Goal: Task Accomplishment & Management: Use online tool/utility

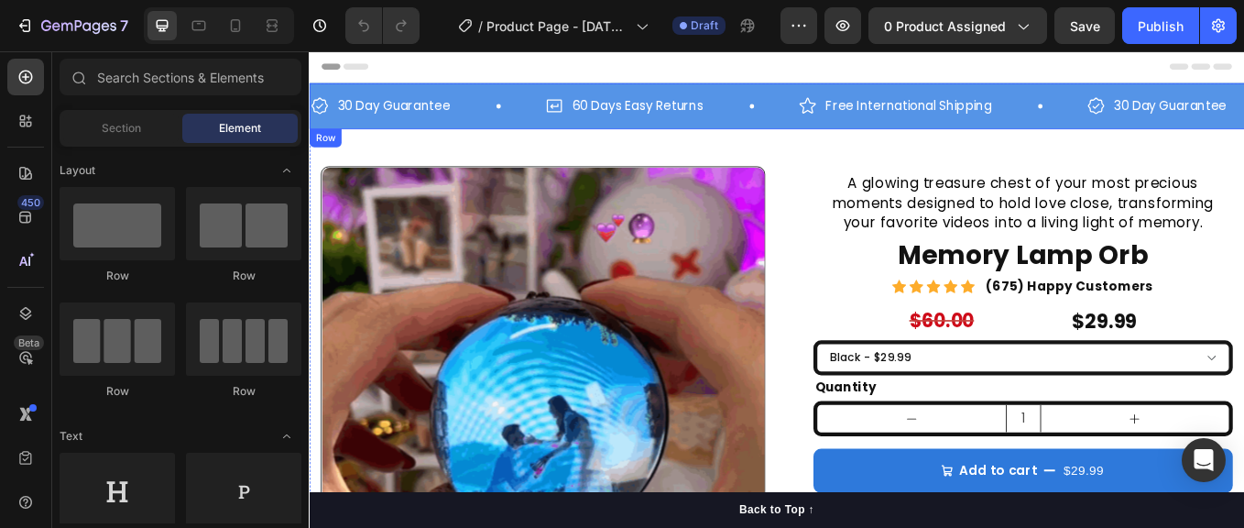
click at [801, 132] on div "30 Day Guarantee Item List 60 Days Easy Returns Item List Free International Sh…" at bounding box center [859, 116] width 1100 height 54
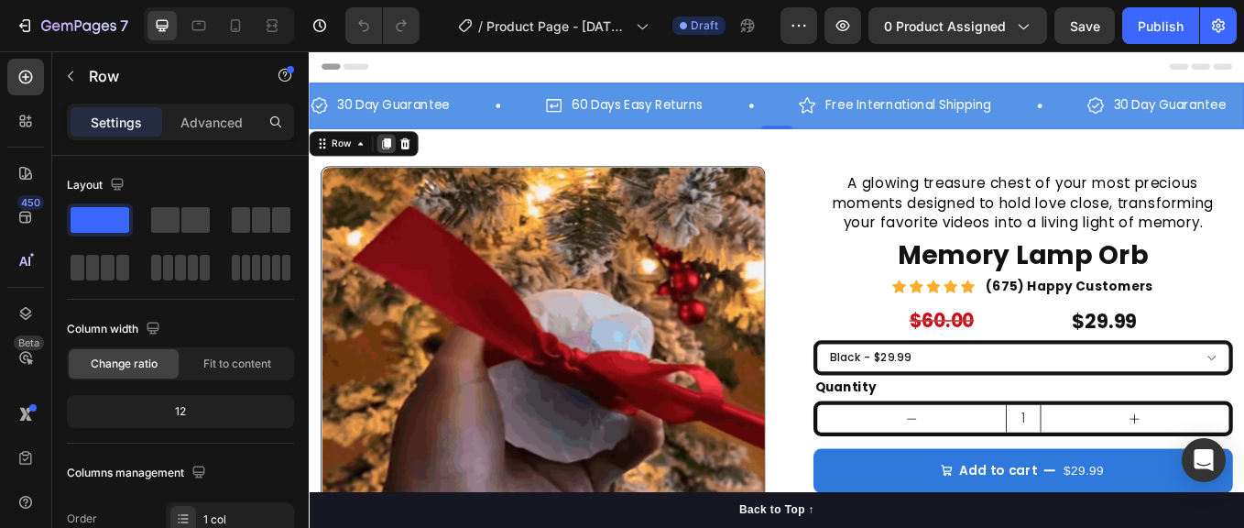
click at [399, 154] on icon at bounding box center [400, 160] width 10 height 13
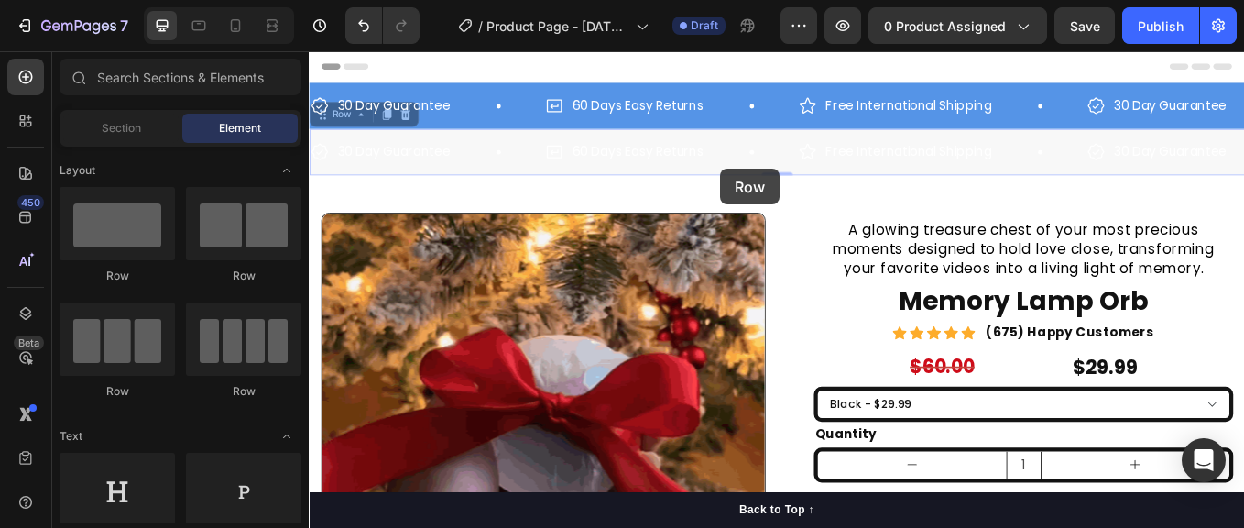
drag, startPoint x: 793, startPoint y: 190, endPoint x: 690, endPoint y: 55, distance: 169.3
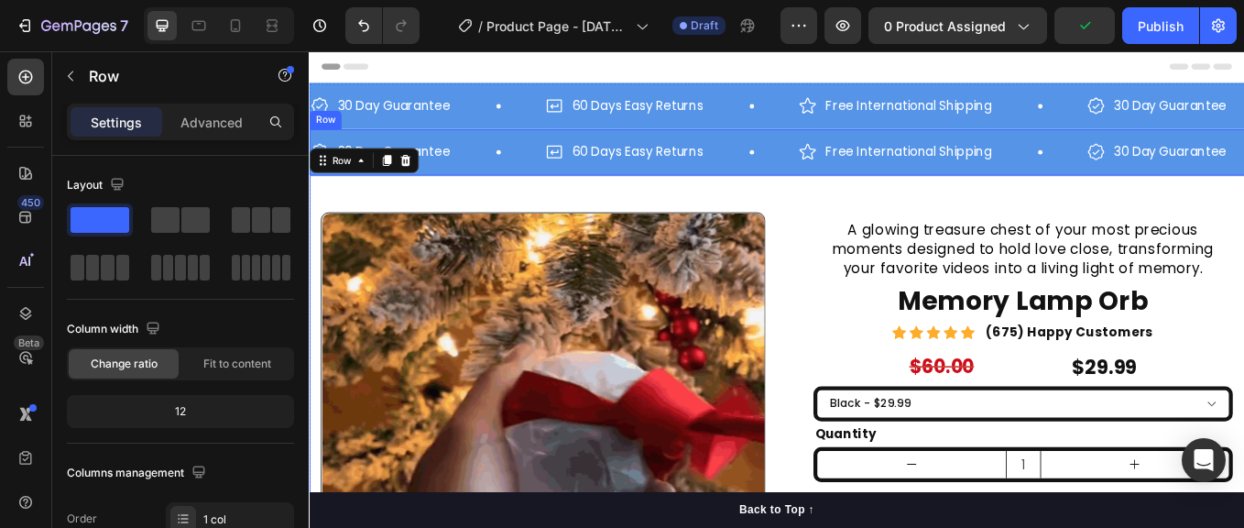
click at [556, 190] on div "30 Day Guarantee Item List 60 Days Easy Returns Item List Free International Sh…" at bounding box center [859, 170] width 1100 height 54
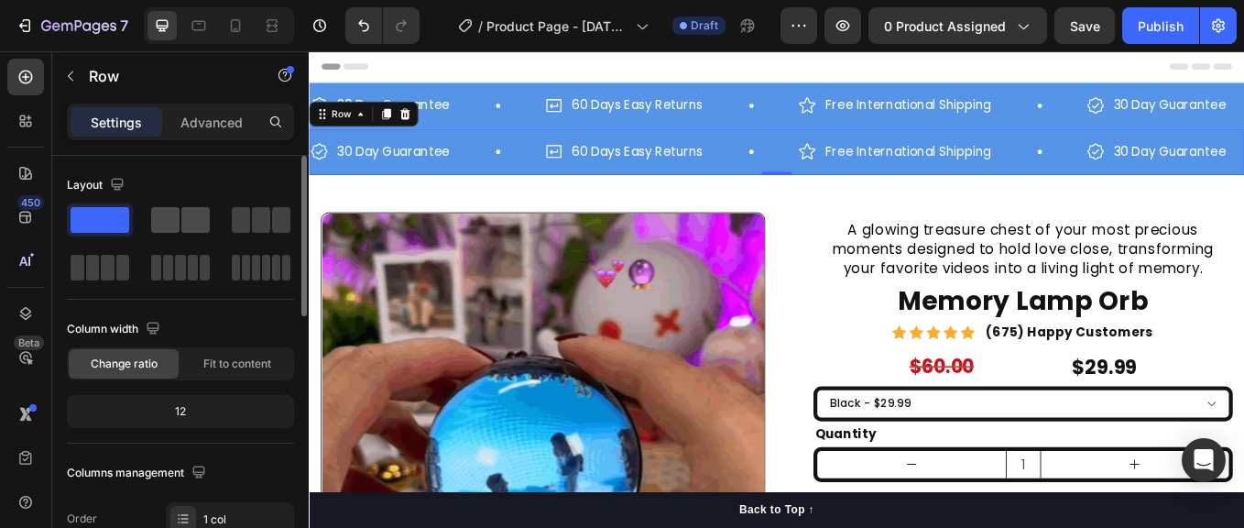
click at [190, 221] on span at bounding box center [195, 220] width 28 height 26
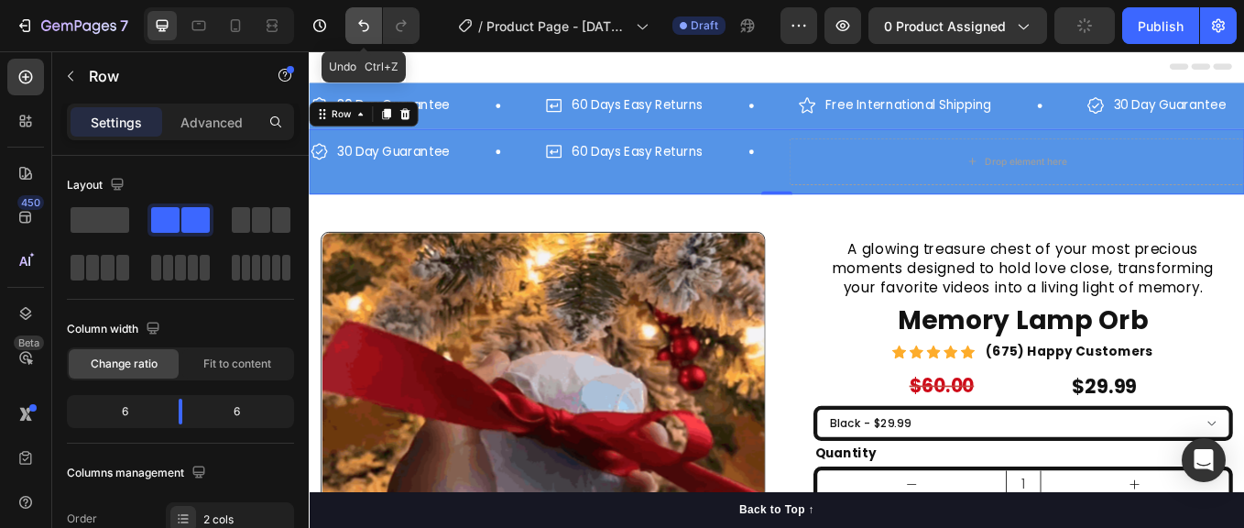
drag, startPoint x: 360, startPoint y: 24, endPoint x: 398, endPoint y: 183, distance: 163.8
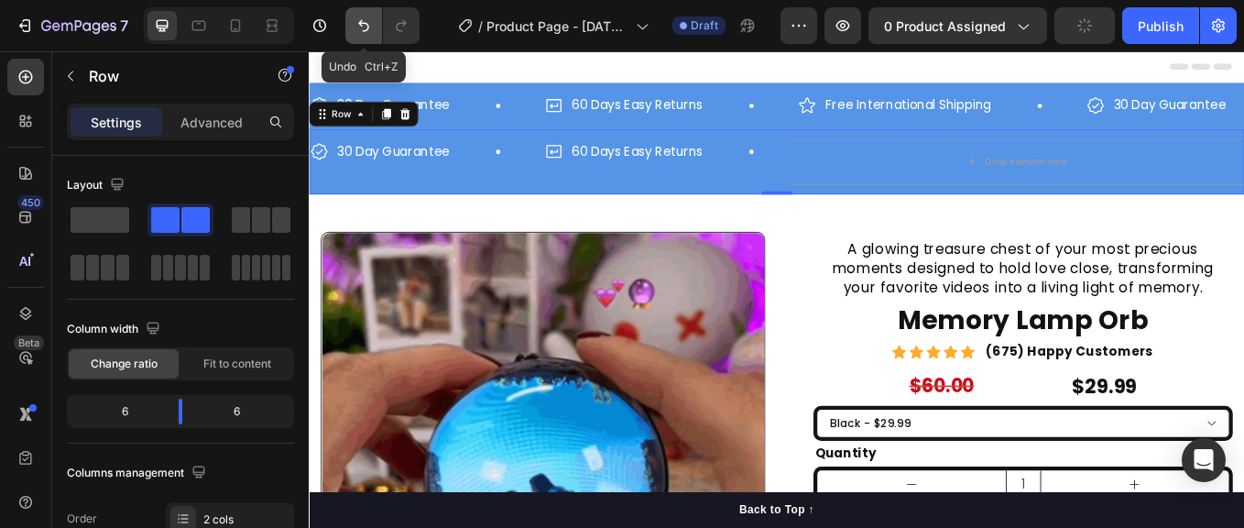
click at [360, 24] on icon "Undo/Redo" at bounding box center [363, 26] width 11 height 12
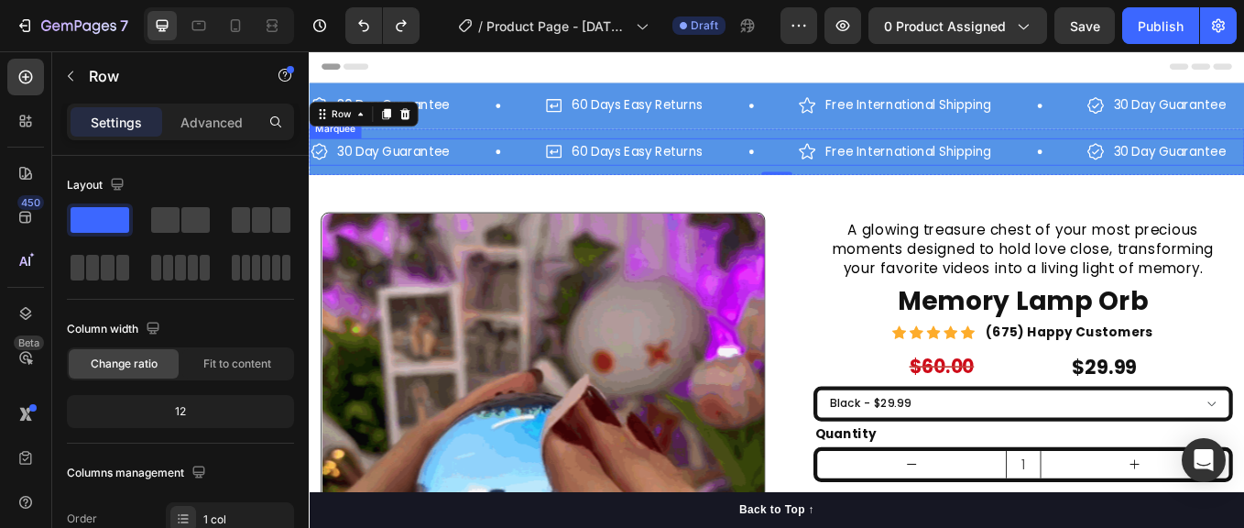
click at [799, 175] on div "60 Days Easy Returns Item List" at bounding box center [735, 170] width 298 height 32
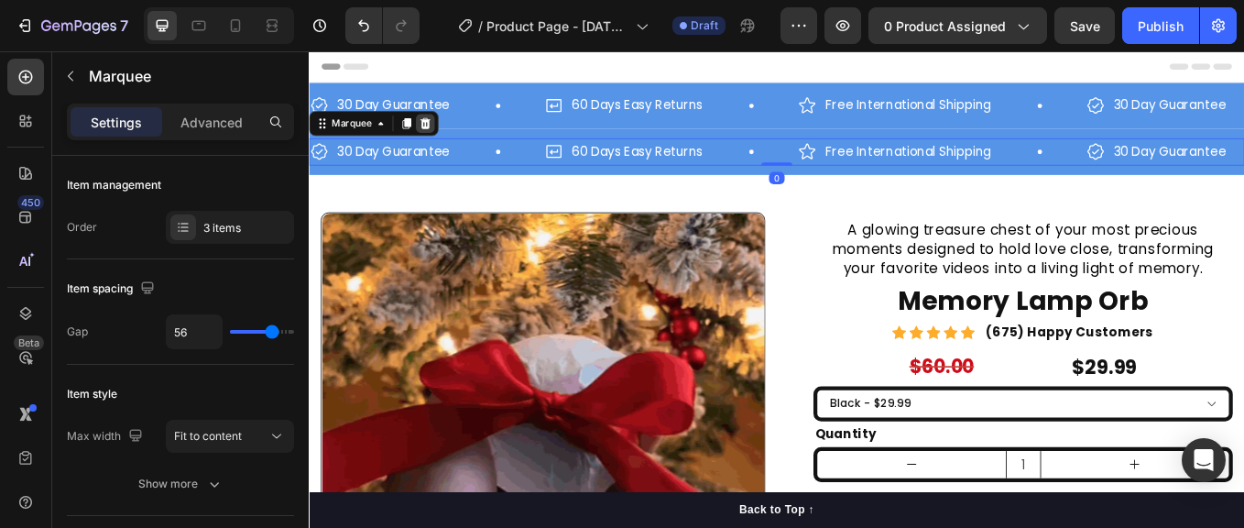
click at [444, 133] on icon at bounding box center [446, 136] width 12 height 13
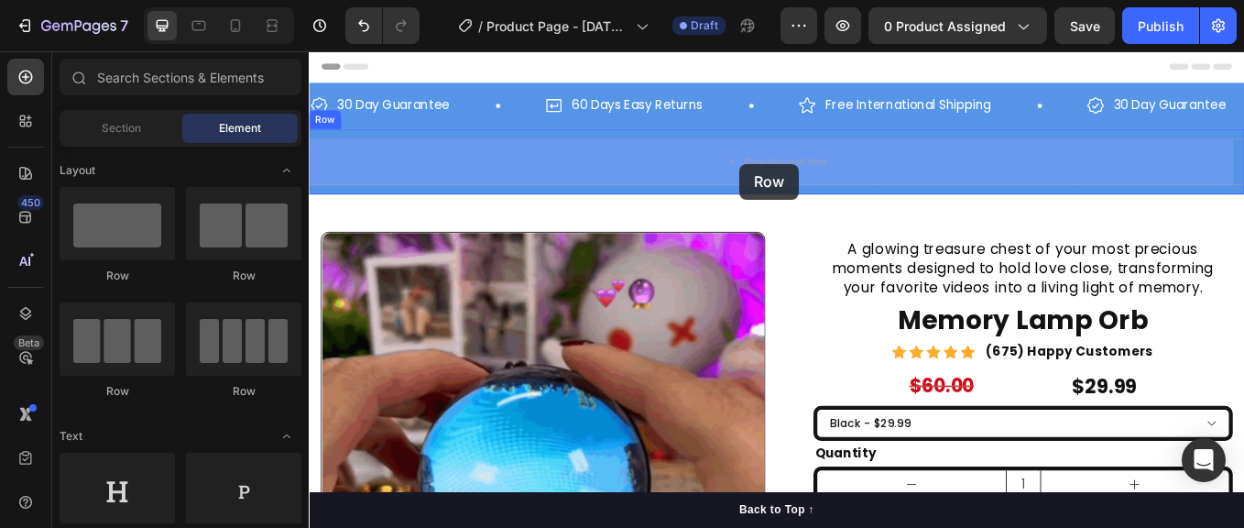
drag, startPoint x: 430, startPoint y: 282, endPoint x: 810, endPoint y: 188, distance: 391.8
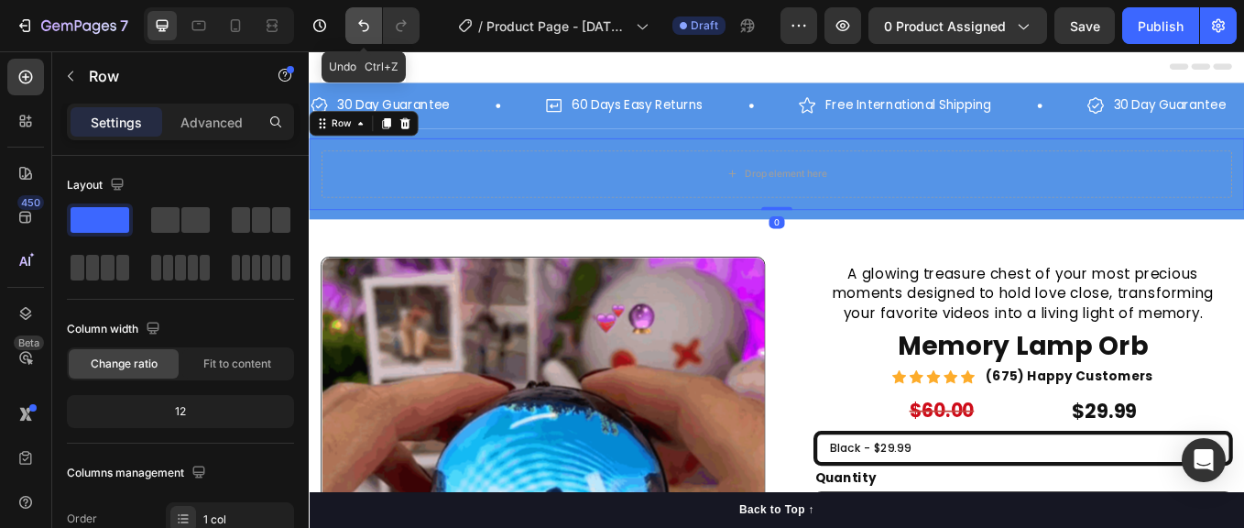
click at [363, 25] on icon "Undo/Redo" at bounding box center [364, 25] width 18 height 18
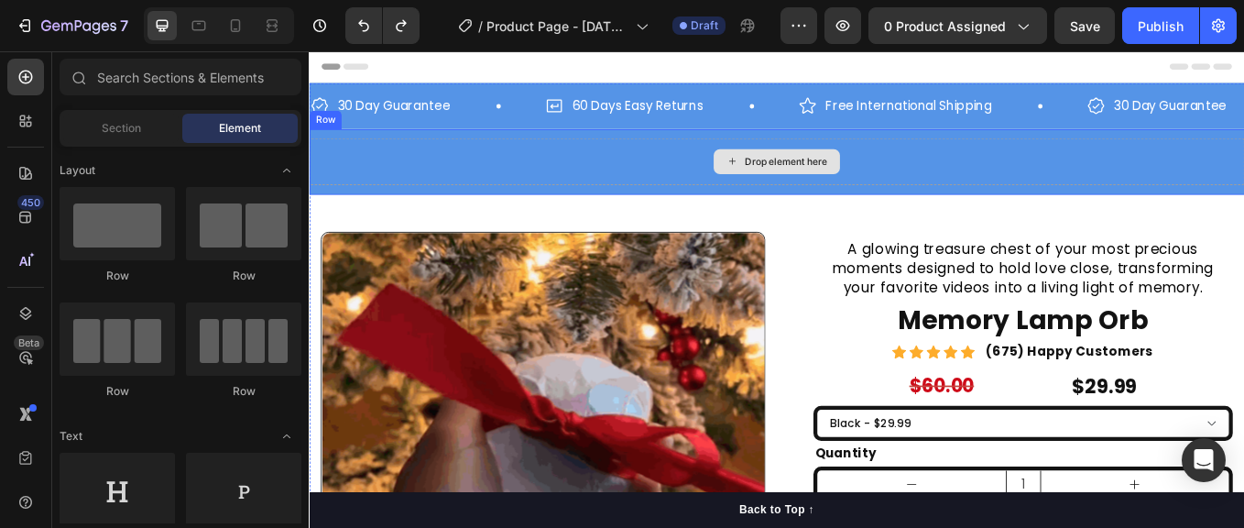
click at [841, 177] on div "Drop element here" at bounding box center [869, 181] width 97 height 15
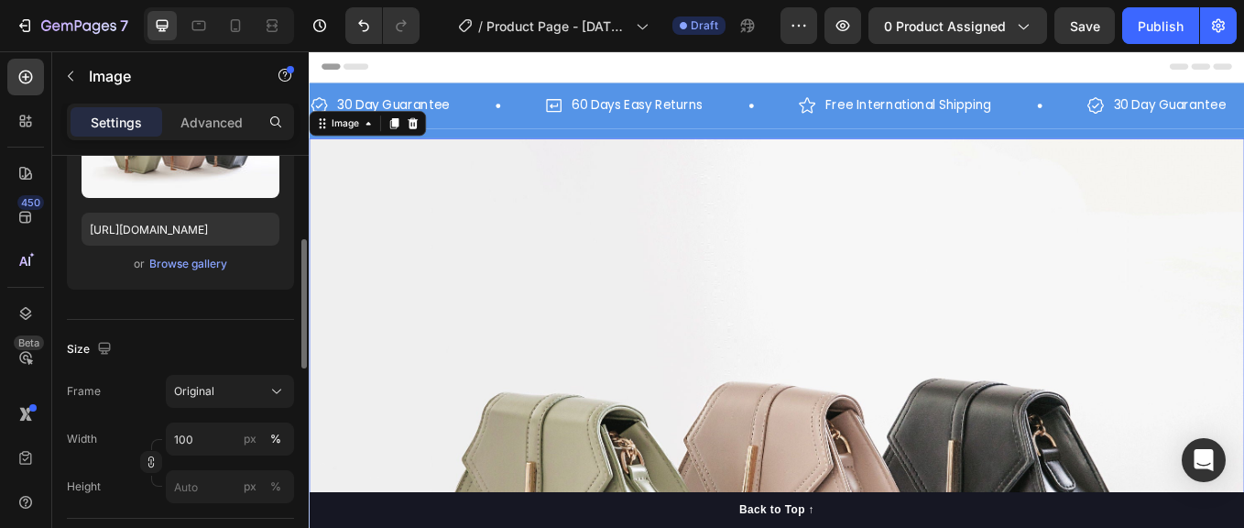
scroll to position [363, 0]
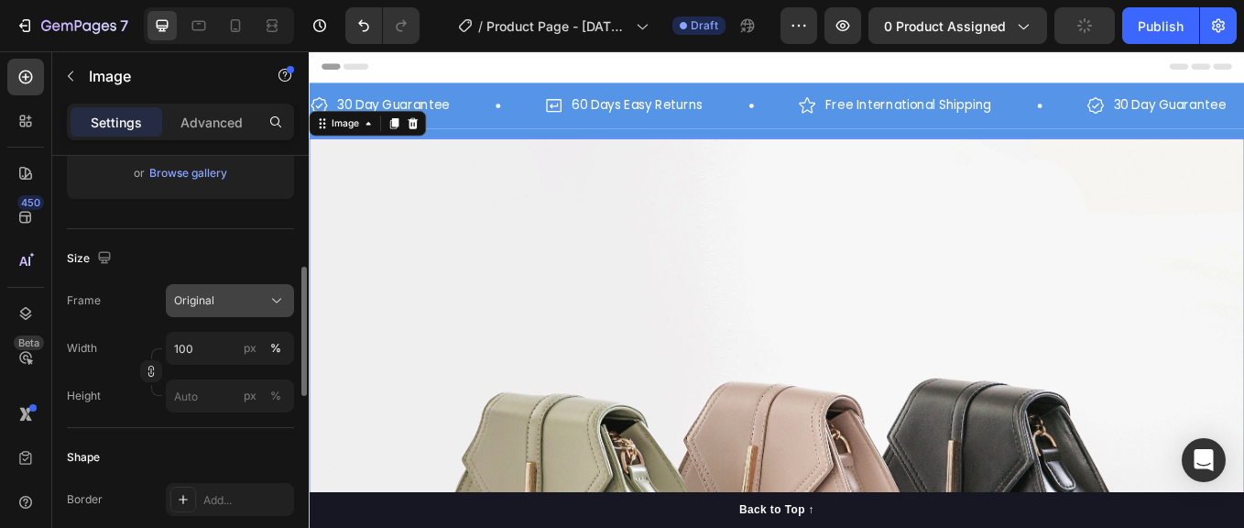
click at [268, 292] on icon at bounding box center [277, 300] width 18 height 18
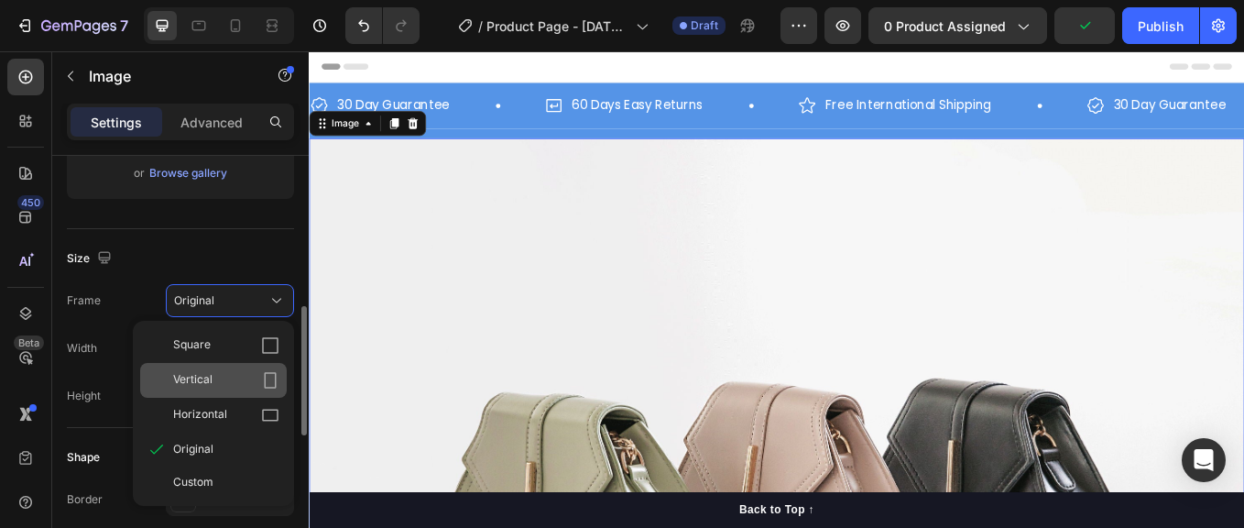
scroll to position [393, 0]
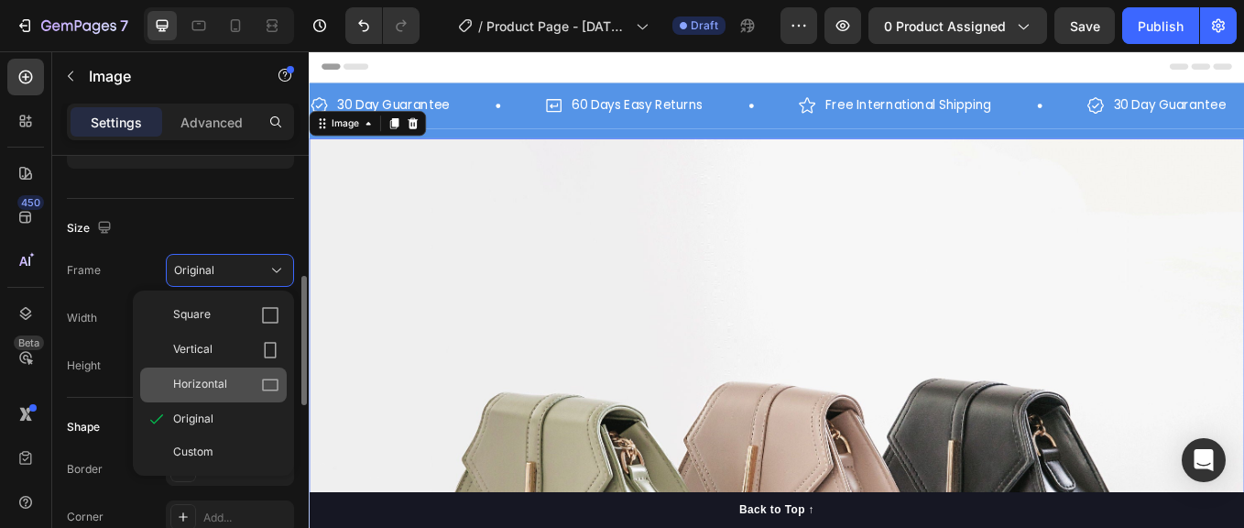
click at [226, 382] on span "Horizontal" at bounding box center [200, 385] width 54 height 18
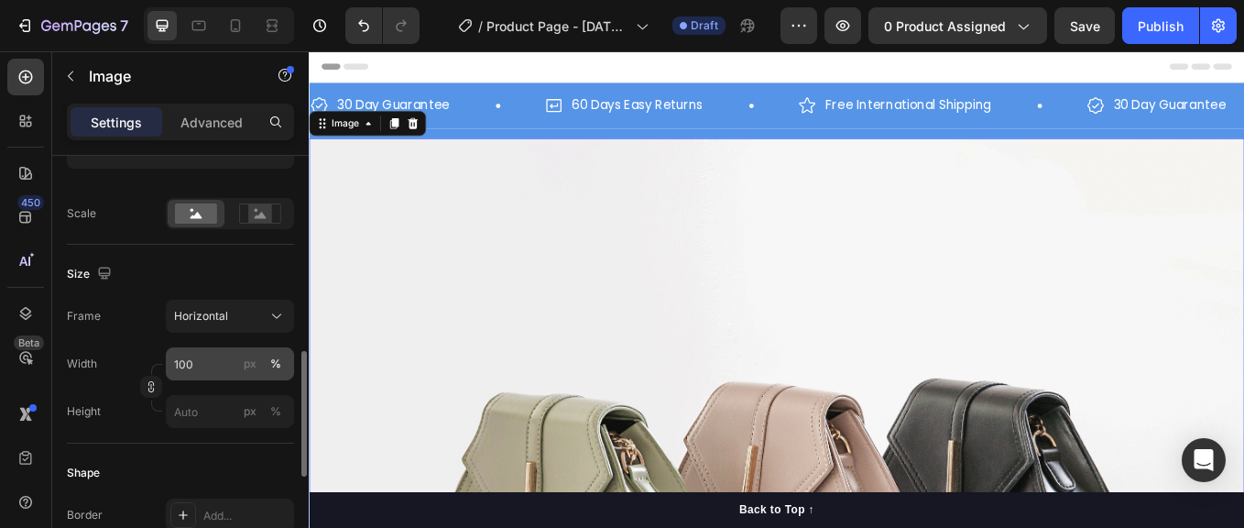
scroll to position [454, 0]
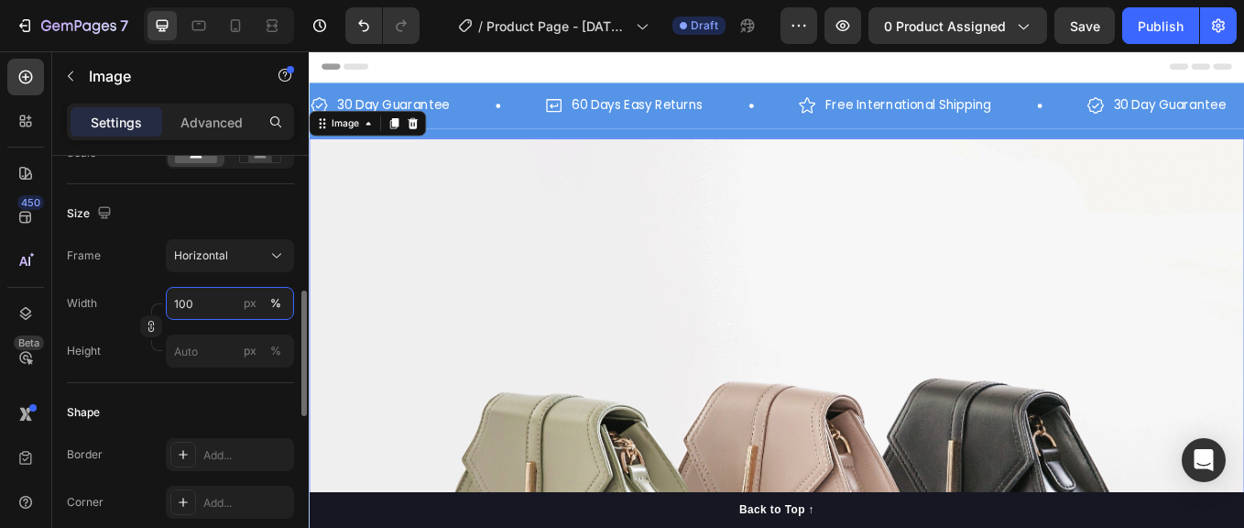
click at [212, 294] on input "100" at bounding box center [230, 303] width 128 height 33
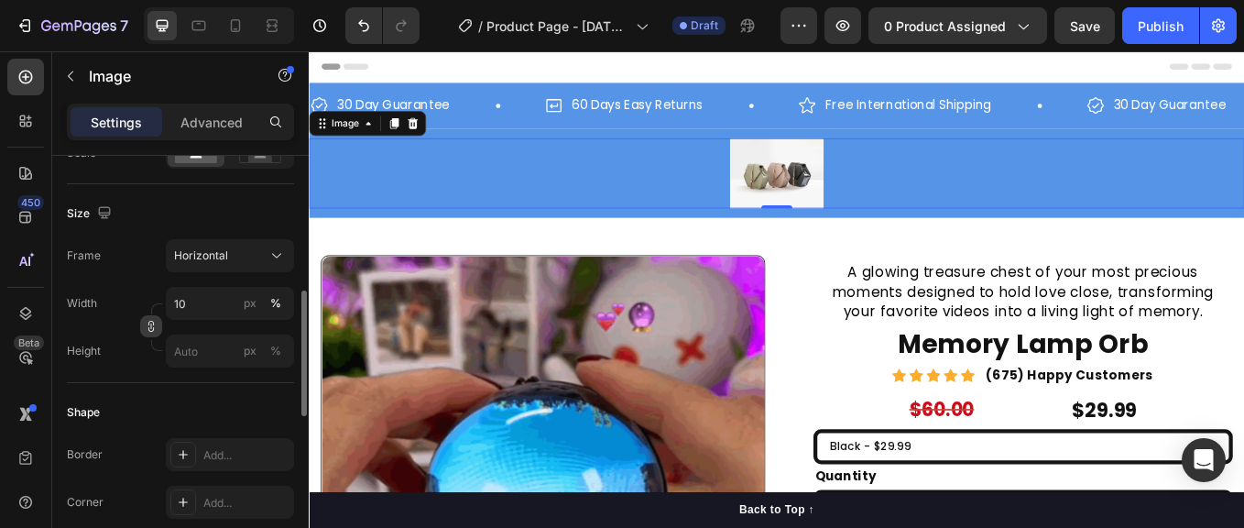
click at [150, 321] on icon "button" at bounding box center [151, 326] width 13 height 13
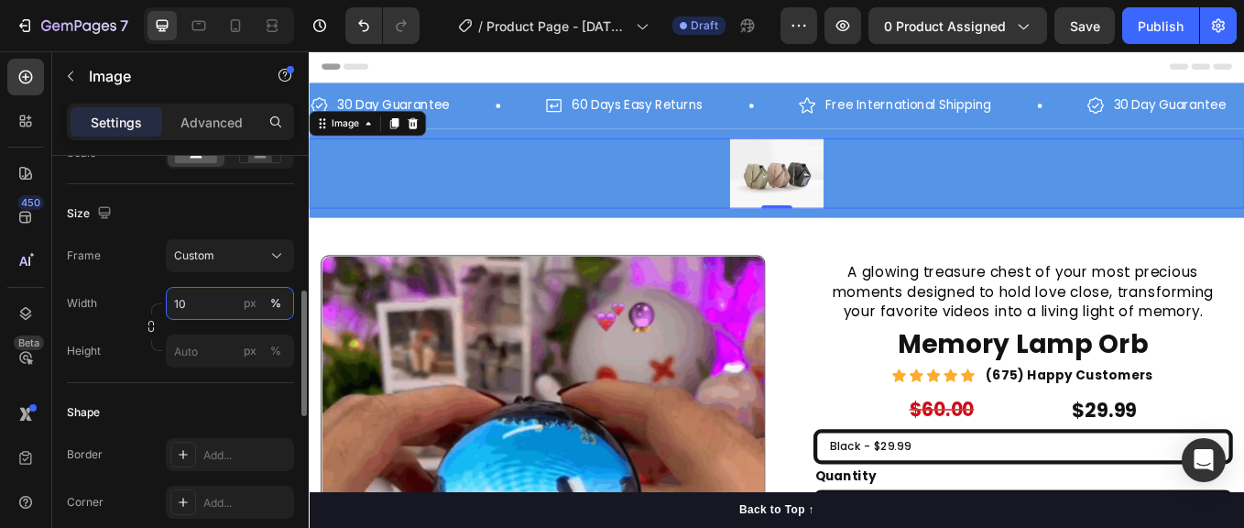
click at [216, 309] on input "10" at bounding box center [230, 303] width 128 height 33
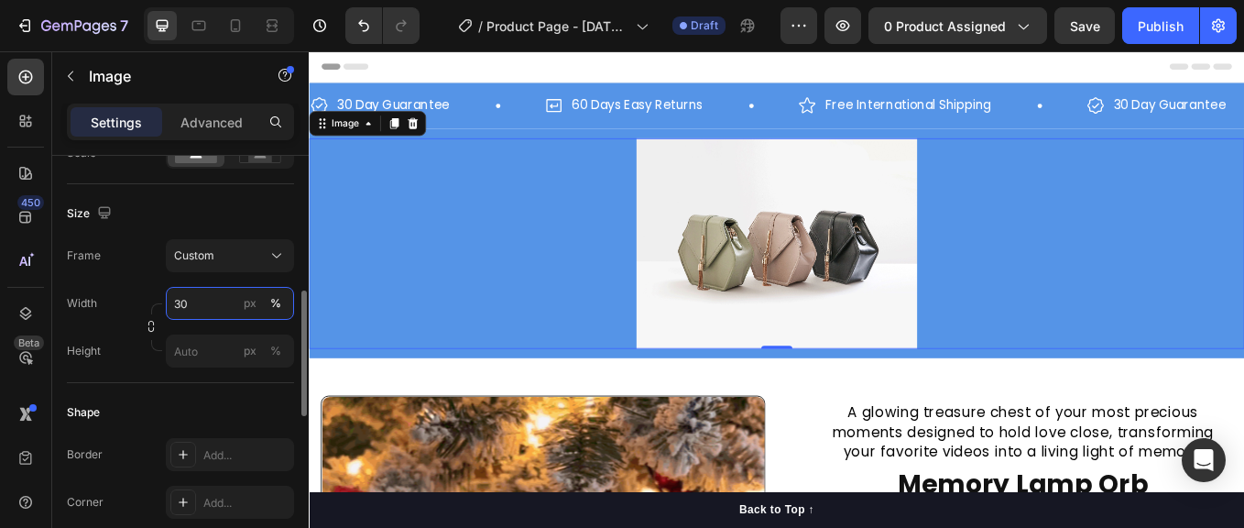
type input "30"
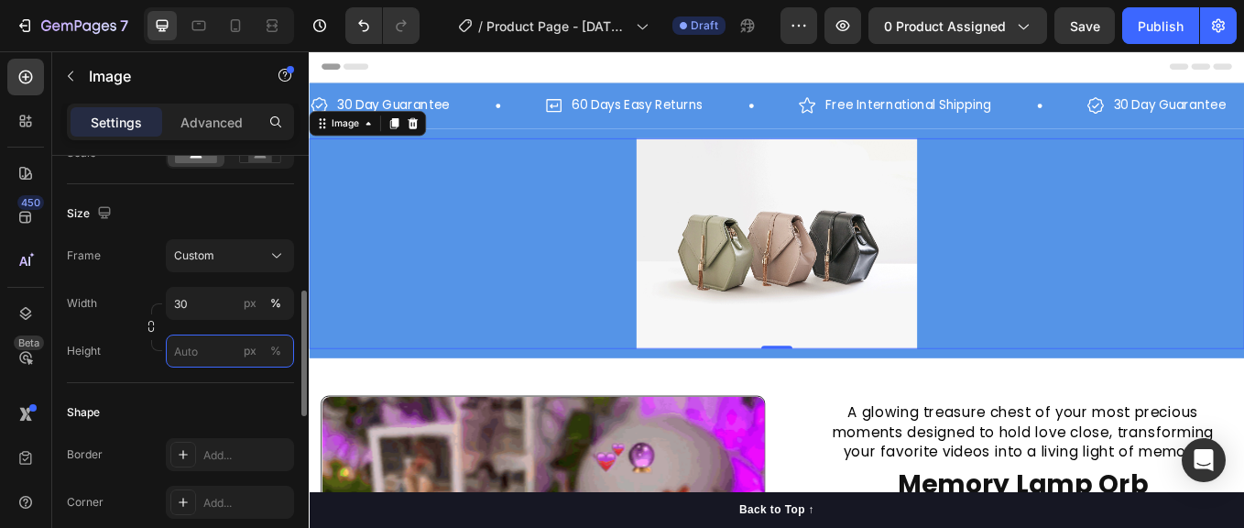
click at [201, 349] on input "px %" at bounding box center [230, 350] width 128 height 33
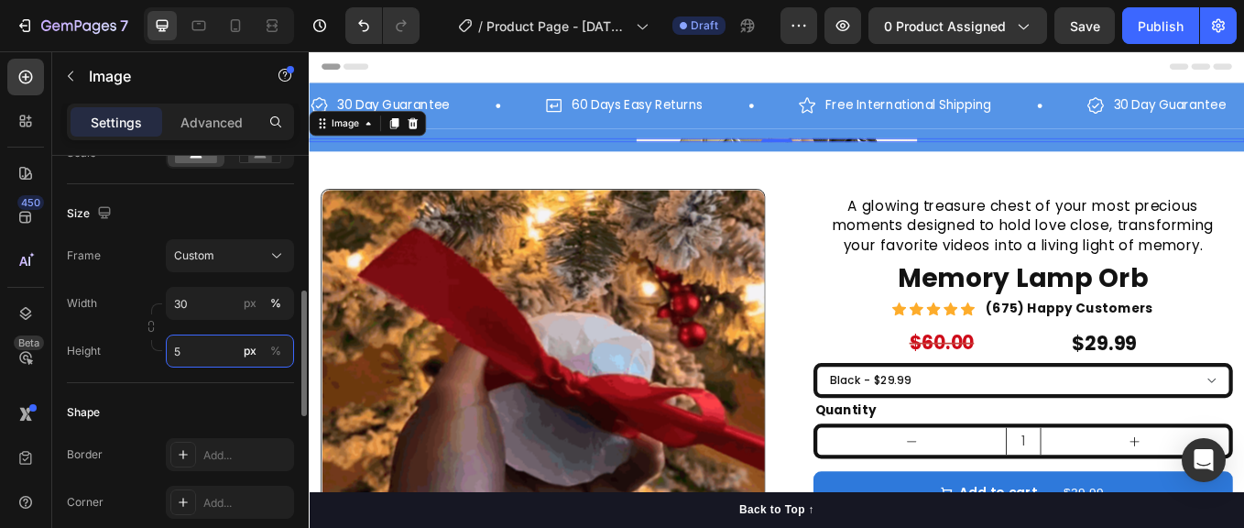
click at [185, 352] on input "5" at bounding box center [230, 350] width 128 height 33
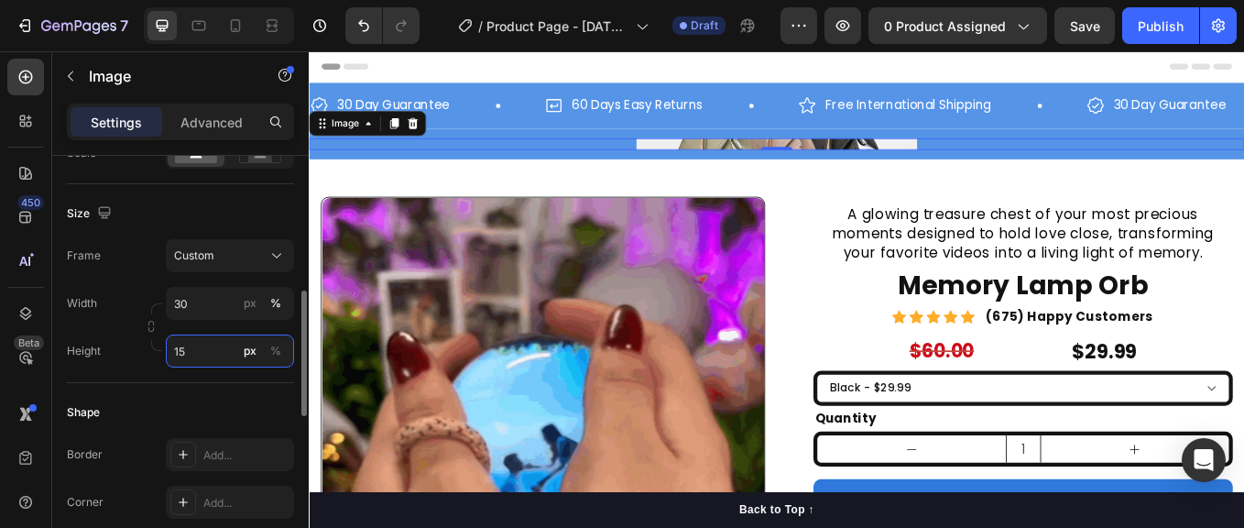
click at [185, 352] on input "15" at bounding box center [230, 350] width 128 height 33
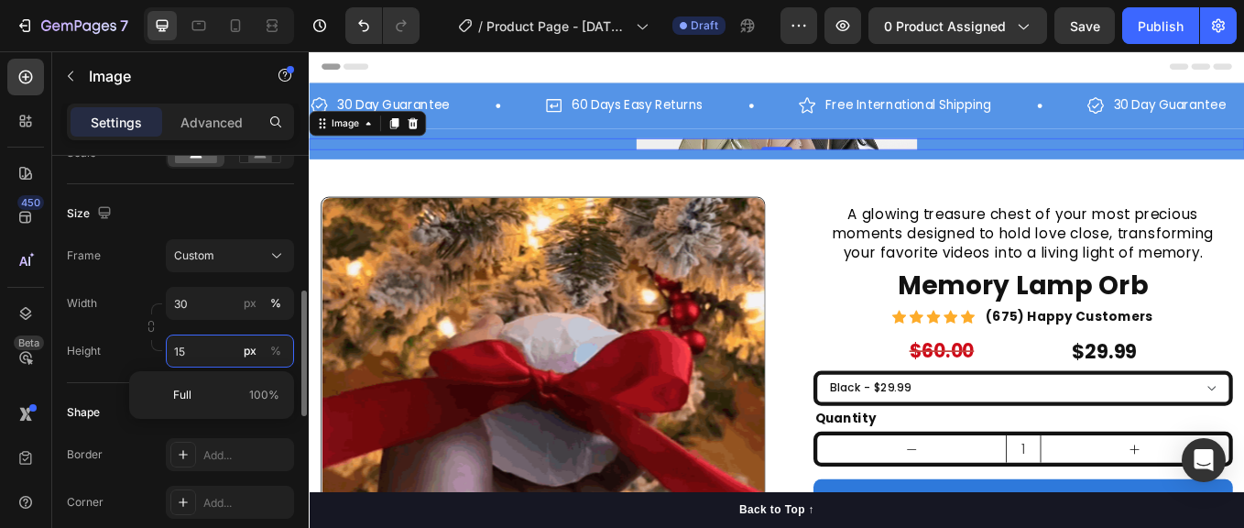
type input "1"
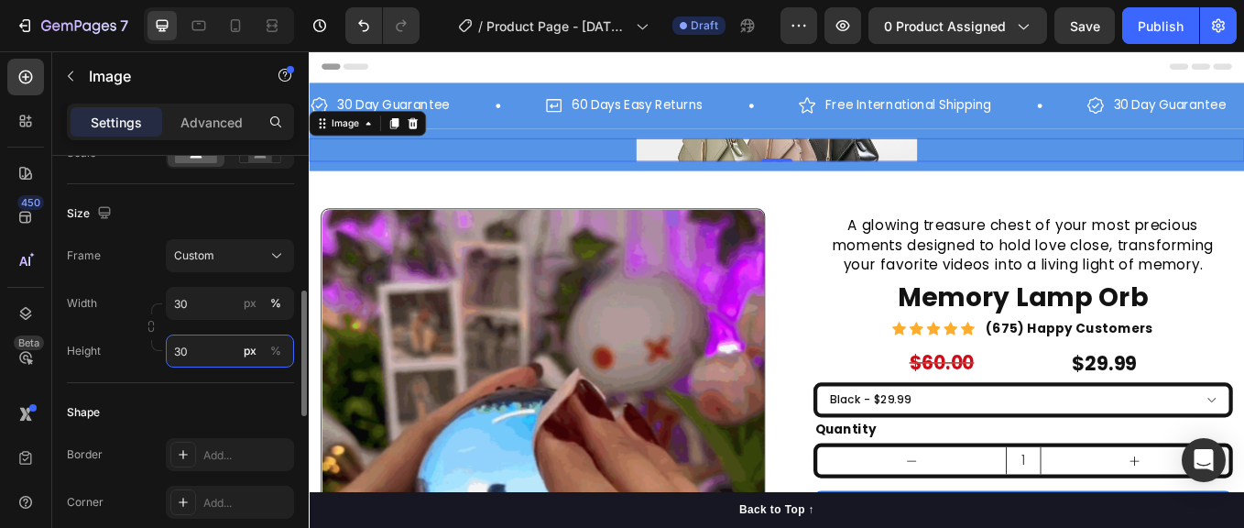
click at [197, 349] on input "30" at bounding box center [230, 350] width 128 height 33
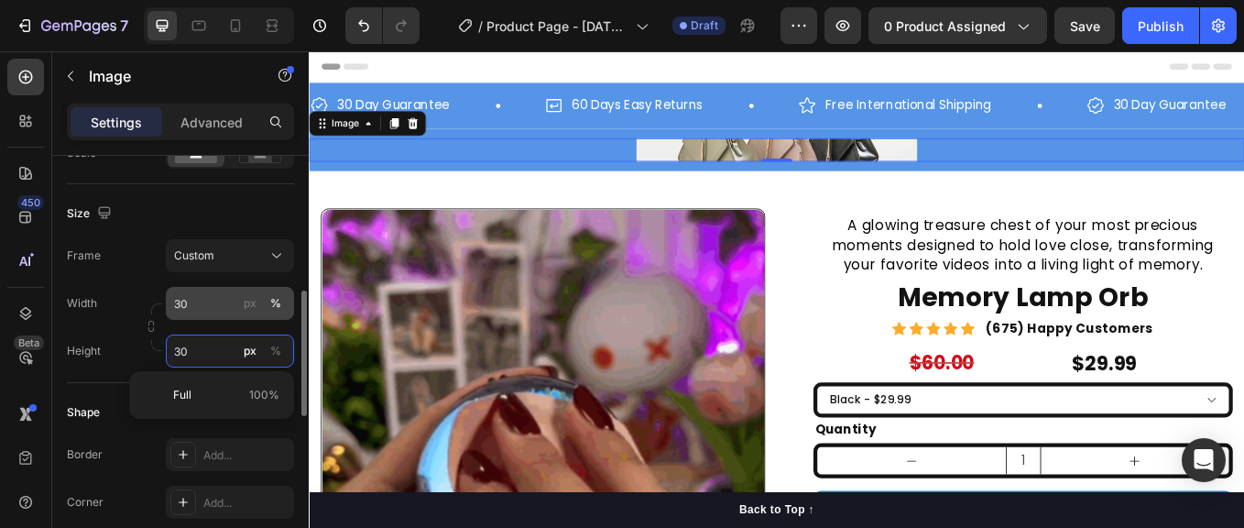
type input "30"
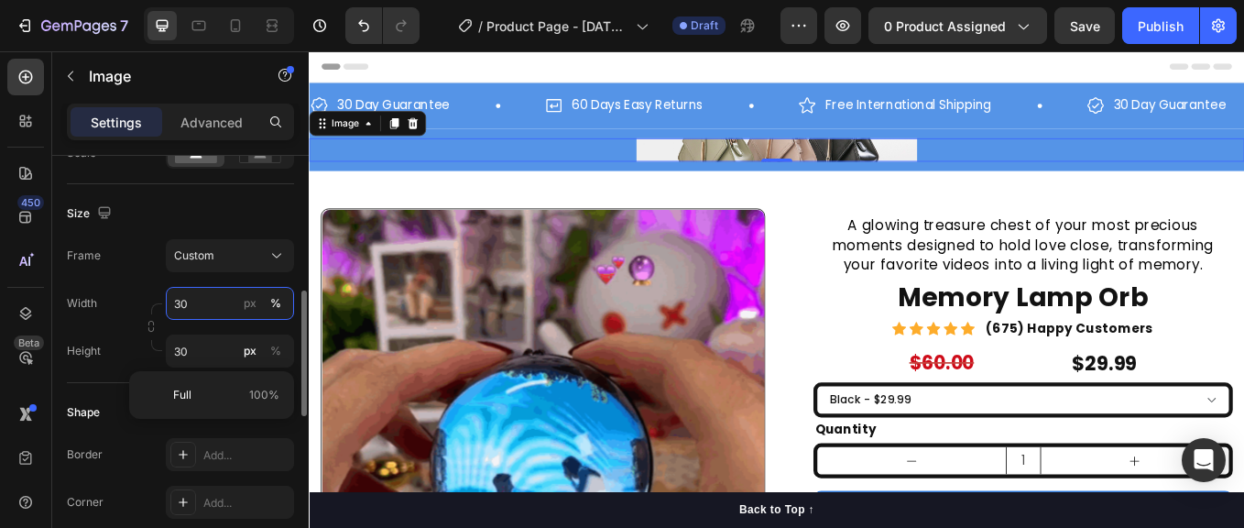
click at [194, 304] on input "30" at bounding box center [230, 303] width 128 height 33
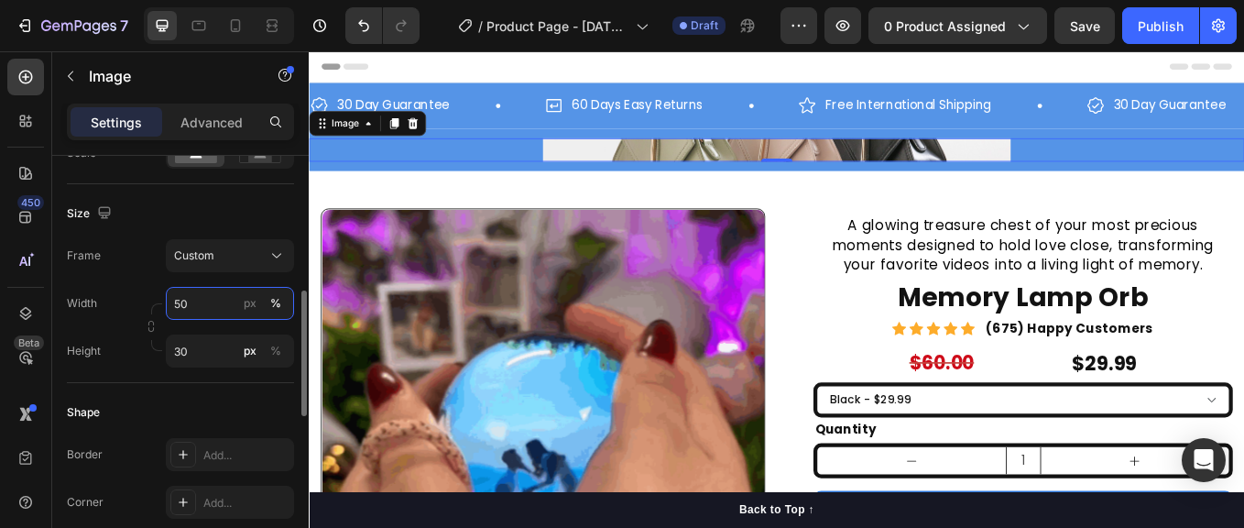
type input "5"
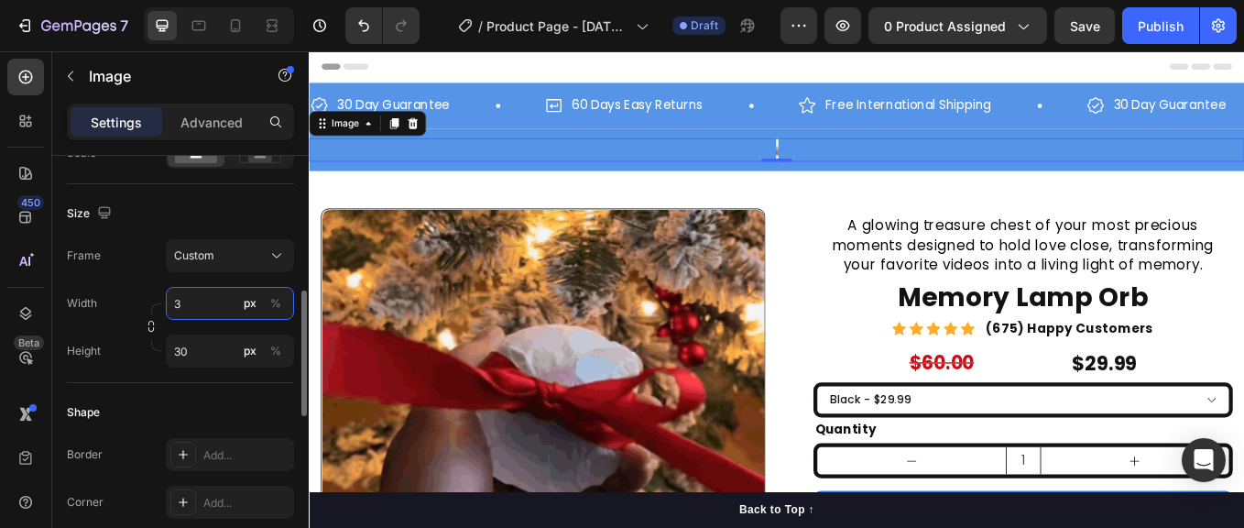
type input "30"
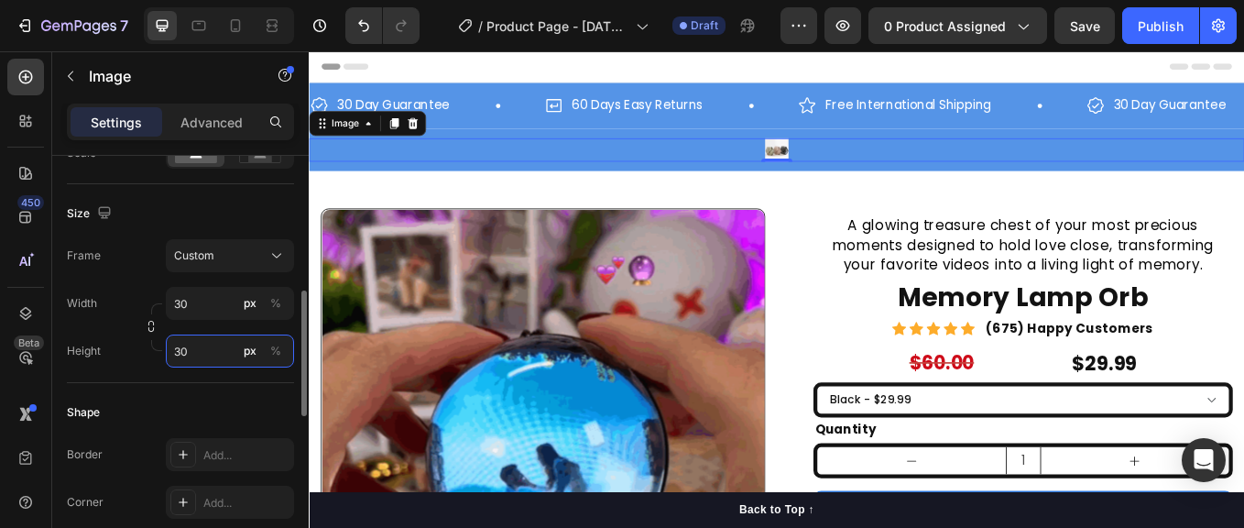
click at [201, 345] on input "30" at bounding box center [230, 350] width 128 height 33
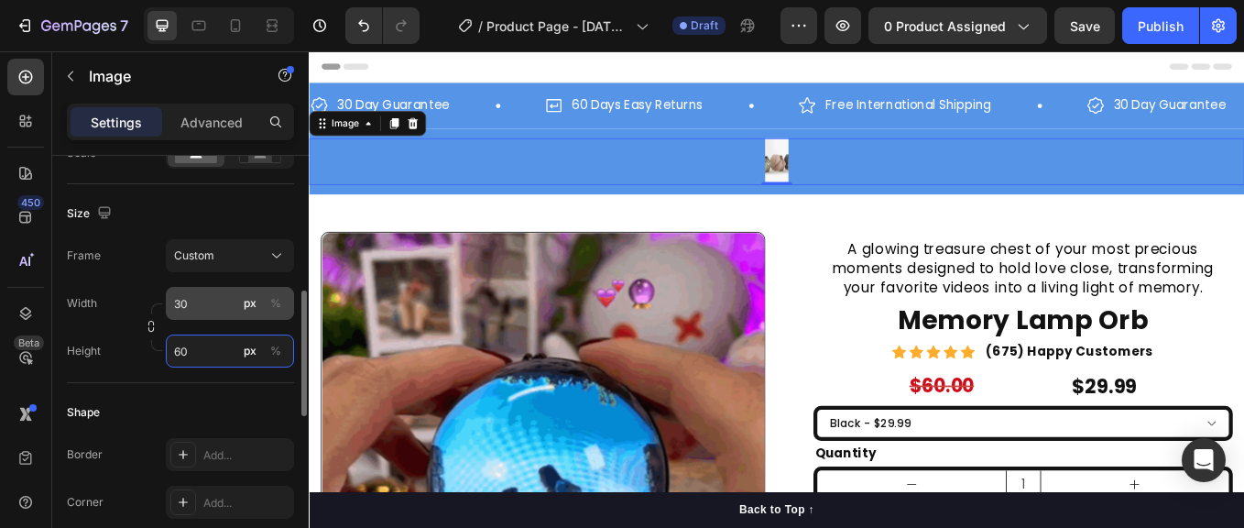
type input "60"
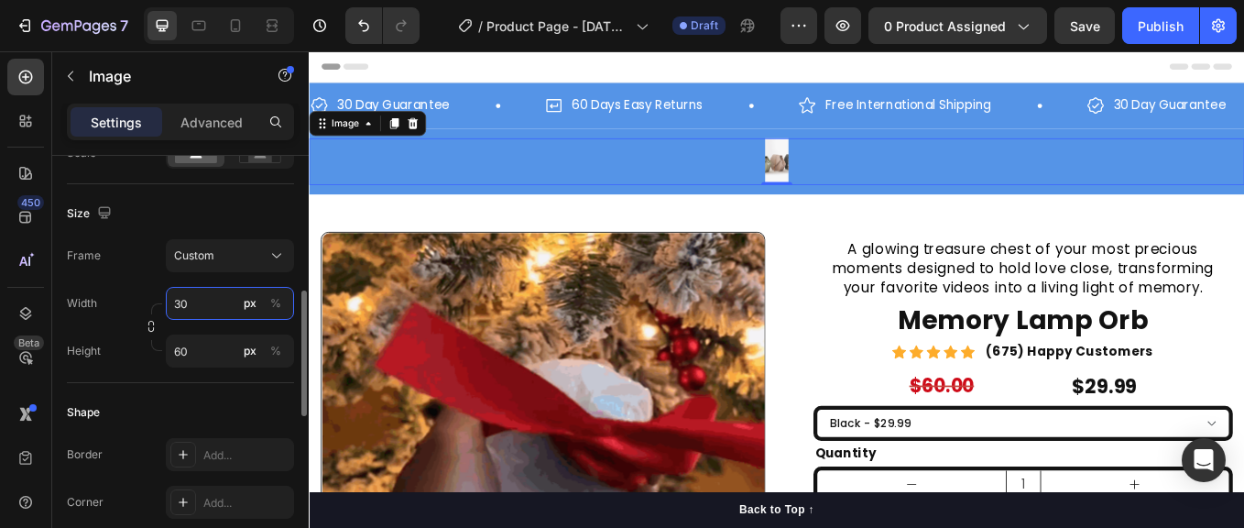
click at [203, 310] on input "30" at bounding box center [230, 303] width 128 height 33
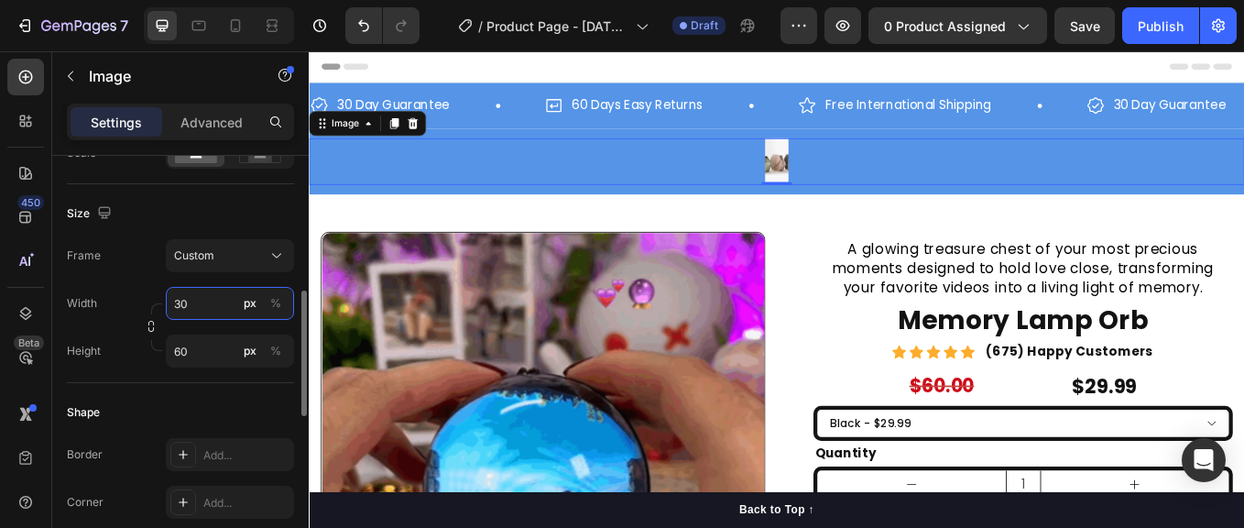
click at [174, 304] on input "30" at bounding box center [230, 303] width 128 height 33
type input "130"
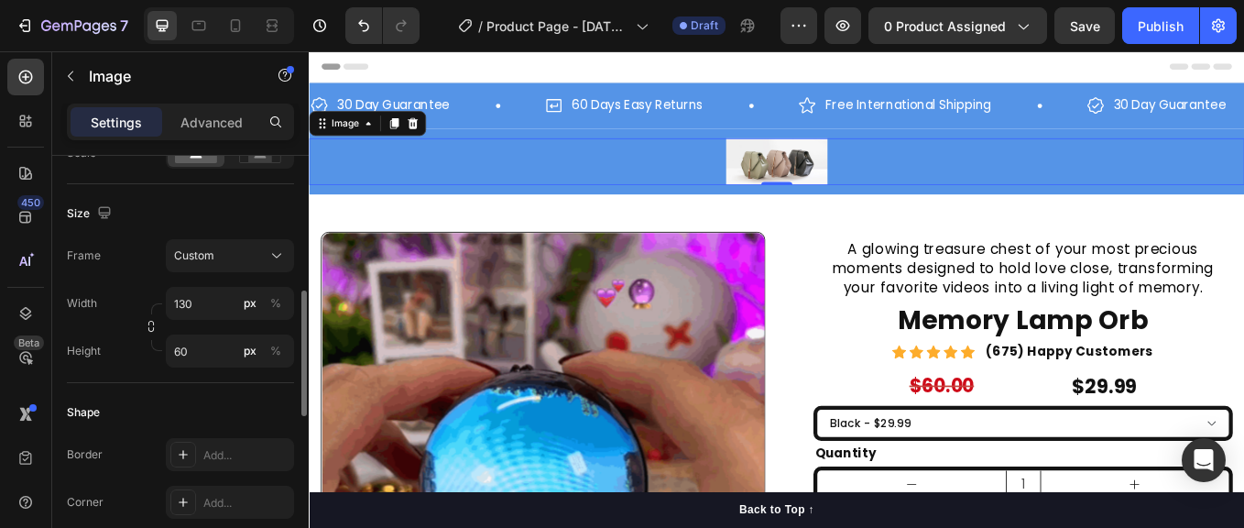
click at [191, 406] on div "Shape" at bounding box center [180, 412] width 227 height 29
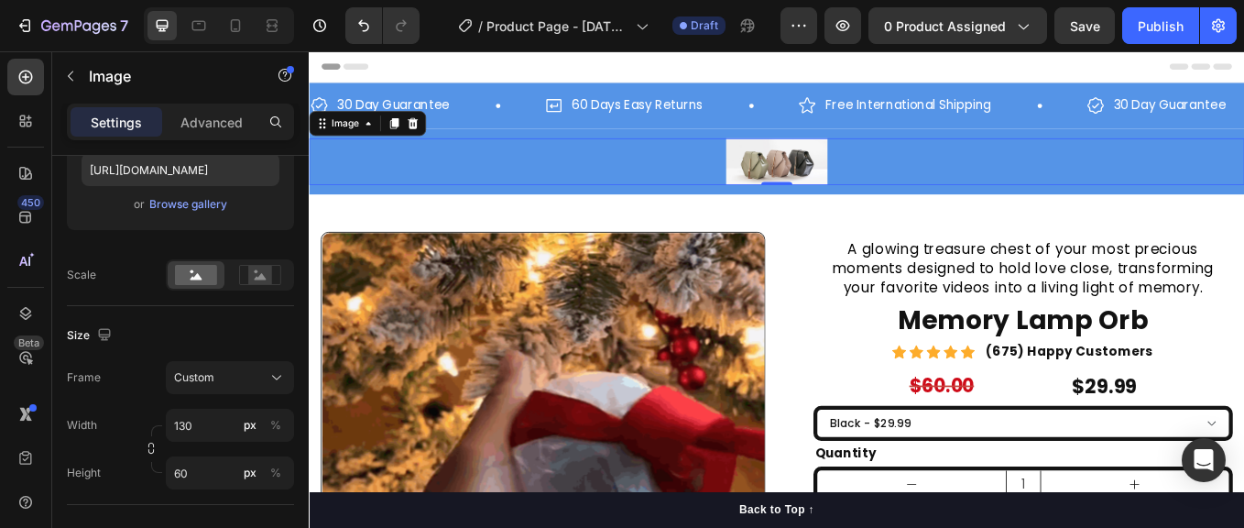
scroll to position [119, 0]
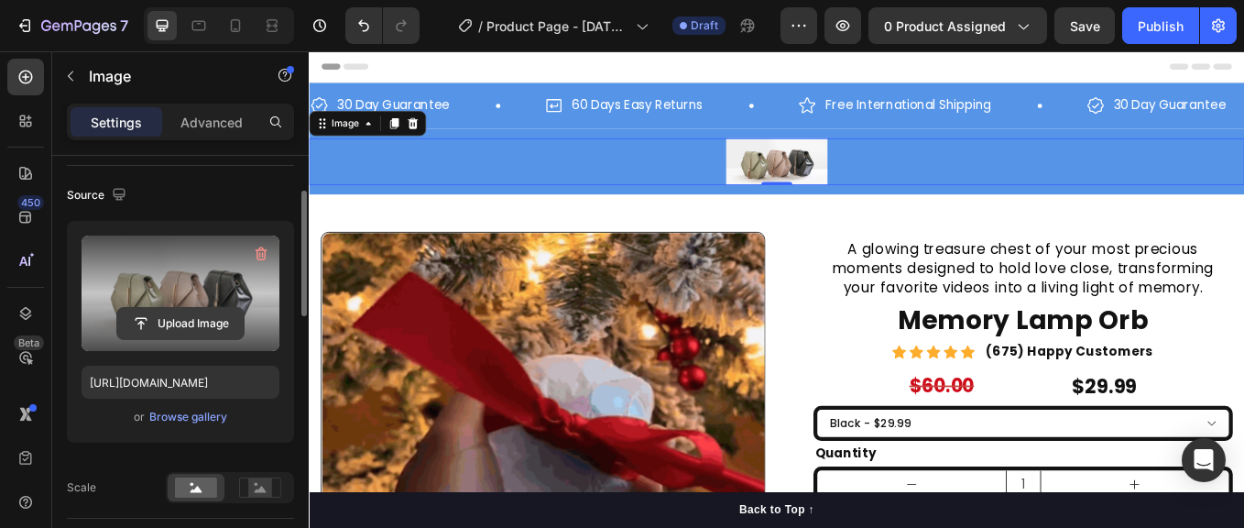
click at [178, 321] on input "file" at bounding box center [180, 323] width 126 height 31
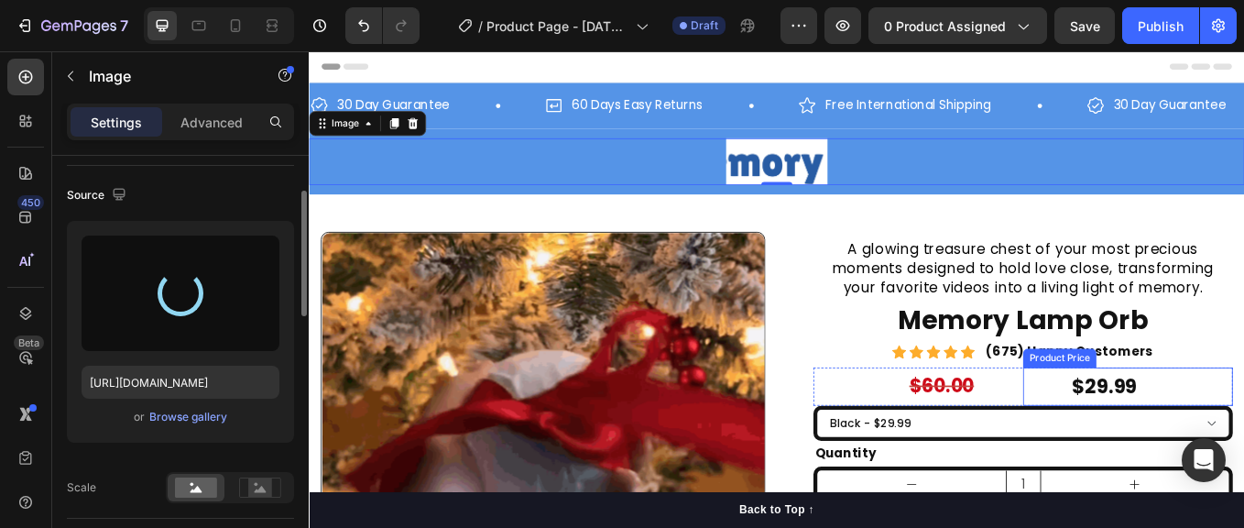
type input "https://cdn.shopify.com/s/files/1/0967/4558/6980/files/gempages_585961633101120…"
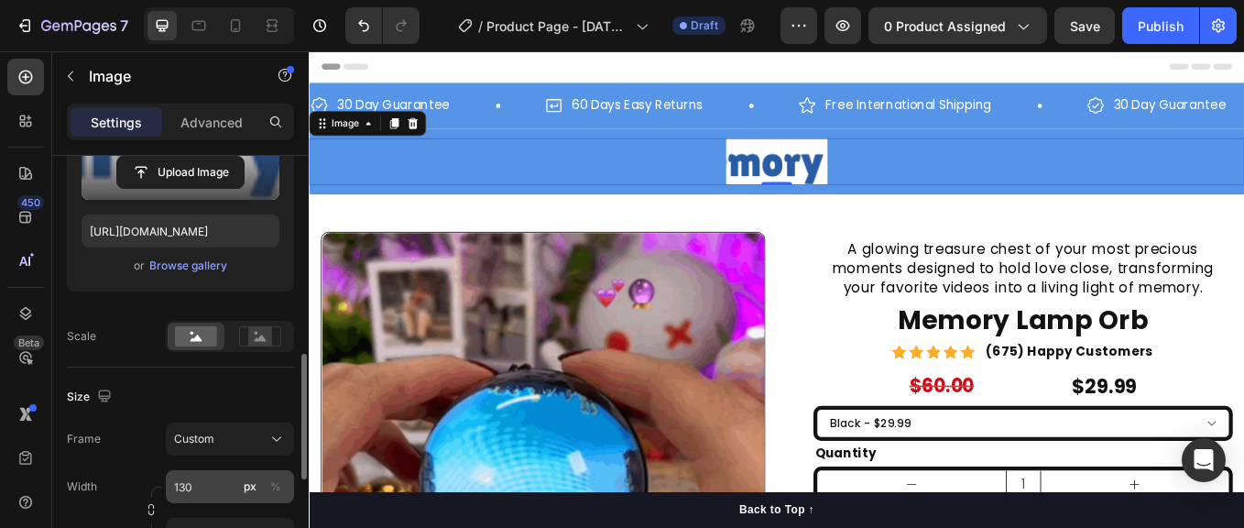
scroll to position [361, 0]
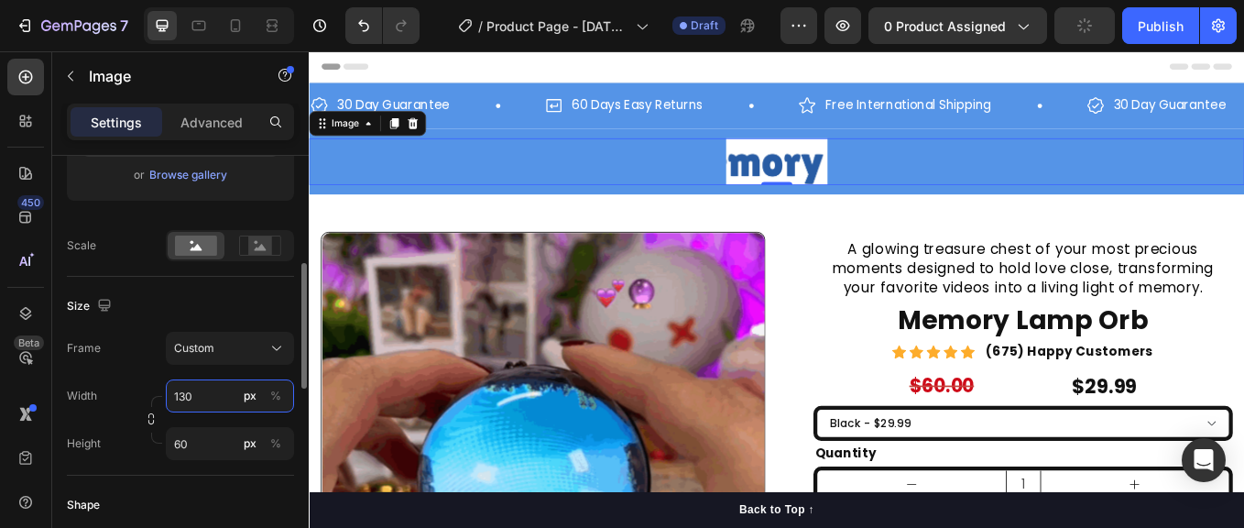
click at [199, 393] on input "130" at bounding box center [230, 395] width 128 height 33
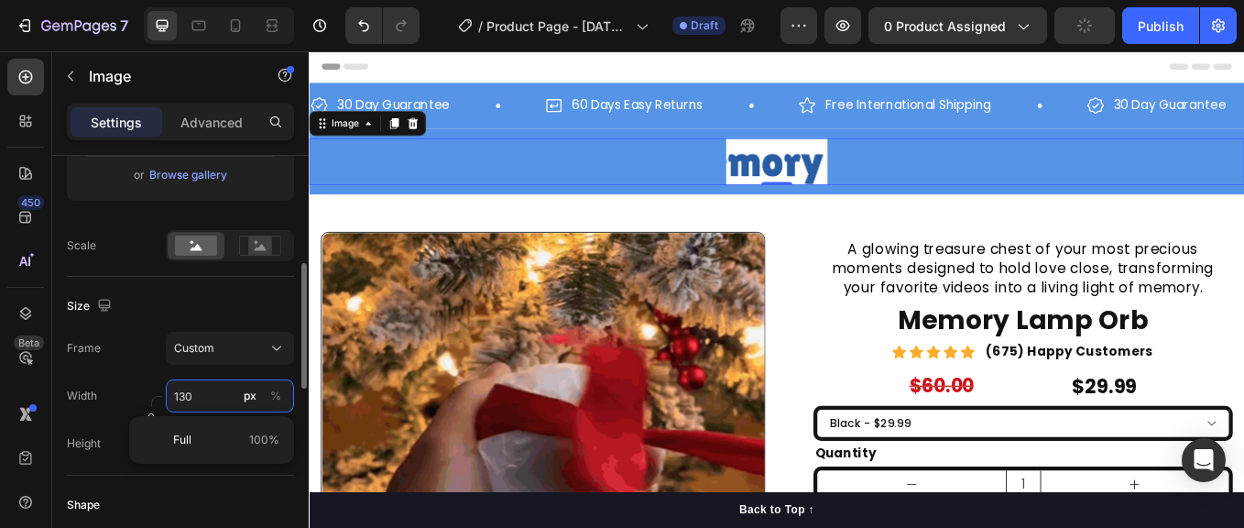
click at [199, 393] on input "130" at bounding box center [230, 395] width 128 height 33
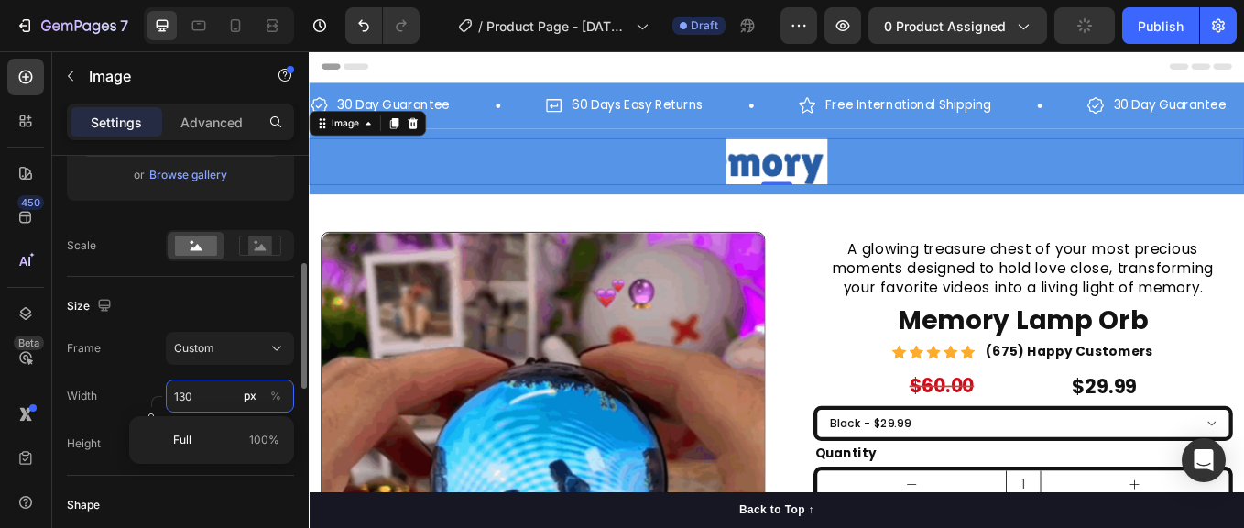
type input "1300"
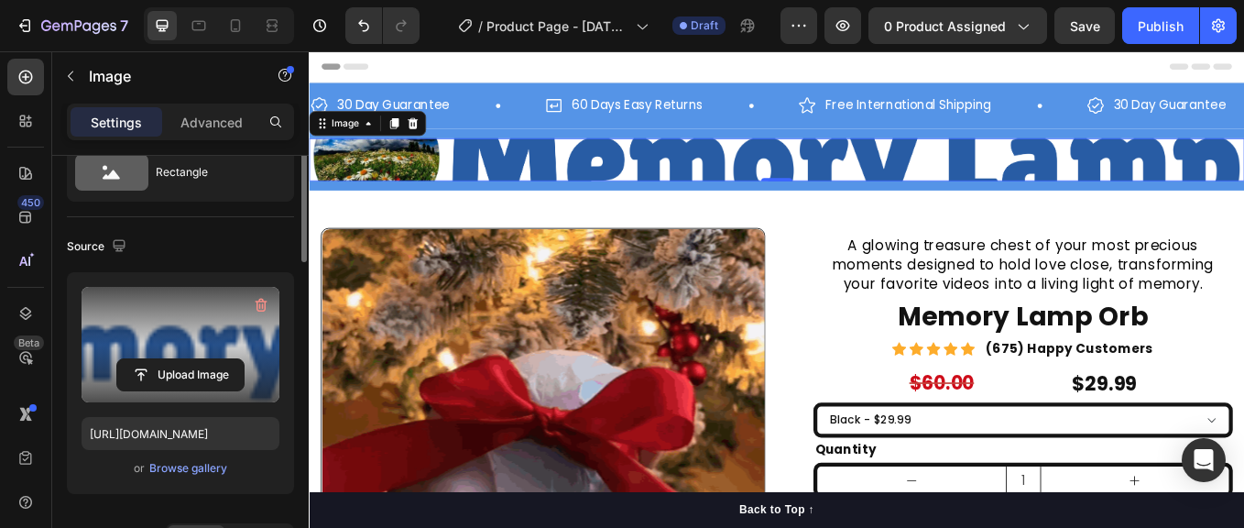
scroll to position [0, 0]
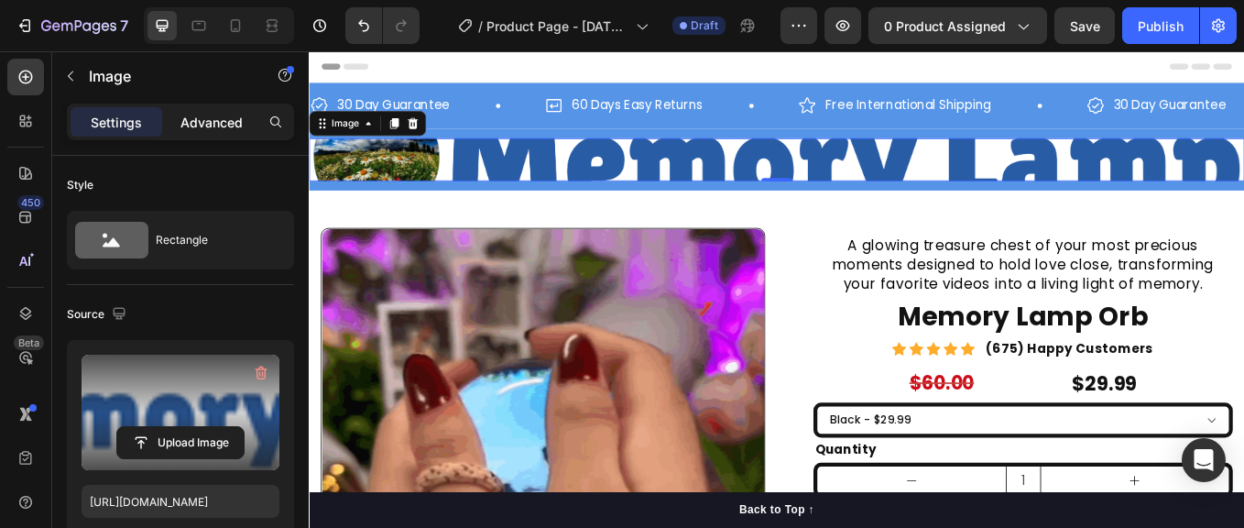
click at [206, 119] on p "Advanced" at bounding box center [212, 122] width 62 height 19
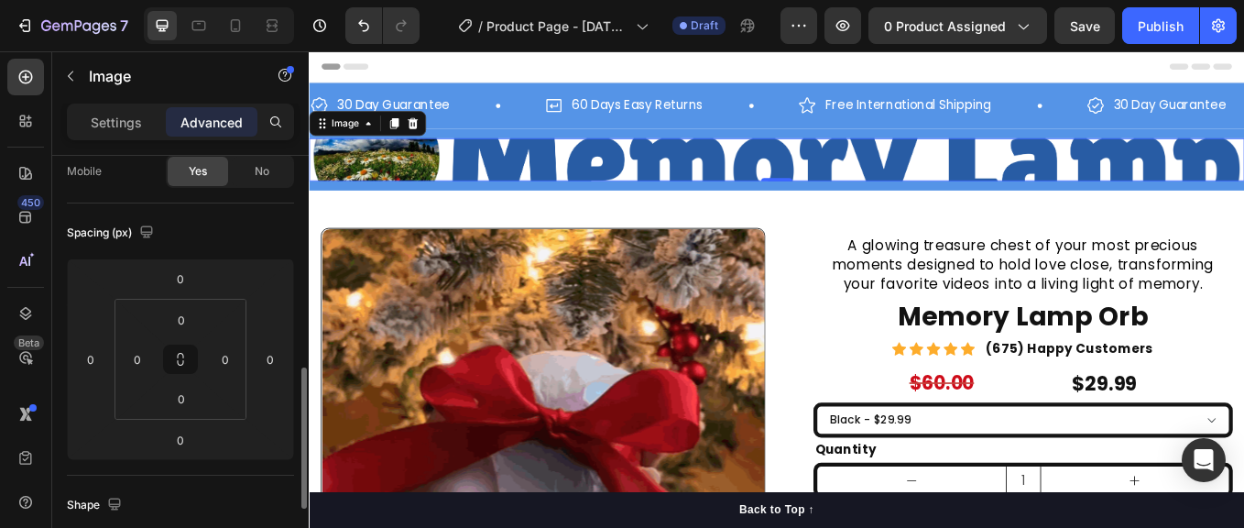
scroll to position [272, 0]
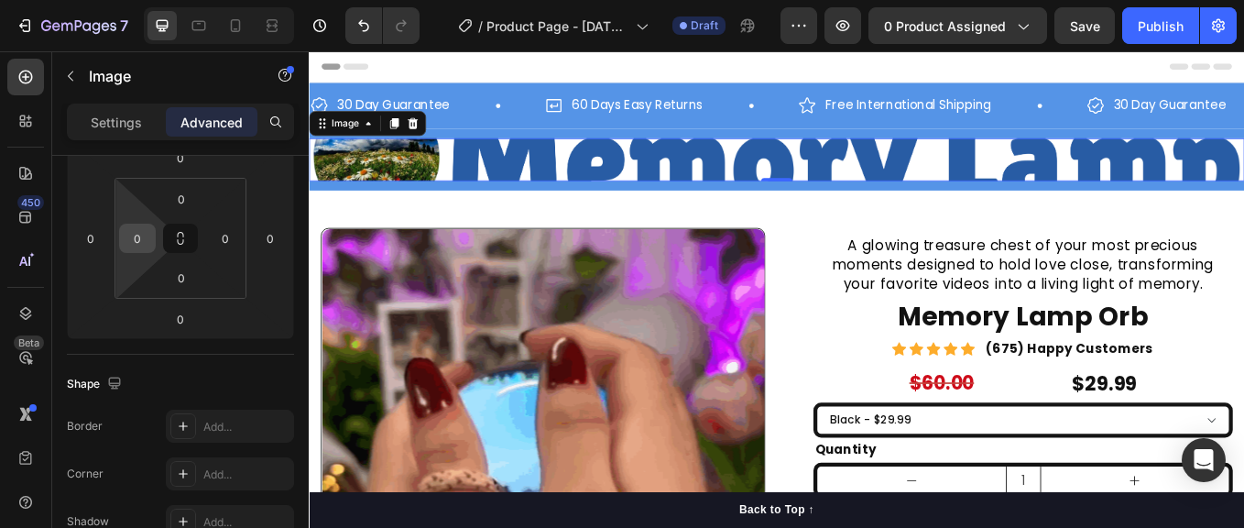
drag, startPoint x: 132, startPoint y: 236, endPoint x: 151, endPoint y: 229, distance: 20.6
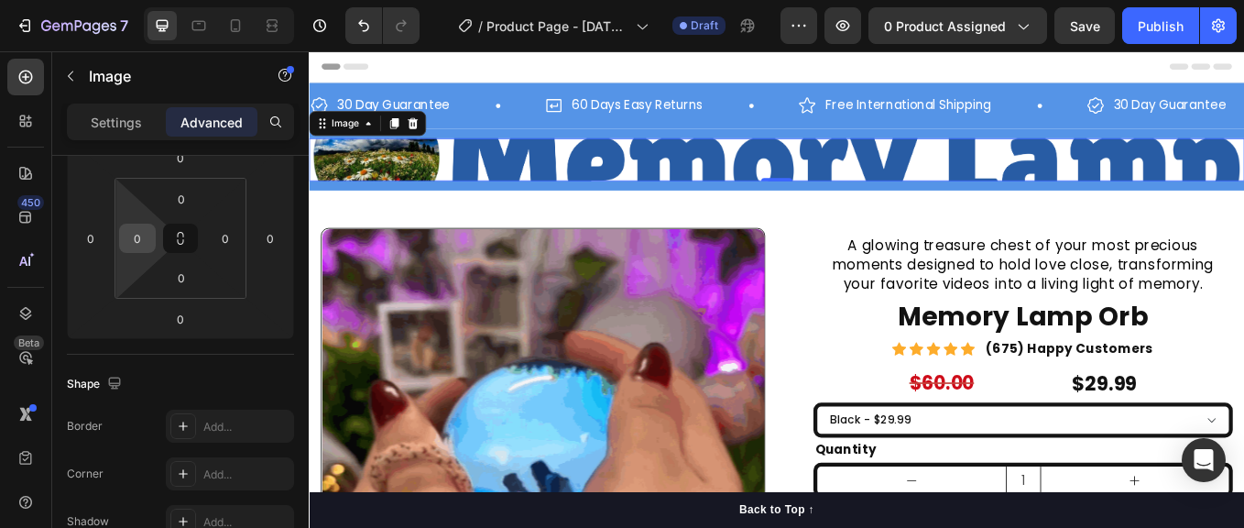
click at [132, 236] on input "0" at bounding box center [137, 238] width 27 height 27
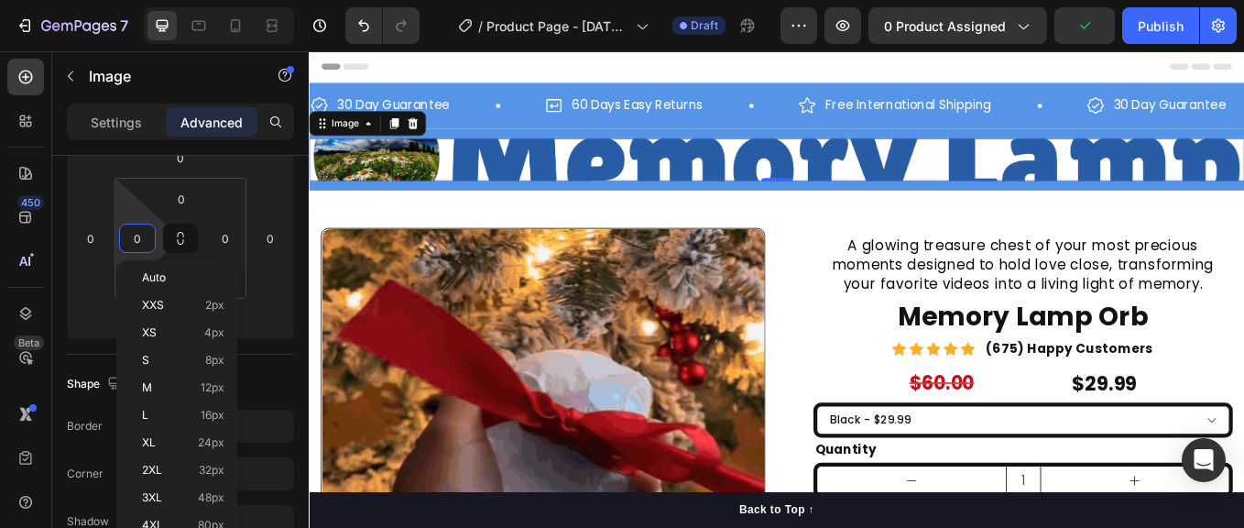
click at [429, 134] on icon at bounding box center [431, 136] width 12 height 13
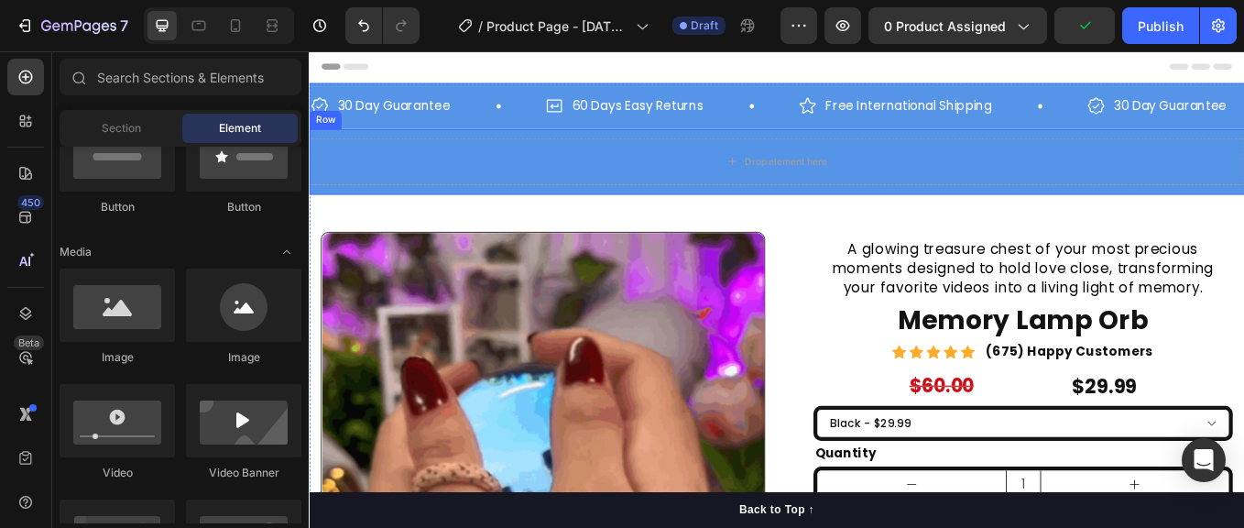
click at [574, 191] on div "Drop element here" at bounding box center [859, 181] width 1100 height 55
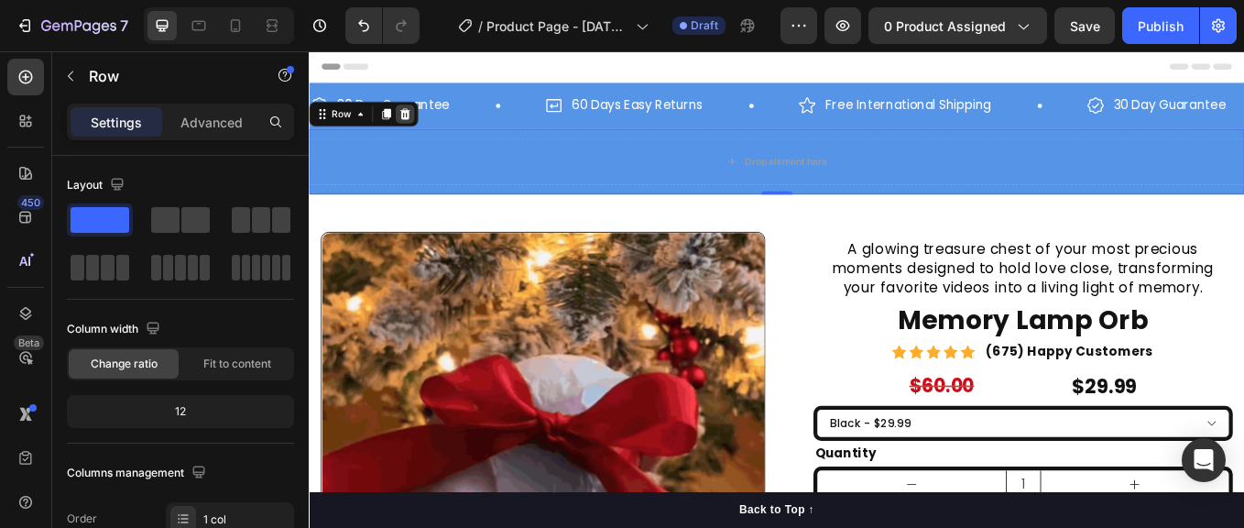
click at [426, 122] on icon at bounding box center [421, 125] width 15 height 15
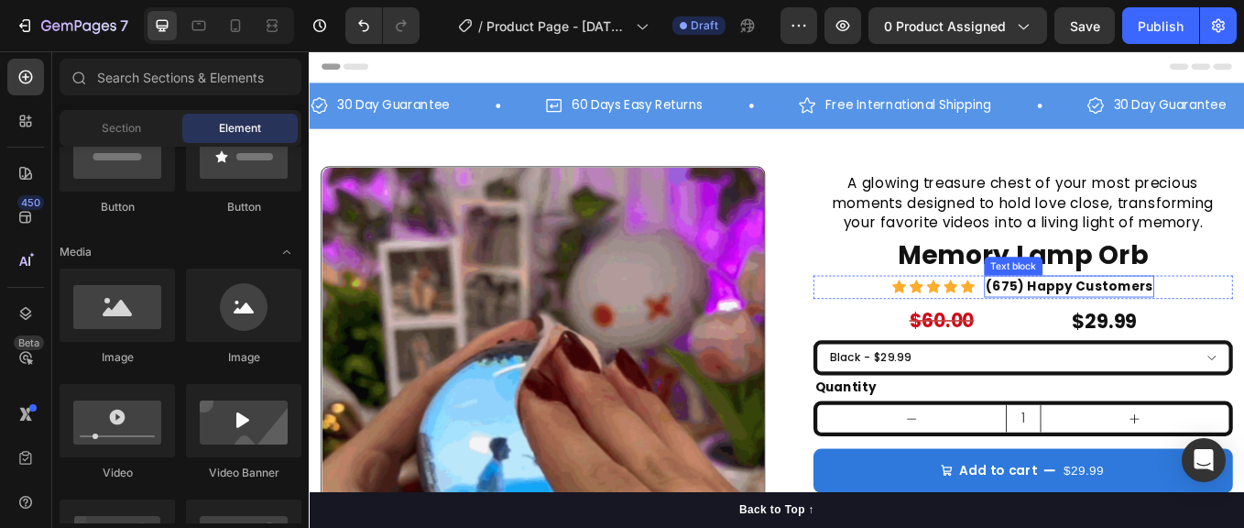
click at [1194, 326] on strong "(675) Happy Customers" at bounding box center [1202, 327] width 197 height 21
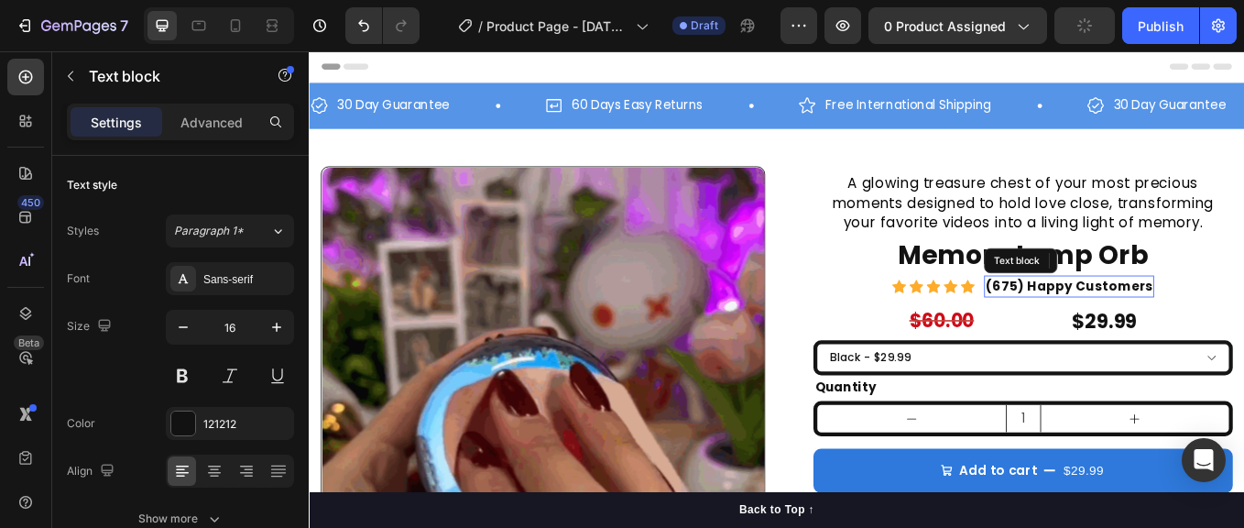
click at [1194, 326] on strong "(675) Happy Customers" at bounding box center [1202, 327] width 197 height 21
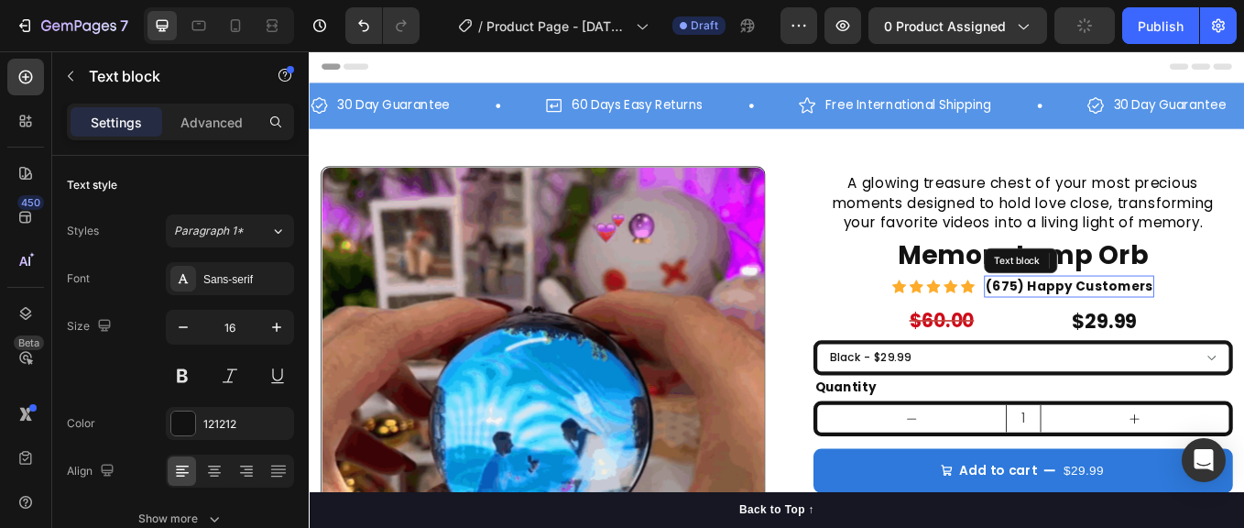
click at [1194, 326] on strong "(675) Happy Customers" at bounding box center [1202, 327] width 197 height 21
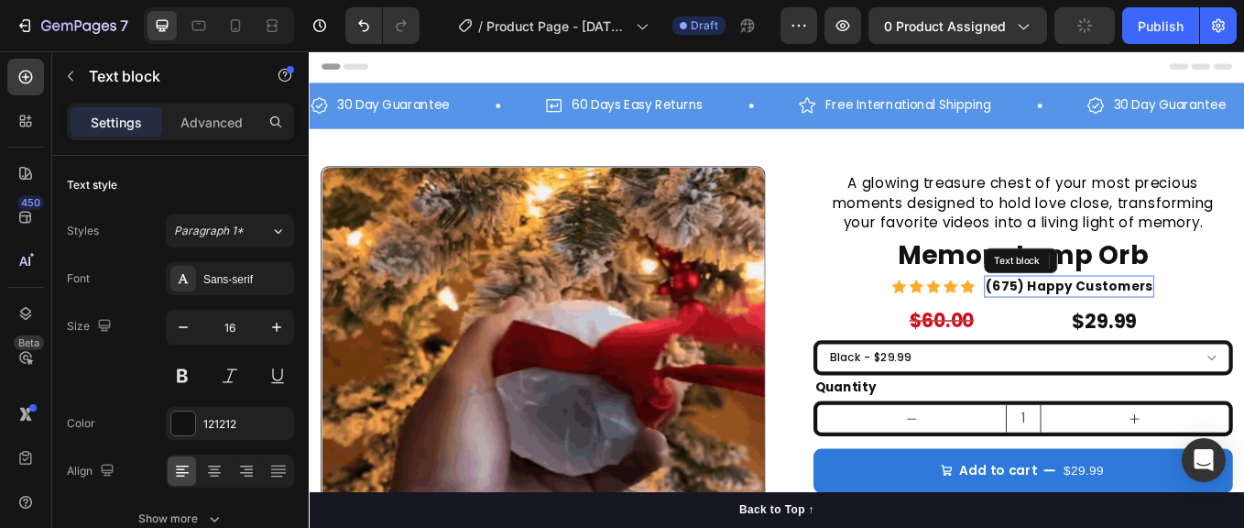
click at [1194, 326] on strong "(675) Happy Customers" at bounding box center [1202, 327] width 197 height 21
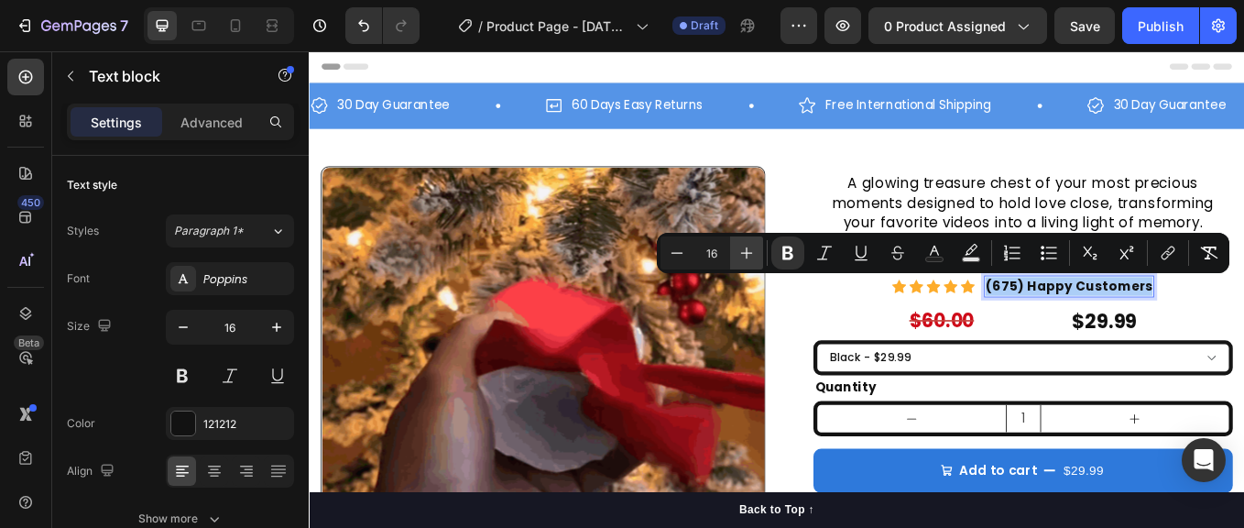
click at [752, 251] on icon "Editor contextual toolbar" at bounding box center [747, 253] width 18 height 18
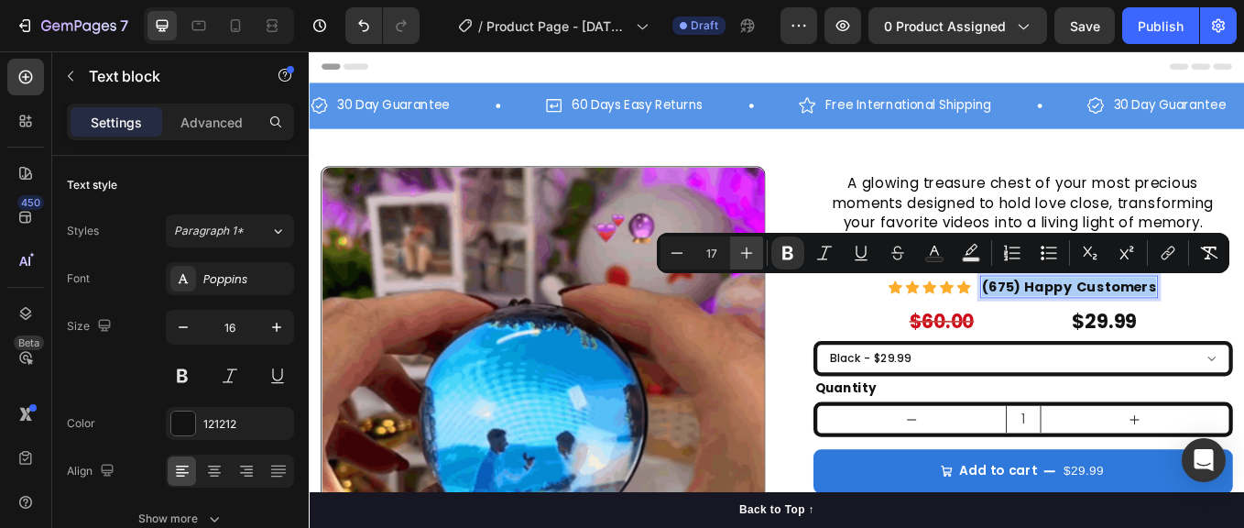
click at [752, 251] on icon "Editor contextual toolbar" at bounding box center [747, 253] width 18 height 18
type input "18"
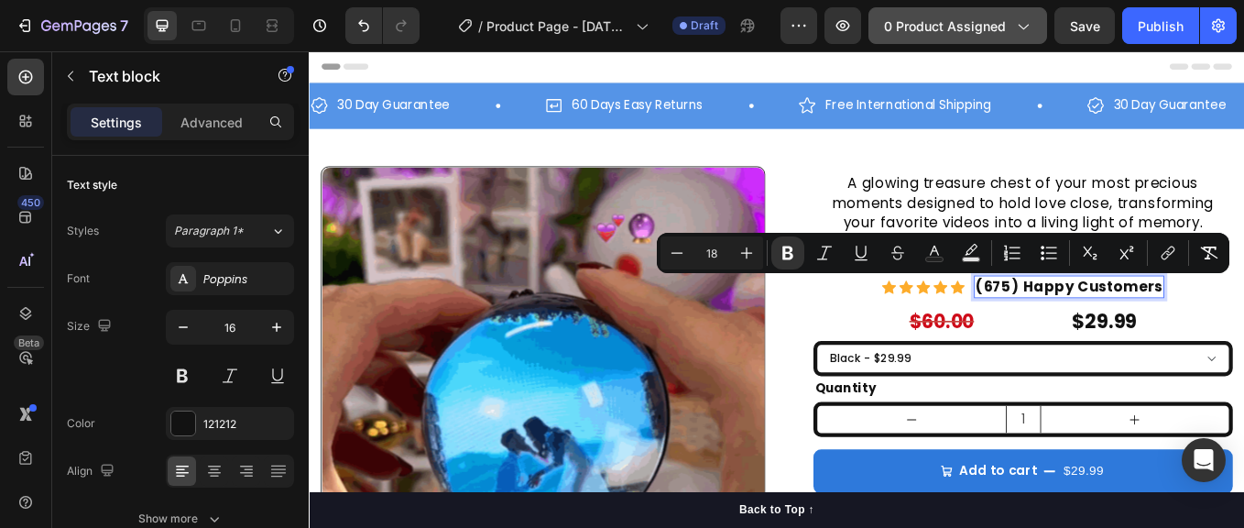
click at [1013, 23] on div "0 product assigned" at bounding box center [958, 25] width 148 height 19
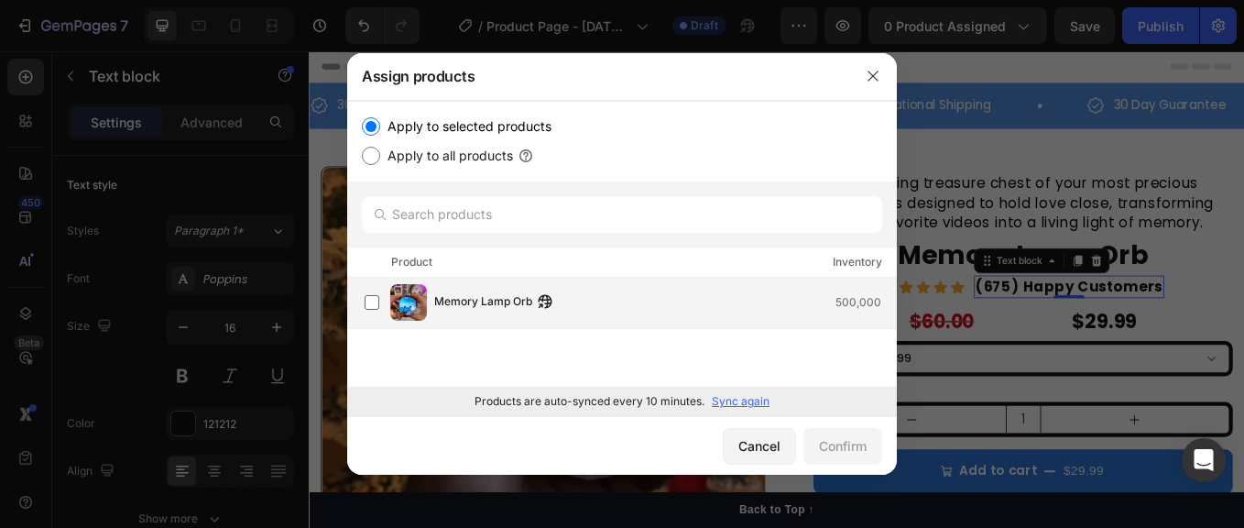
click at [463, 302] on span "Memory Lamp Orb" at bounding box center [483, 302] width 98 height 20
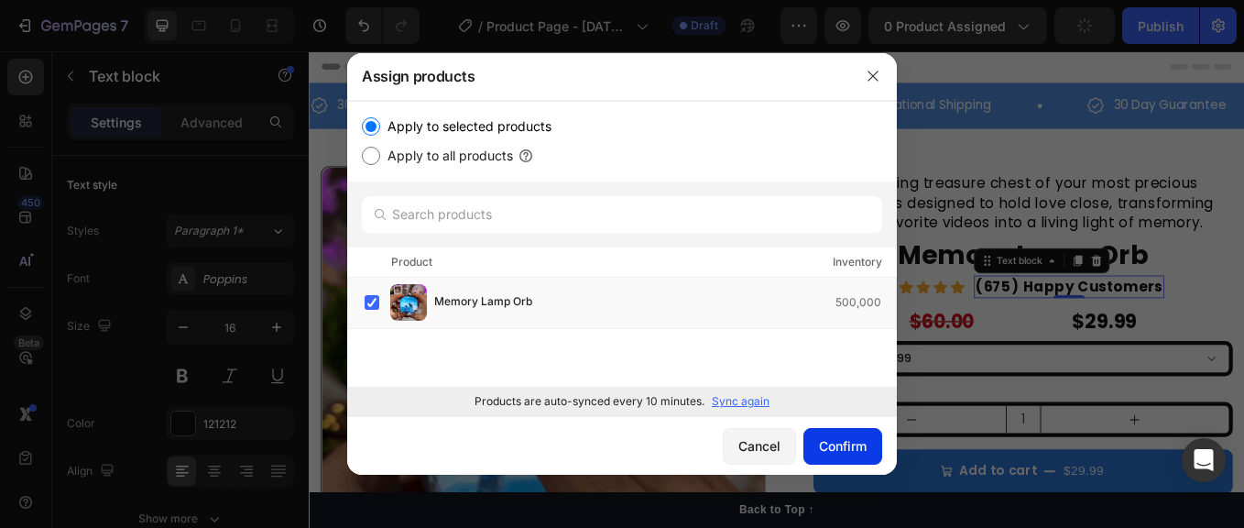
click at [845, 448] on div "Confirm" at bounding box center [843, 445] width 48 height 19
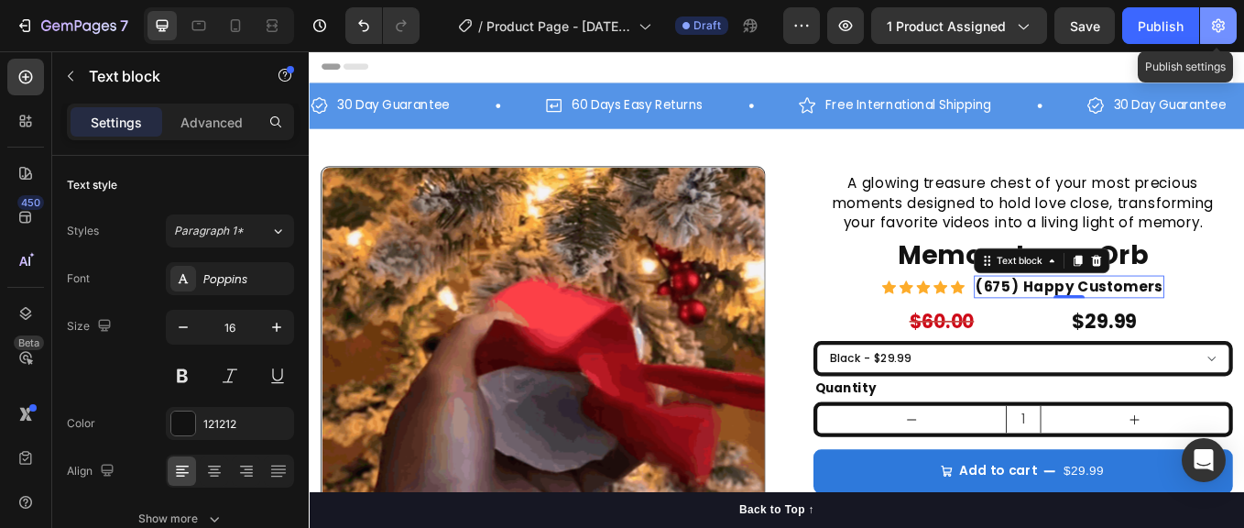
click at [1210, 29] on icon "button" at bounding box center [1219, 25] width 18 height 18
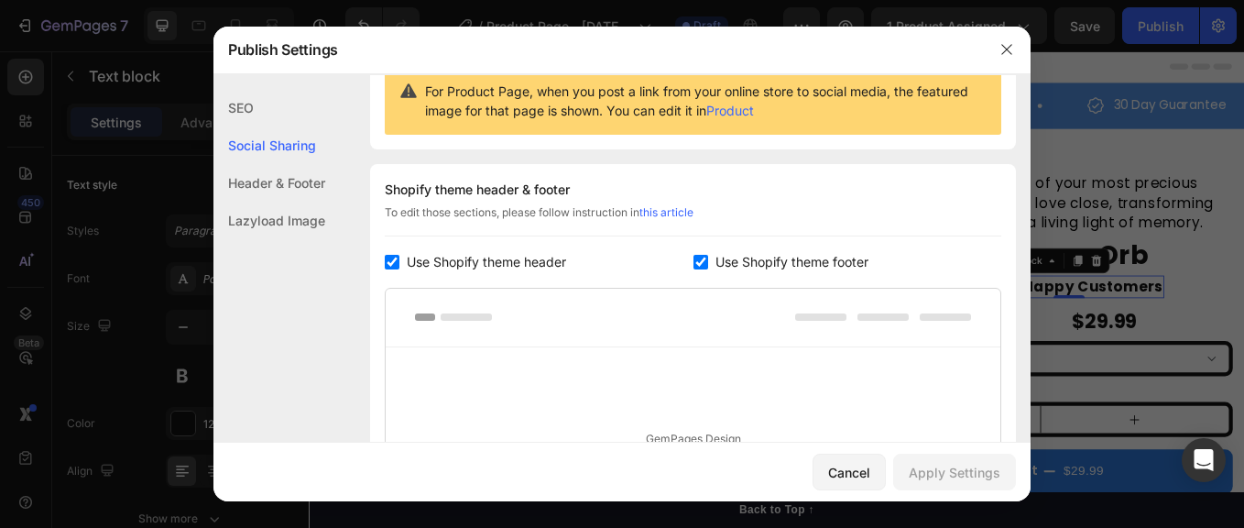
scroll to position [214, 0]
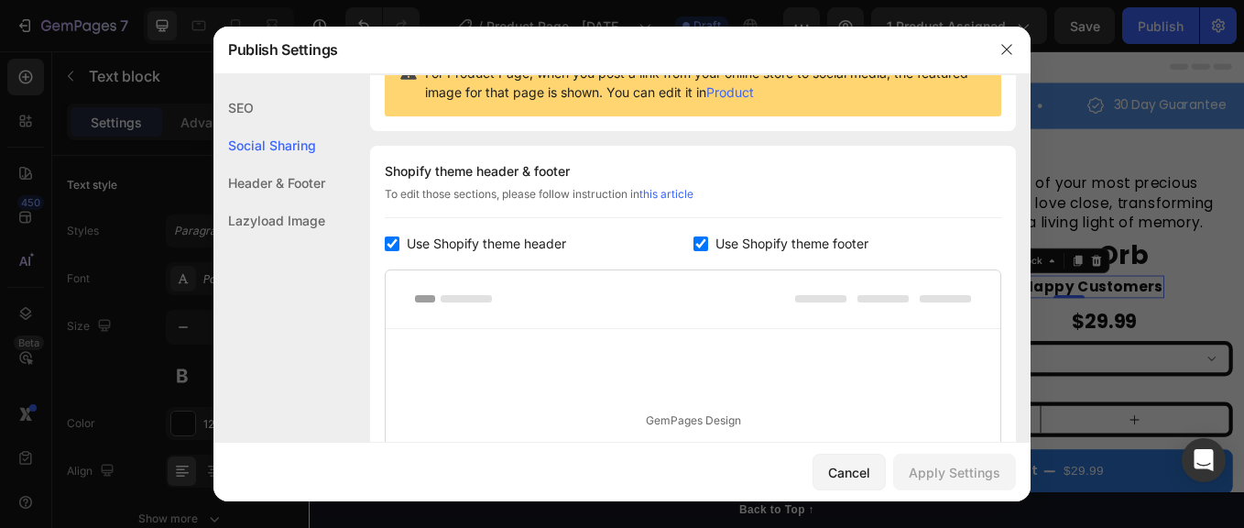
click at [696, 238] on input "checkbox" at bounding box center [701, 243] width 15 height 15
checkbox input "false"
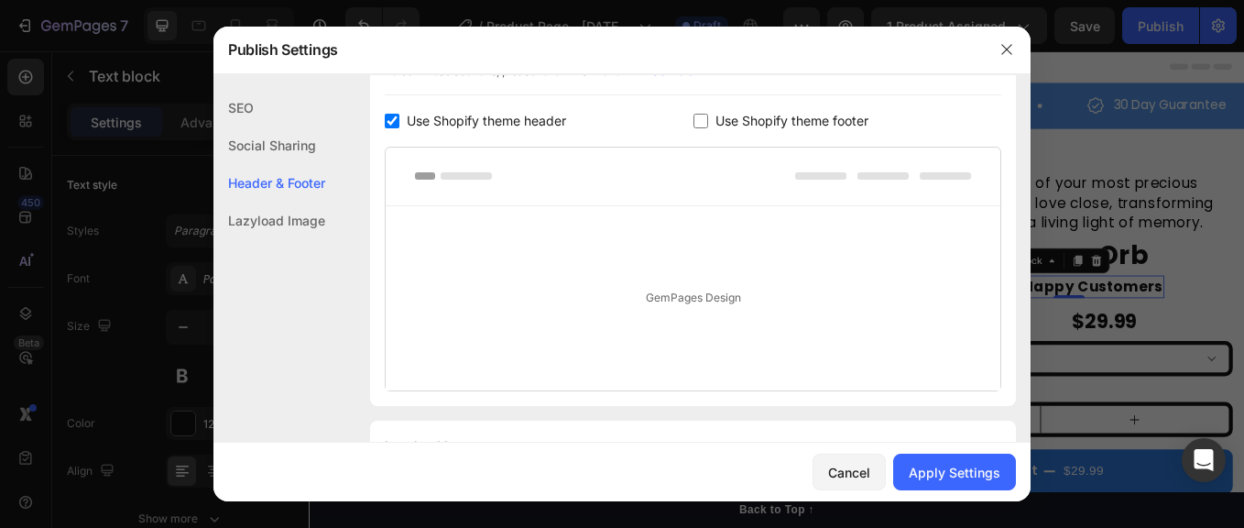
scroll to position [435, 0]
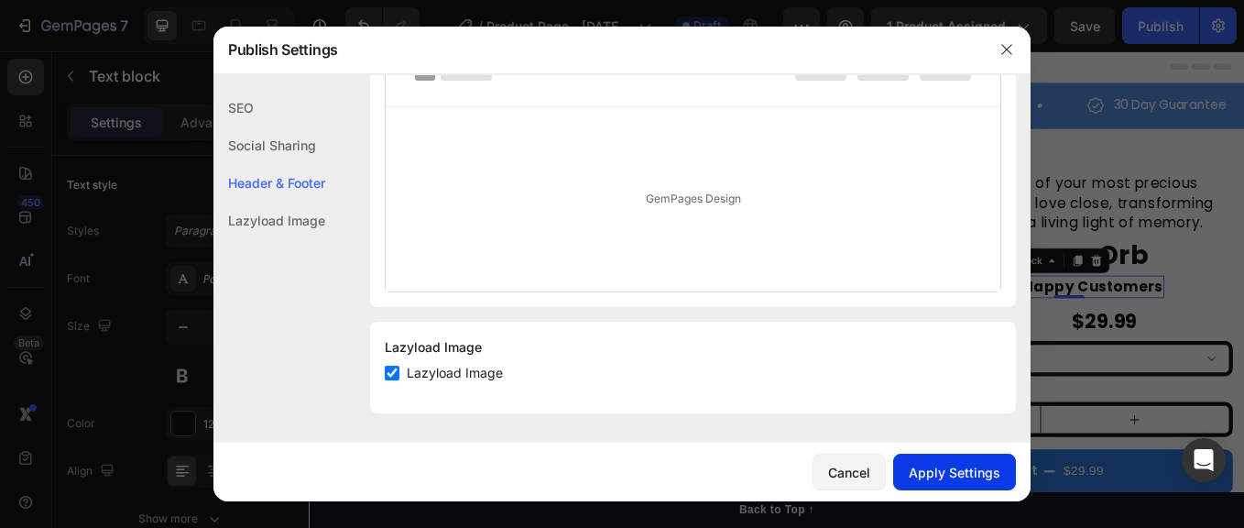
click at [946, 474] on div "Apply Settings" at bounding box center [955, 472] width 92 height 19
click at [1002, 46] on icon "button" at bounding box center [1007, 49] width 15 height 15
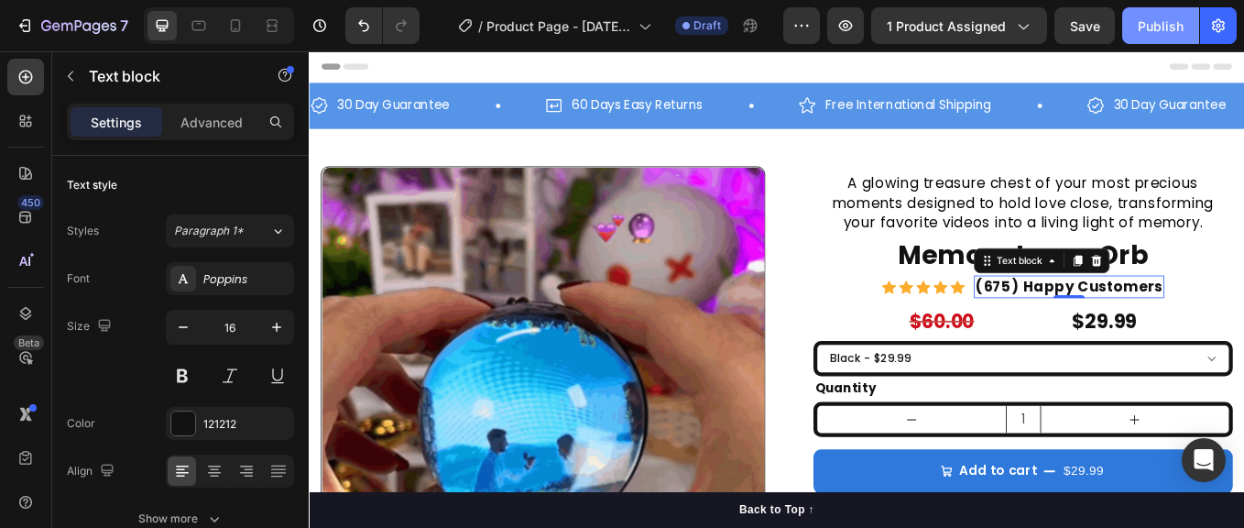
click at [1152, 25] on div "Publish" at bounding box center [1161, 25] width 46 height 19
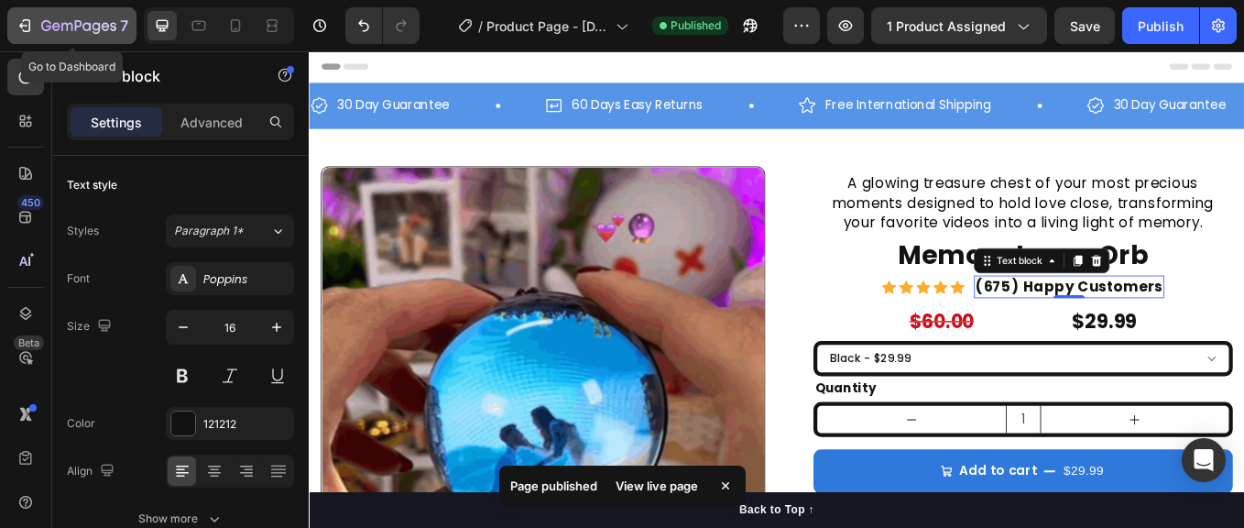
click at [27, 24] on icon "button" at bounding box center [25, 25] width 18 height 18
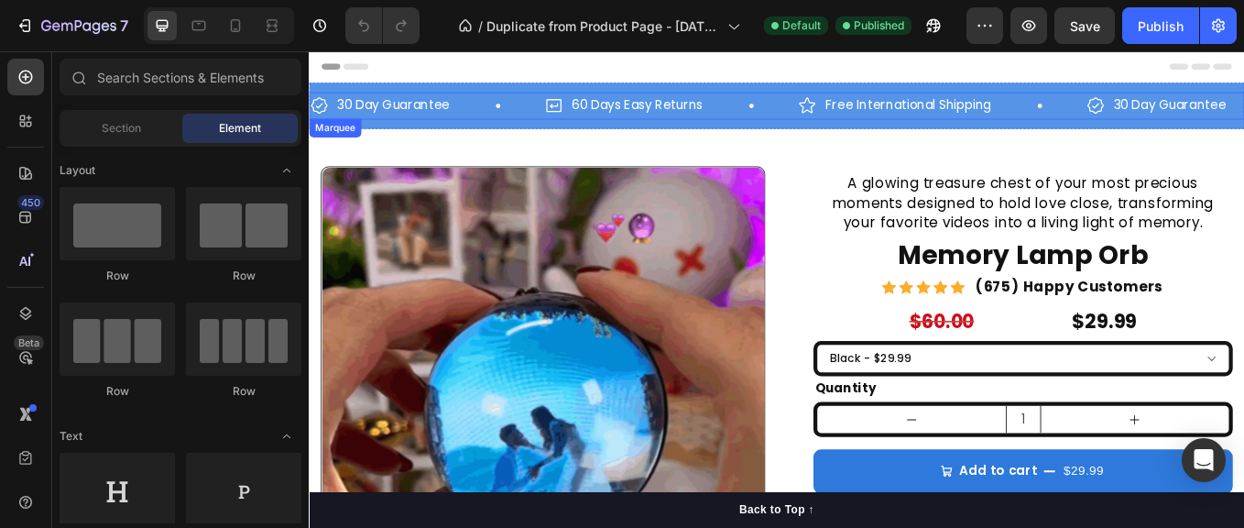
click at [793, 126] on div "60 Days Easy Returns Item List" at bounding box center [735, 116] width 298 height 32
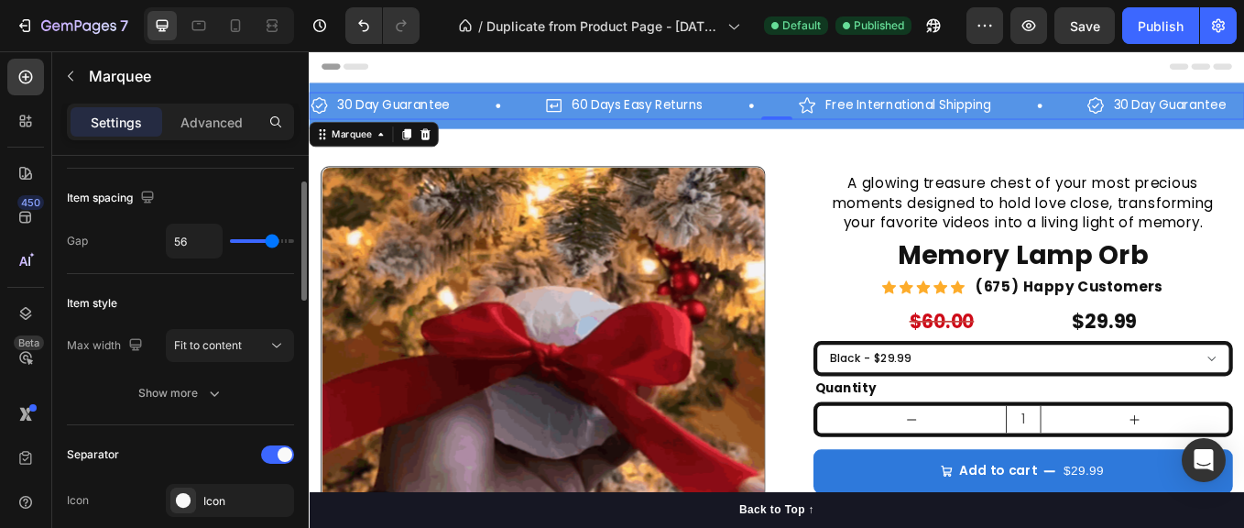
scroll to position [121, 0]
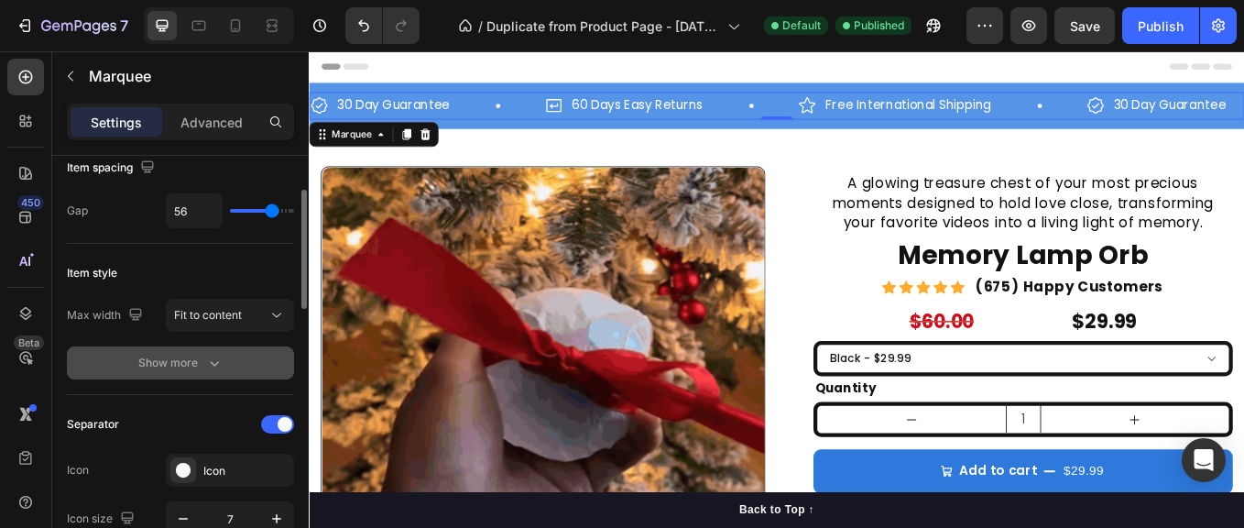
click at [196, 364] on div "Show more" at bounding box center [180, 363] width 85 height 18
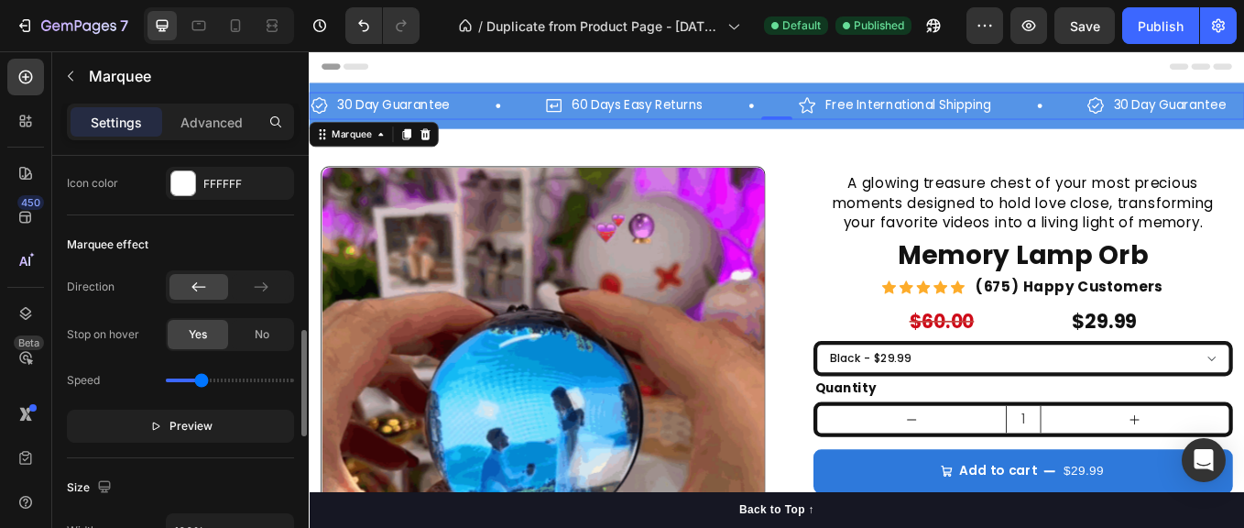
scroll to position [726, 0]
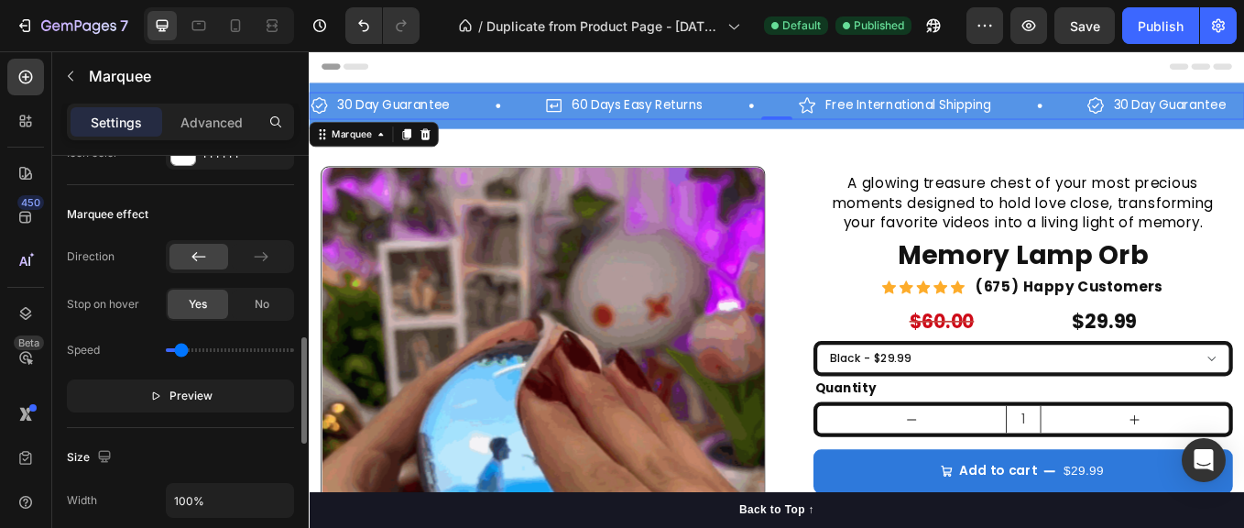
drag, startPoint x: 200, startPoint y: 350, endPoint x: 183, endPoint y: 354, distance: 16.9
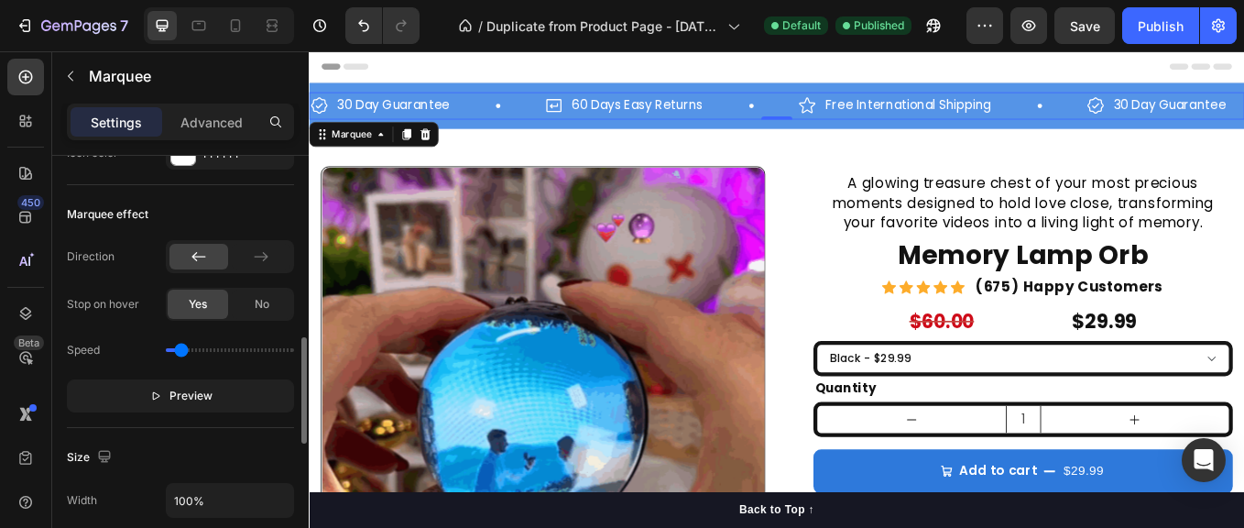
type input "0.4"
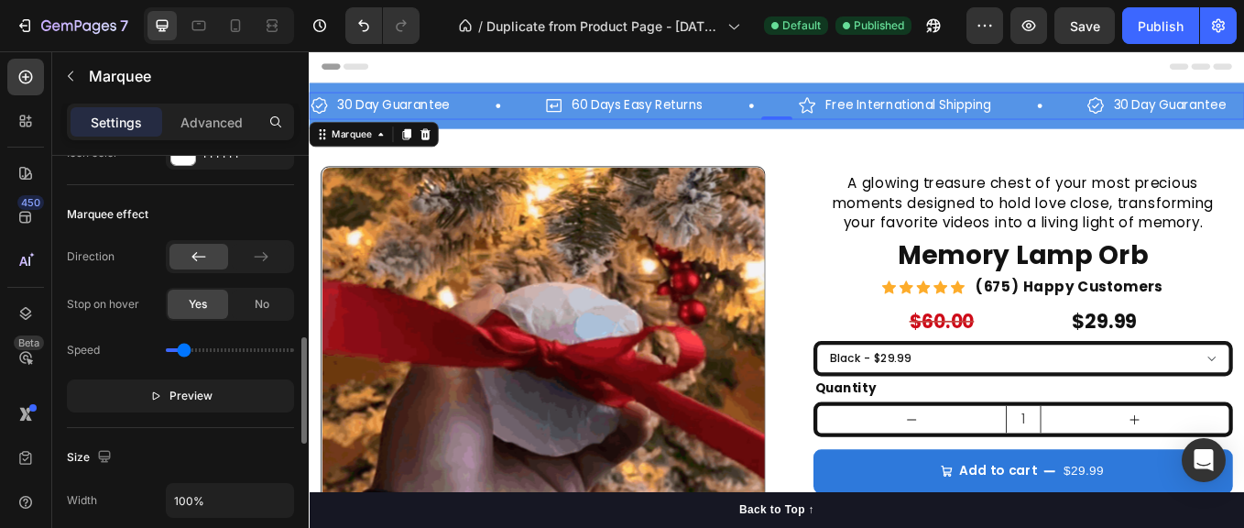
click at [183, 352] on input "range" at bounding box center [230, 350] width 128 height 4
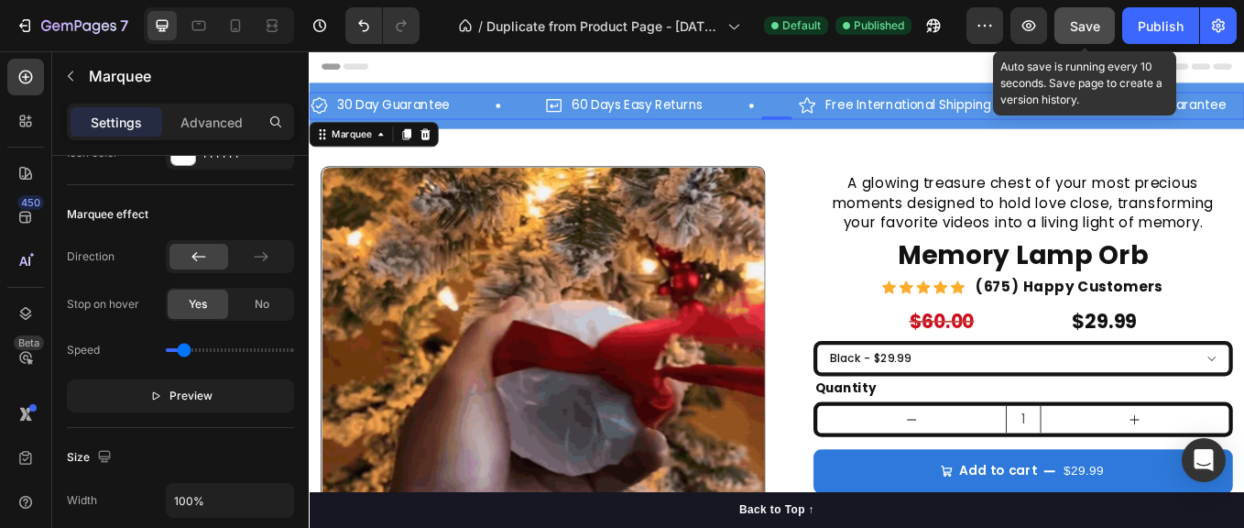
click at [1086, 23] on span "Save" at bounding box center [1085, 26] width 30 height 16
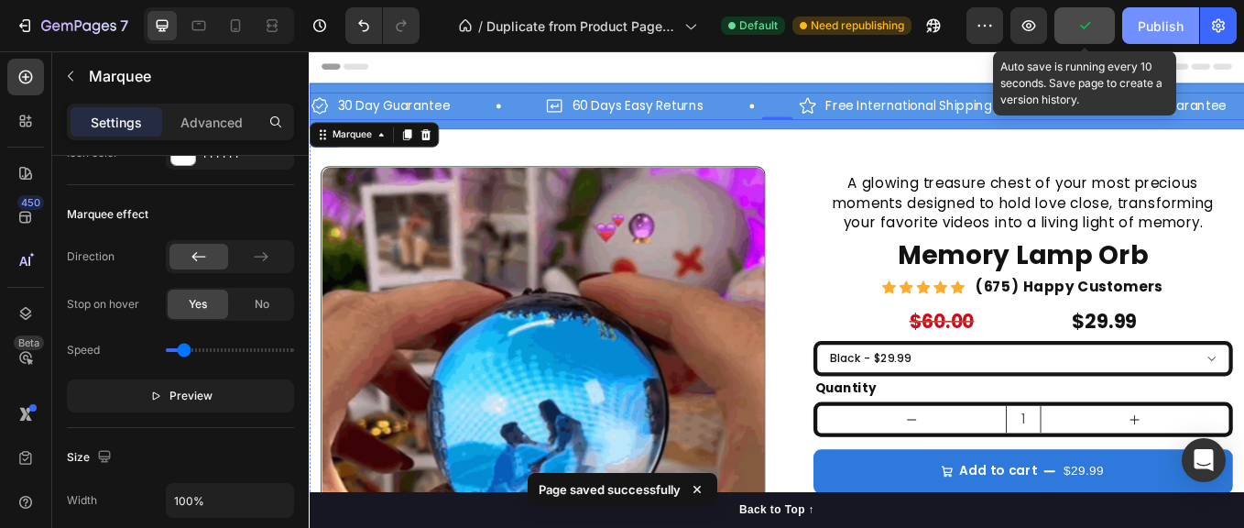
click at [1172, 27] on div "Publish" at bounding box center [1161, 25] width 46 height 19
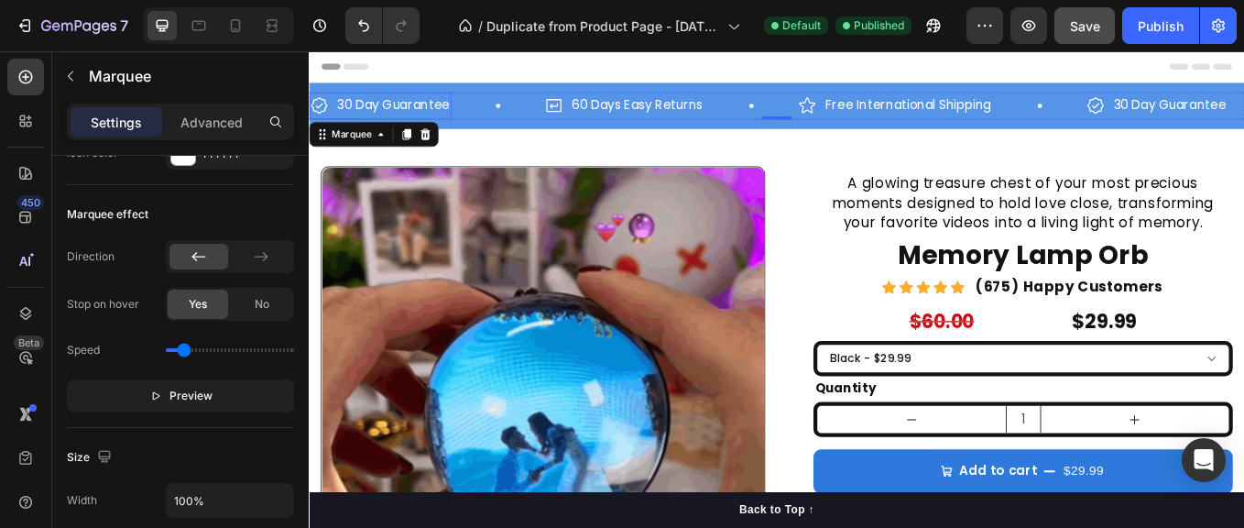
click at [449, 115] on p "30 Day Guarantee" at bounding box center [407, 116] width 132 height 27
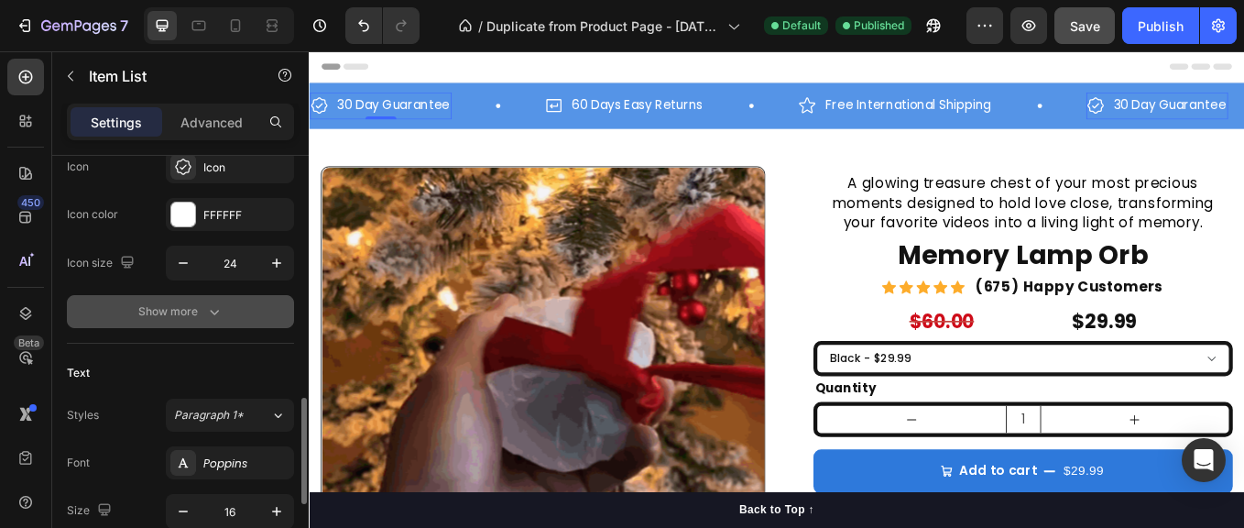
scroll to position [363, 0]
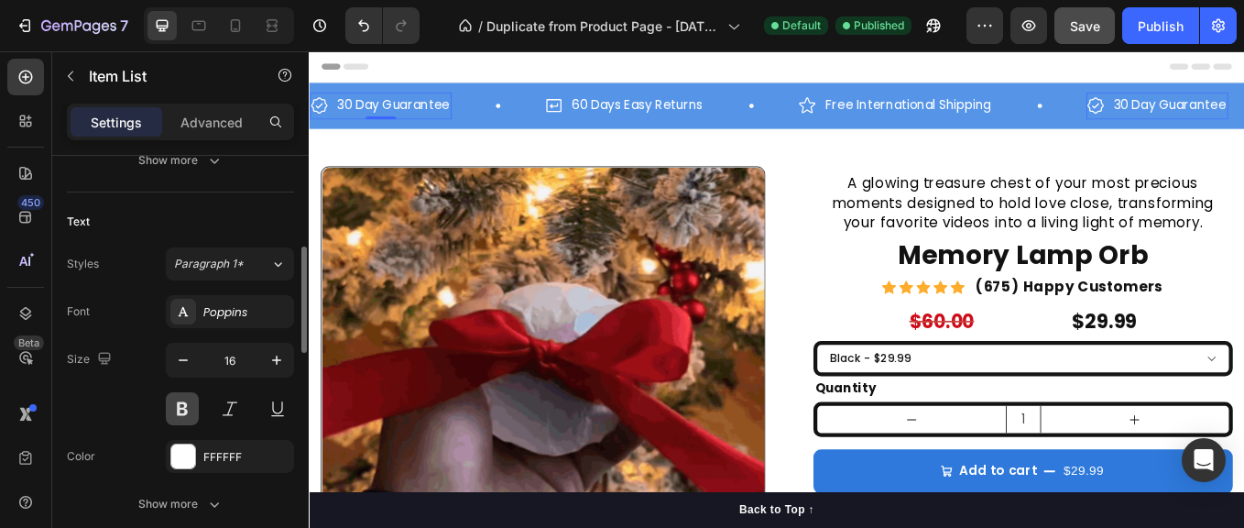
click at [185, 407] on button at bounding box center [182, 408] width 33 height 33
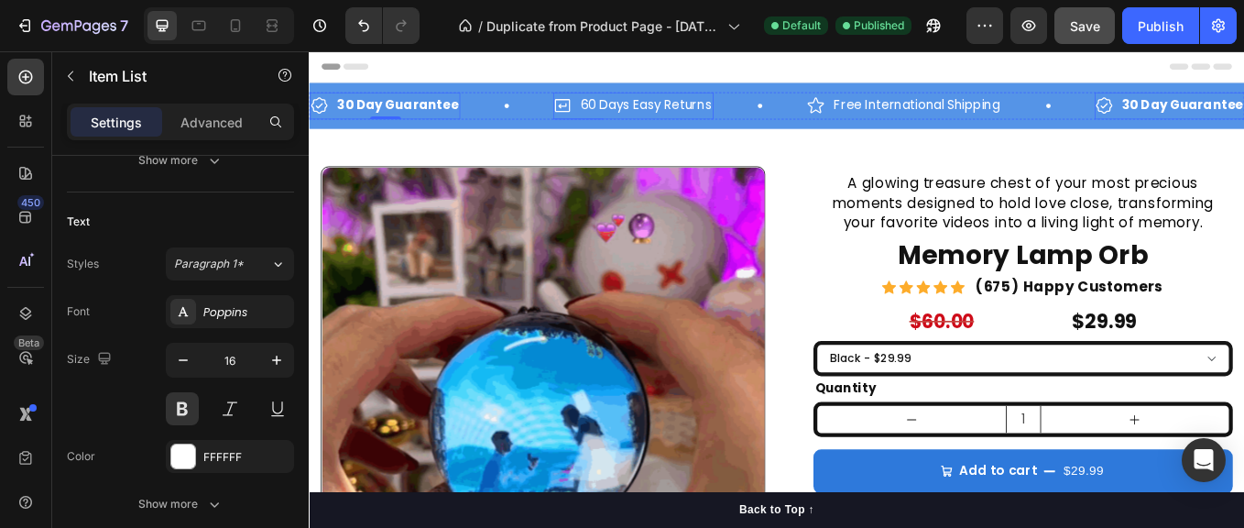
click at [747, 121] on p "60 Days Easy Returns" at bounding box center [702, 116] width 154 height 27
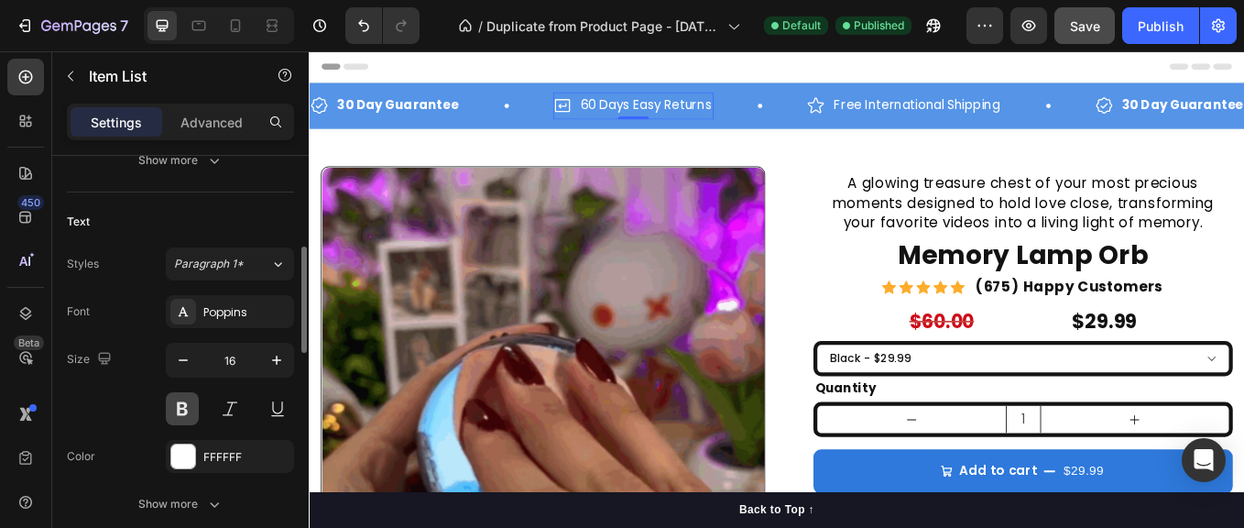
click at [182, 409] on button at bounding box center [182, 408] width 33 height 33
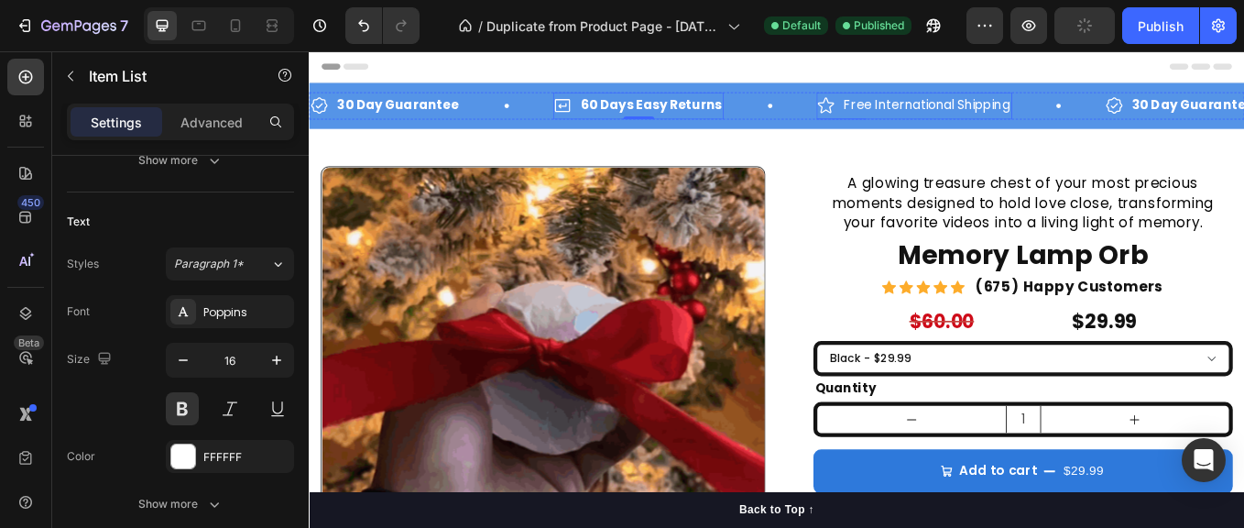
click at [995, 121] on p "Free International Shipping" at bounding box center [1003, 116] width 195 height 27
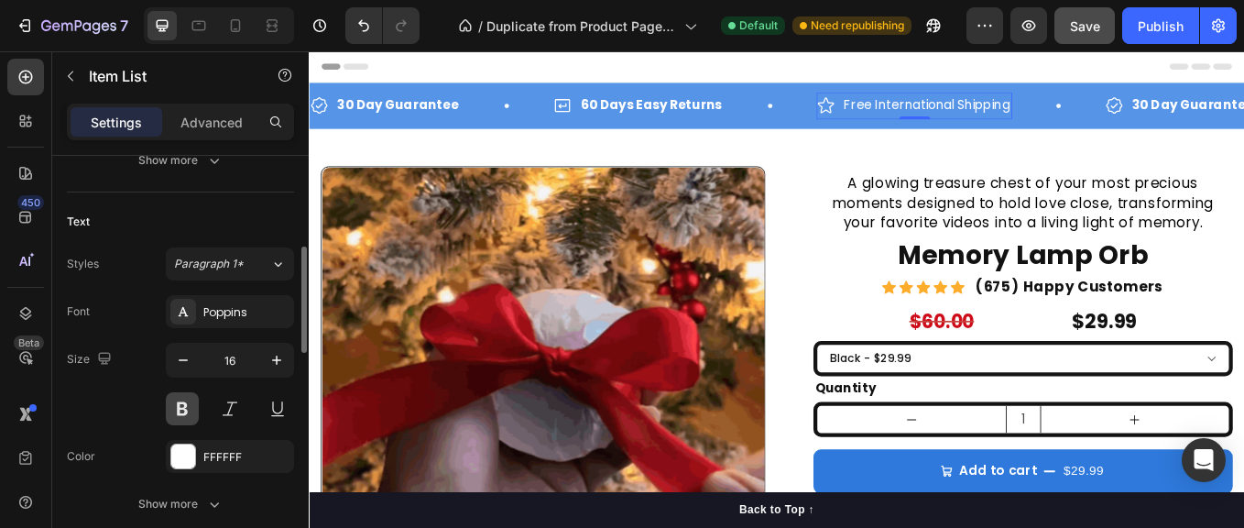
drag, startPoint x: 176, startPoint y: 409, endPoint x: 738, endPoint y: 127, distance: 628.2
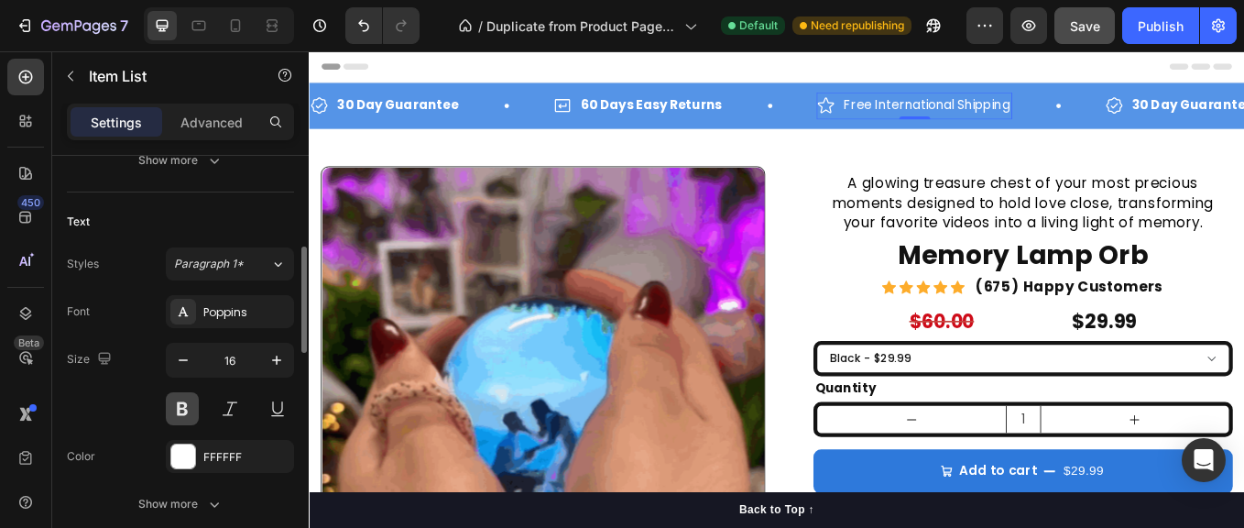
click at [176, 409] on button at bounding box center [182, 408] width 33 height 33
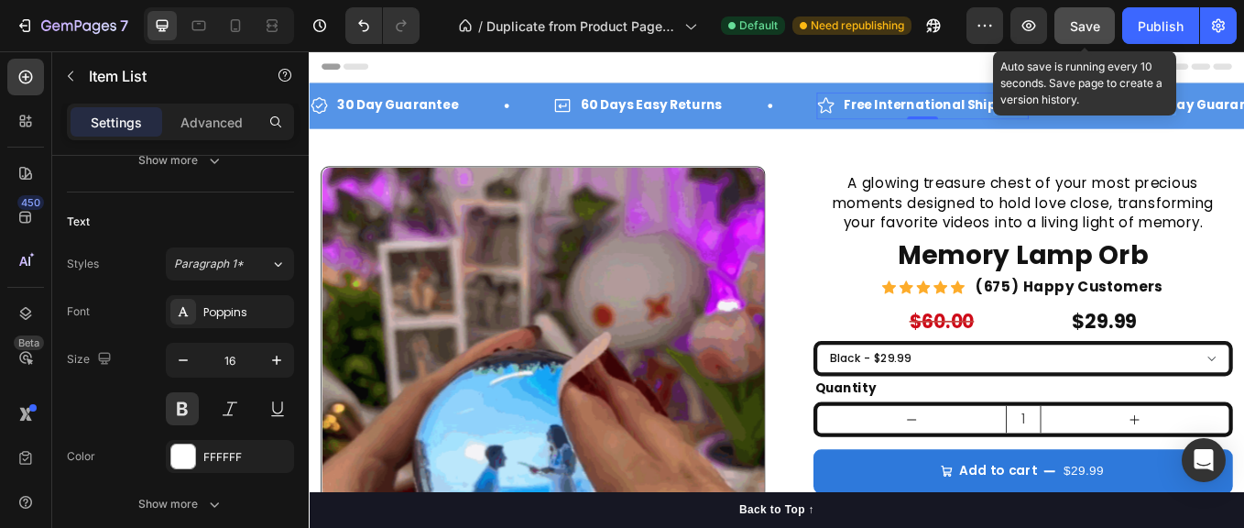
click at [1079, 26] on span "Save" at bounding box center [1085, 26] width 30 height 16
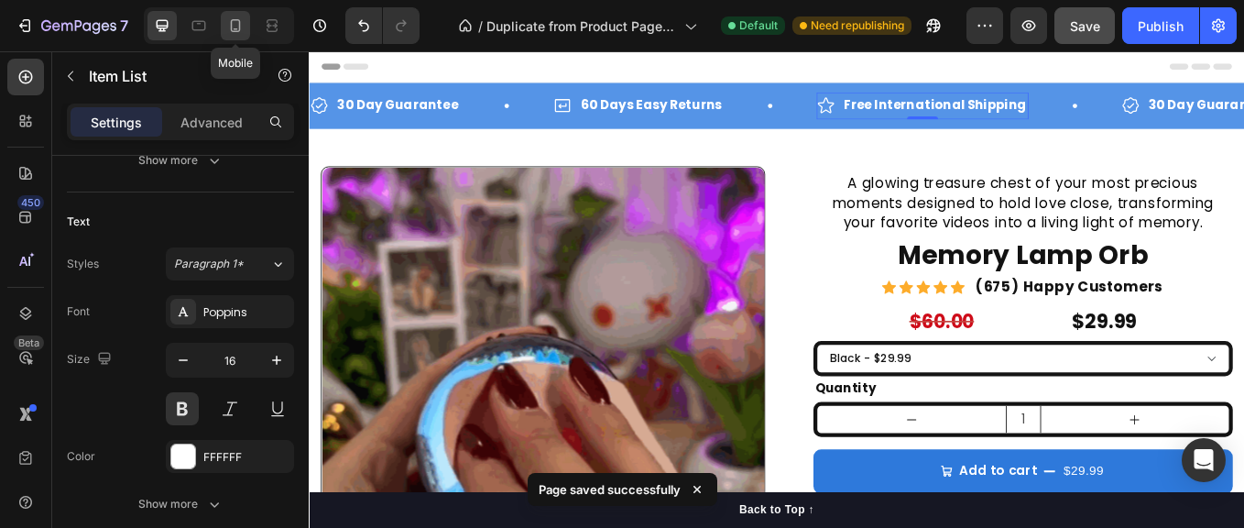
click at [235, 24] on icon at bounding box center [235, 25] width 18 height 18
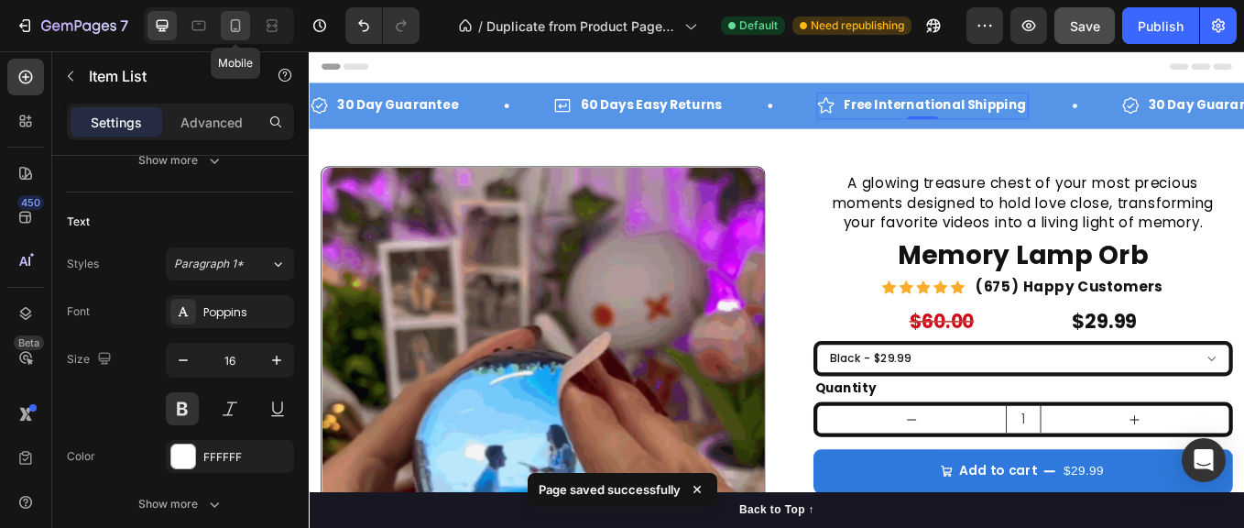
type input "14"
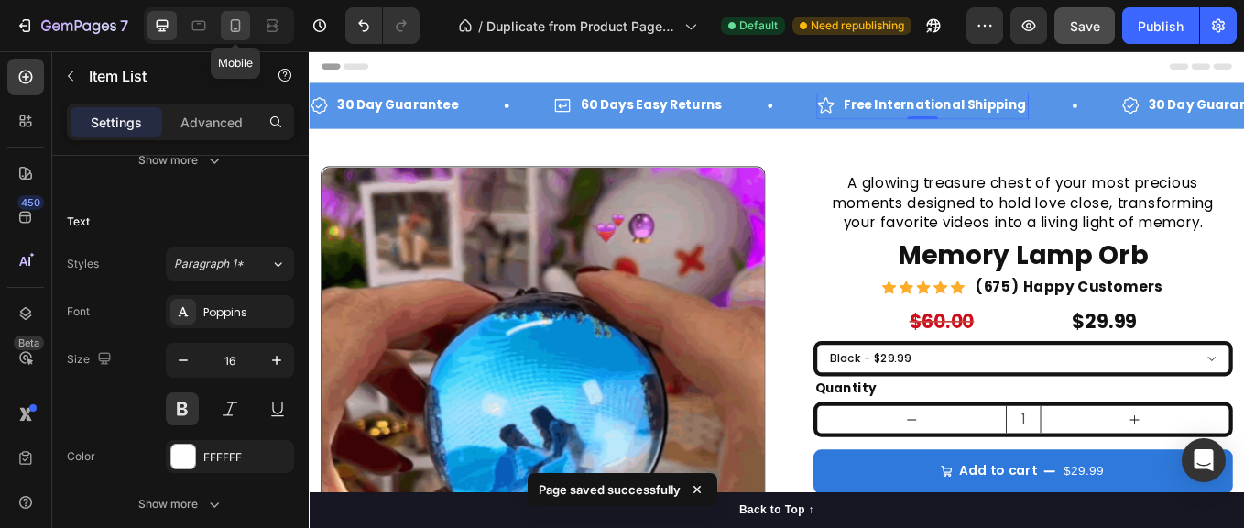
type input "16"
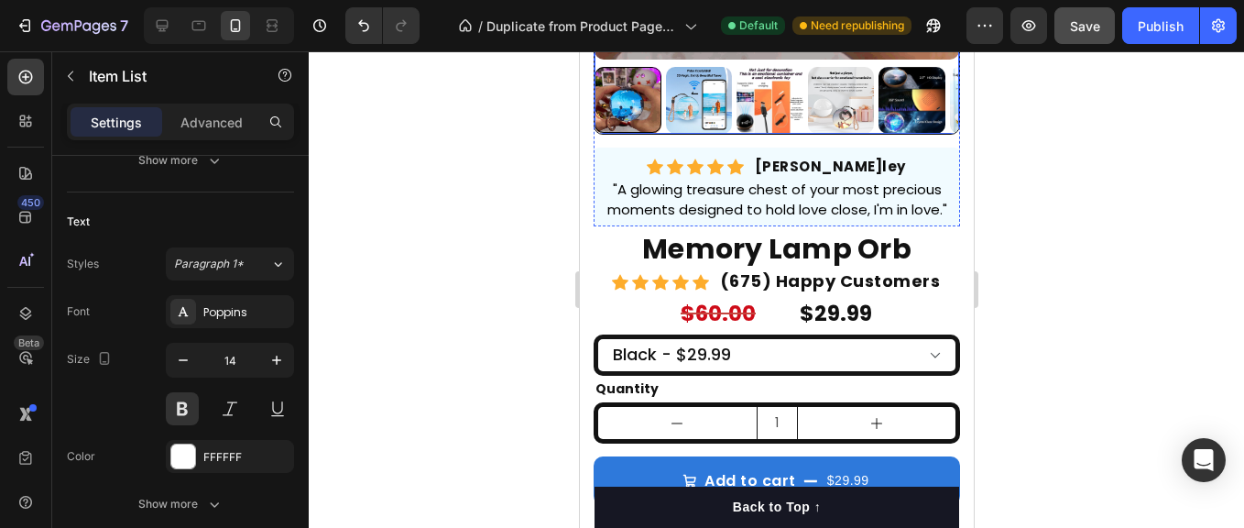
scroll to position [488, 0]
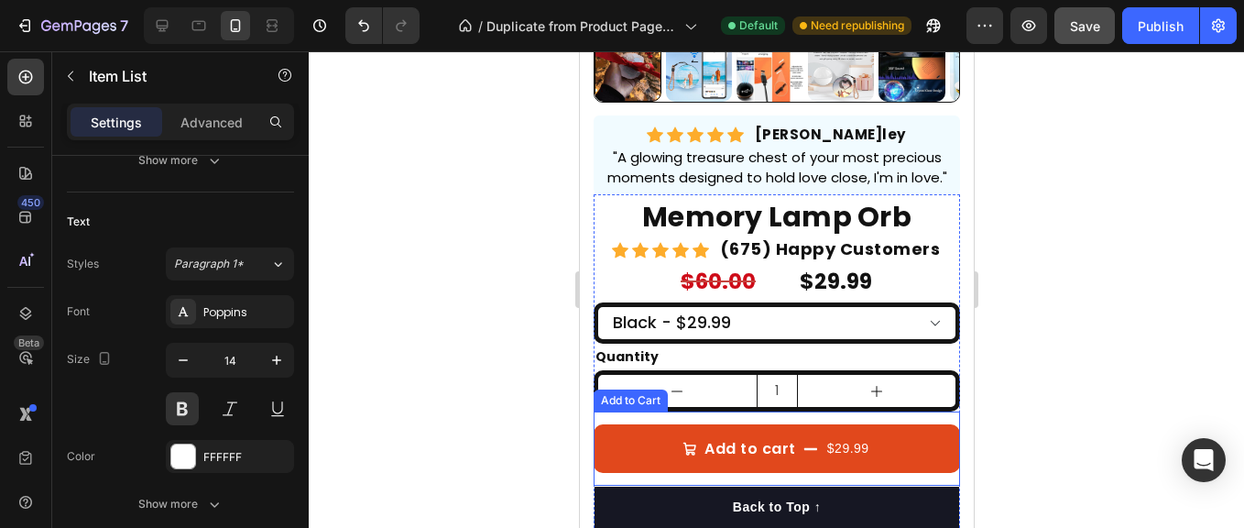
click at [611, 457] on button "Add to cart $29.99" at bounding box center [776, 448] width 367 height 49
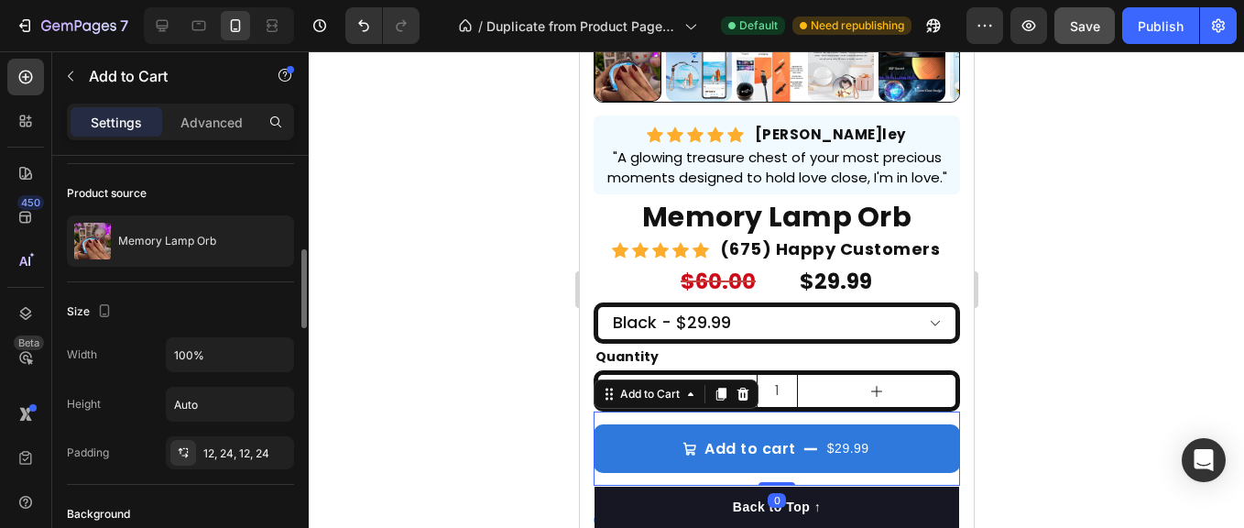
scroll to position [302, 0]
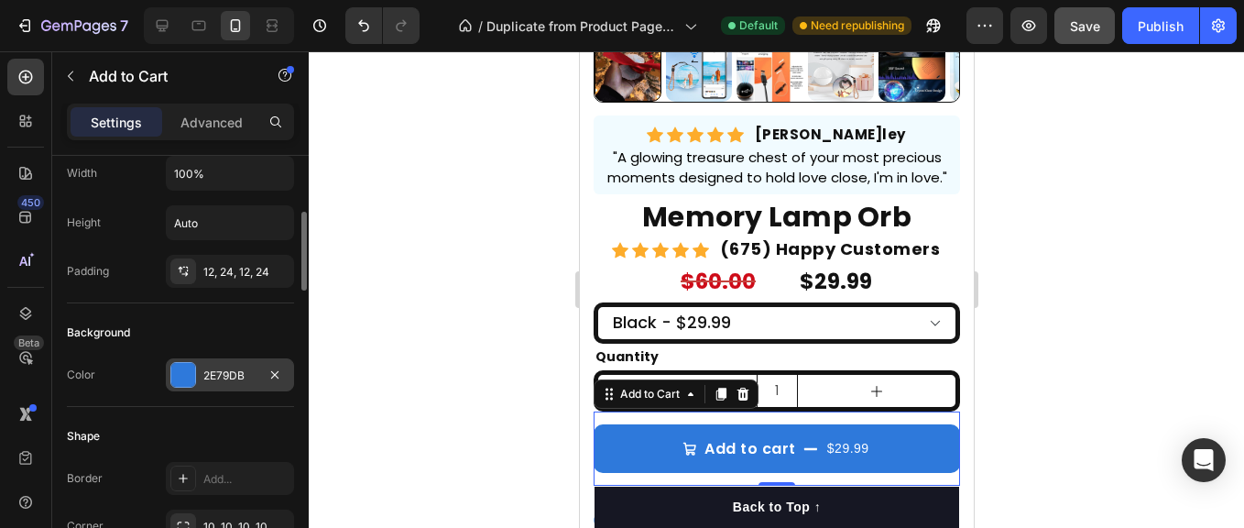
click at [228, 381] on div "2E79DB" at bounding box center [229, 375] width 53 height 16
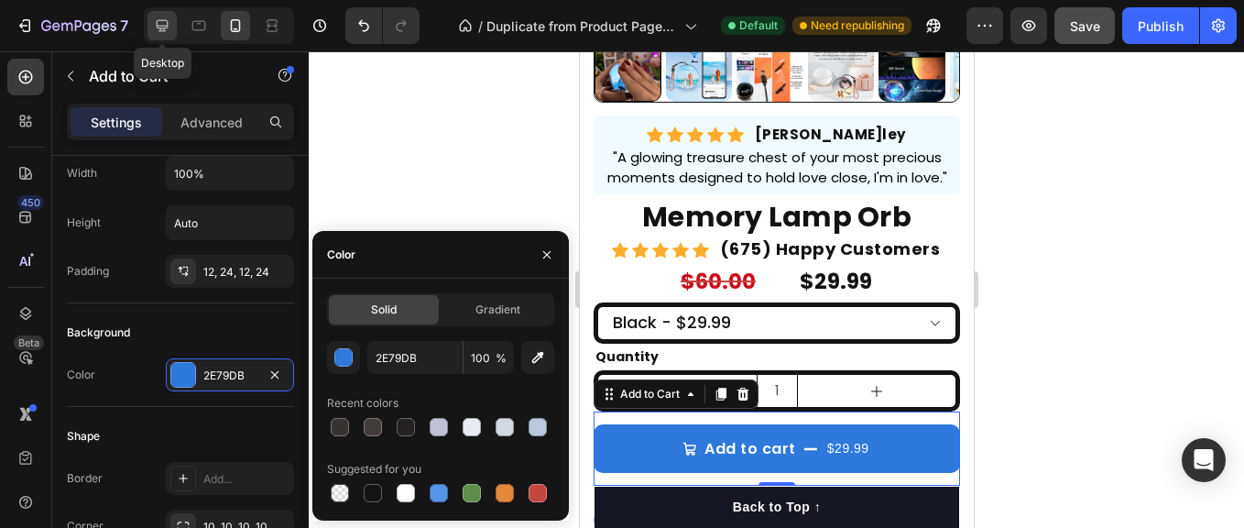
click at [162, 22] on icon at bounding box center [162, 25] width 18 height 18
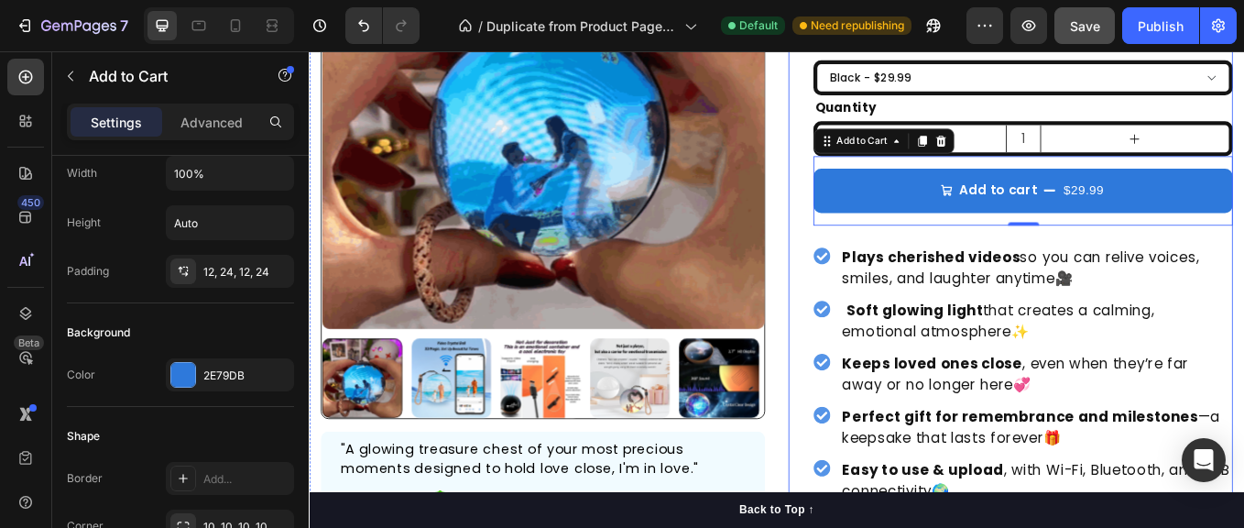
scroll to position [207, 0]
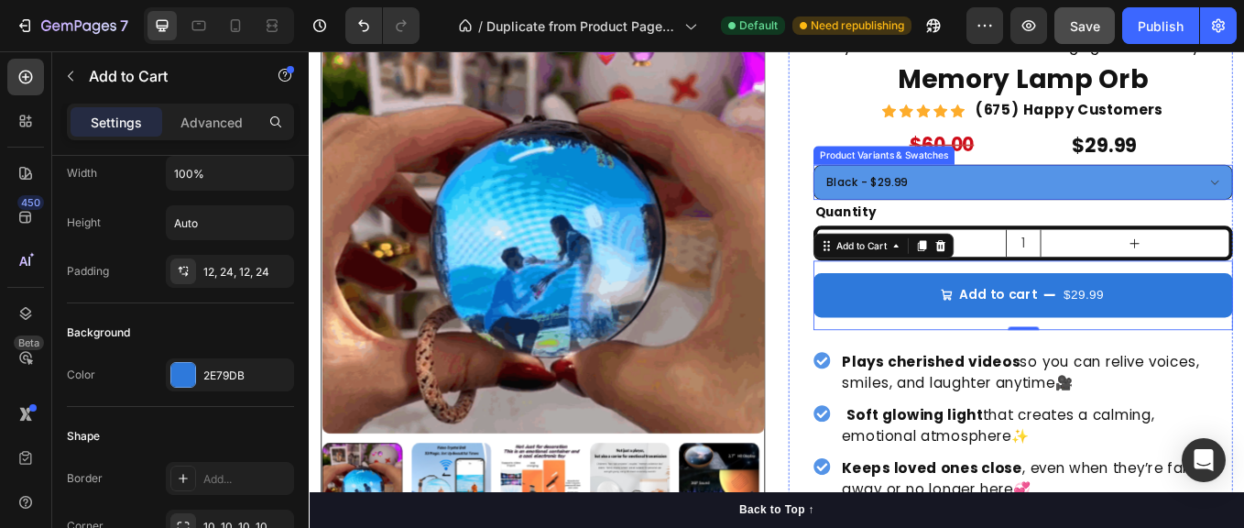
click at [902, 221] on select "Black - $29.99 White - $29.99 Pink - $29.99 Blue - $29.99 Orange - $29.99" at bounding box center [1148, 205] width 493 height 41
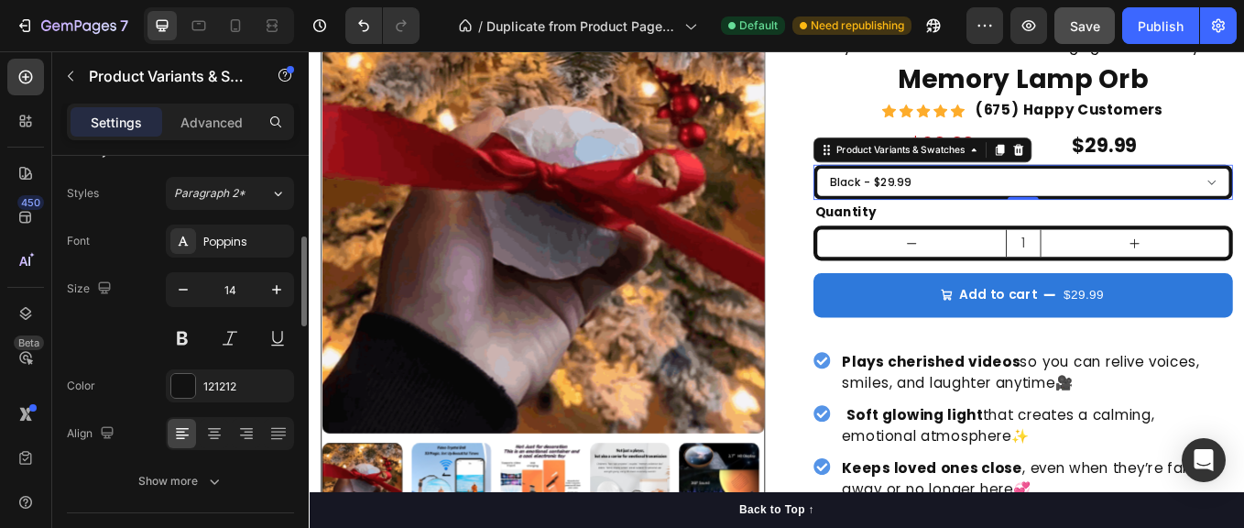
scroll to position [242, 0]
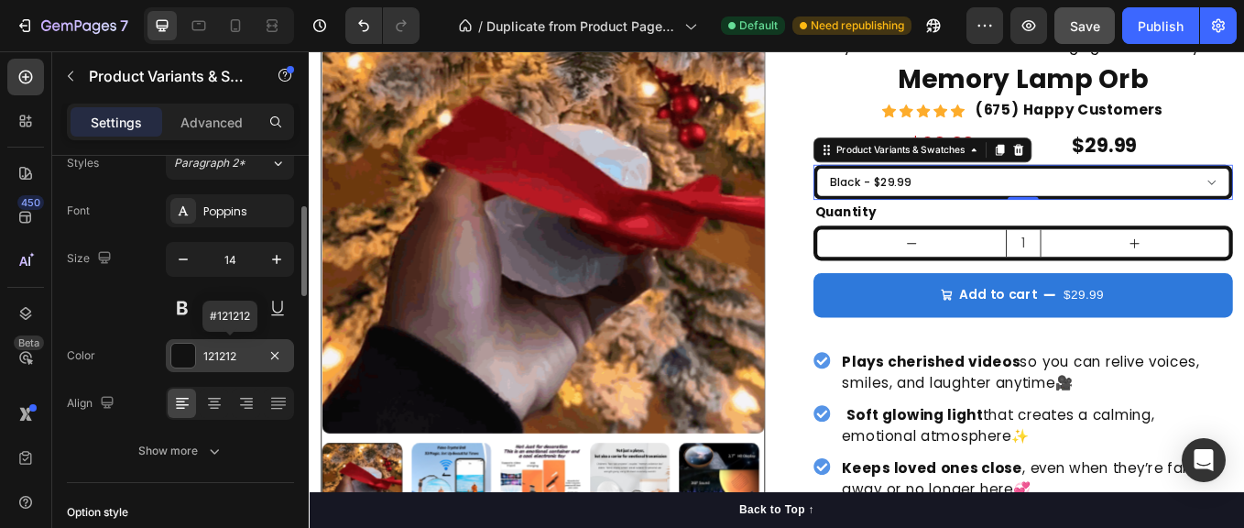
click at [218, 357] on div "121212" at bounding box center [229, 356] width 53 height 16
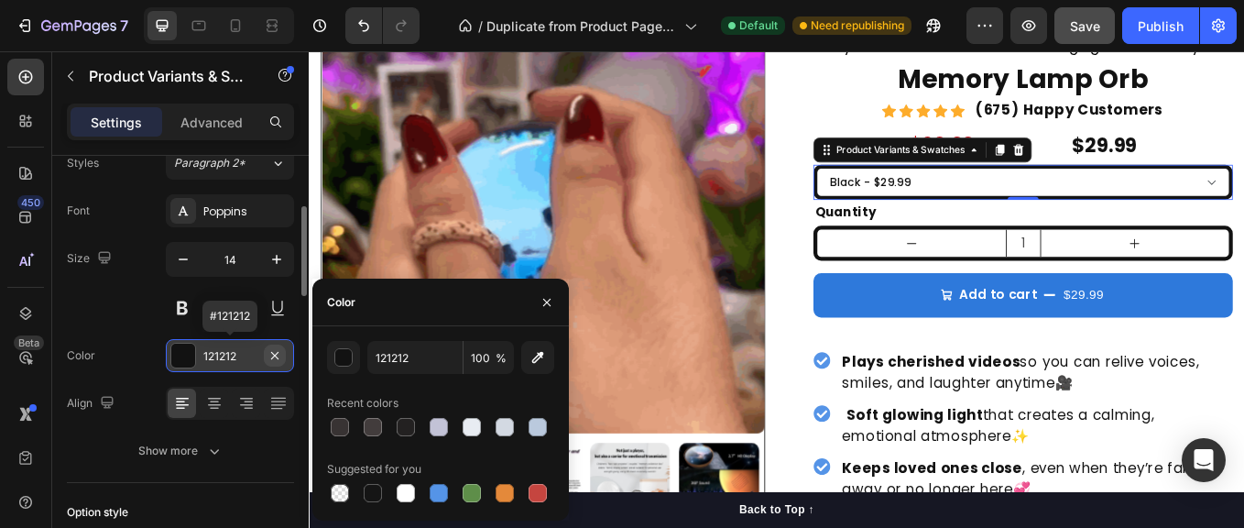
click at [274, 356] on icon "button" at bounding box center [274, 354] width 7 height 7
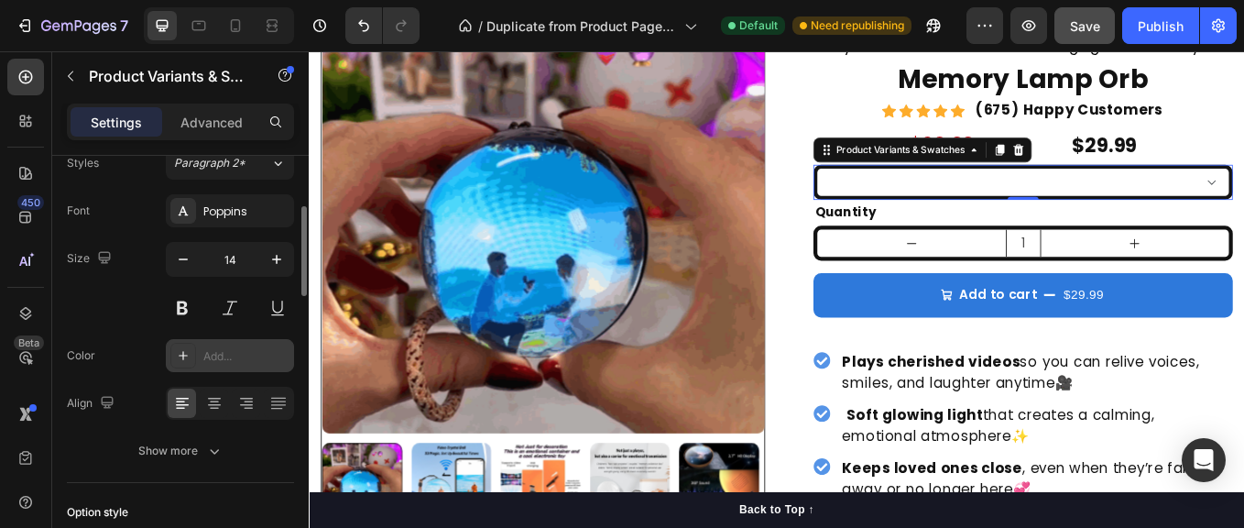
click at [182, 356] on icon at bounding box center [183, 355] width 9 height 9
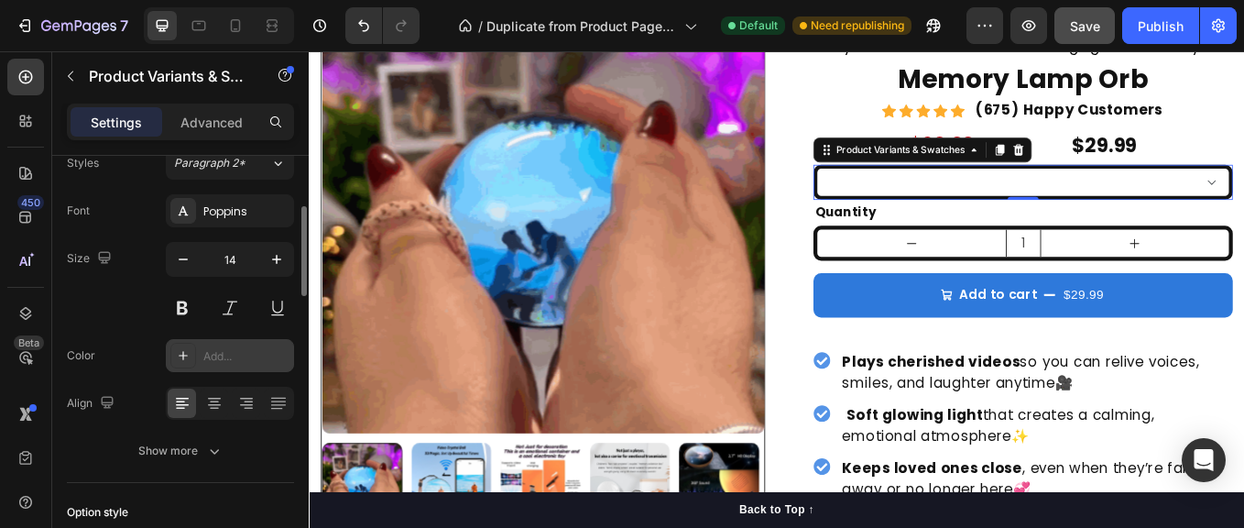
type input "4D4D4D"
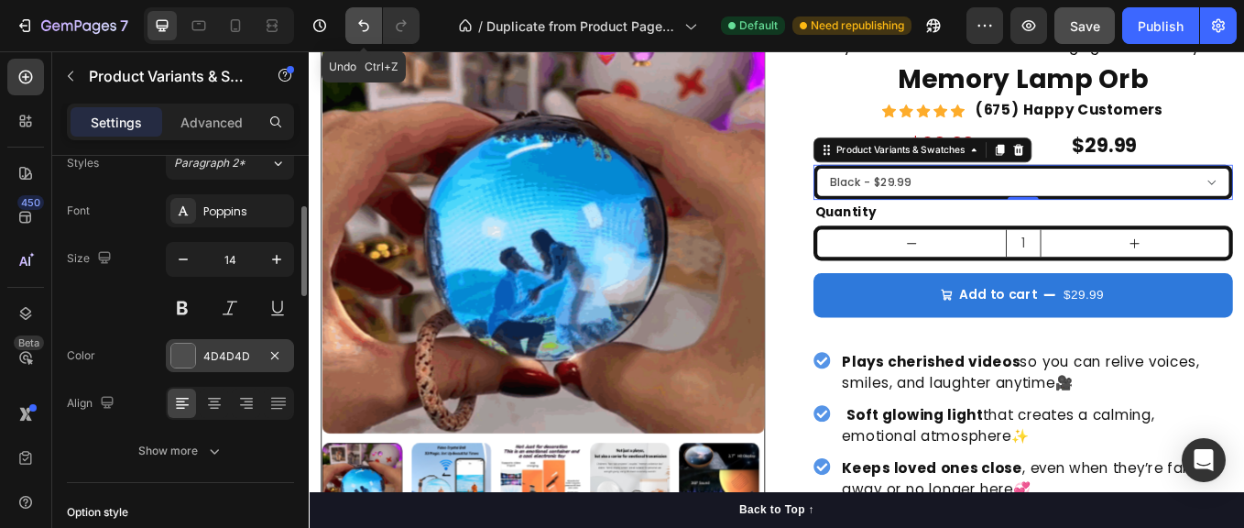
click at [362, 27] on icon "Undo/Redo" at bounding box center [364, 25] width 18 height 18
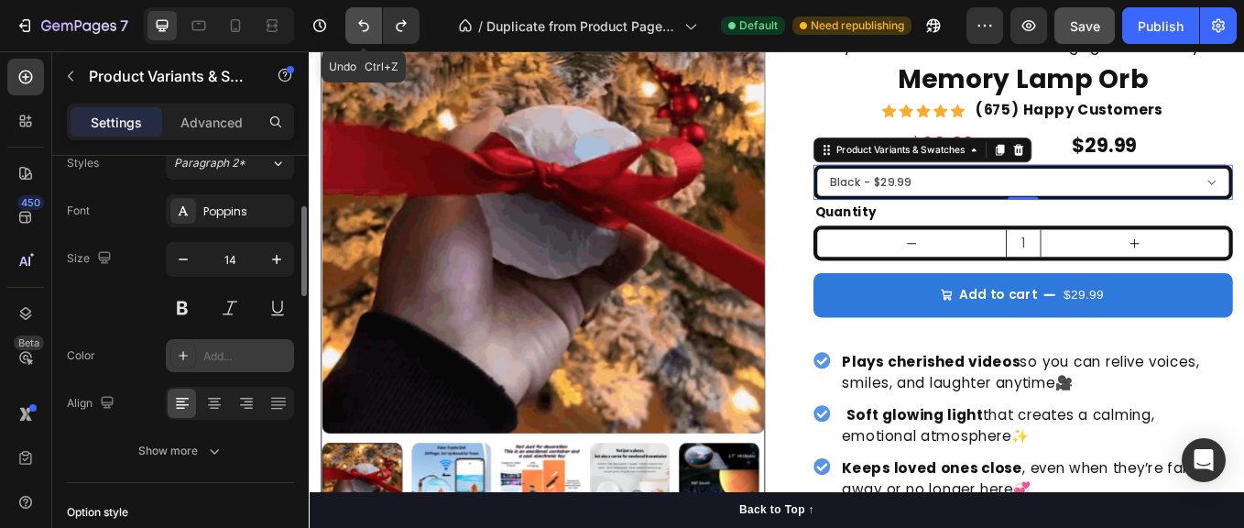
click at [362, 23] on icon "Undo/Redo" at bounding box center [363, 26] width 11 height 12
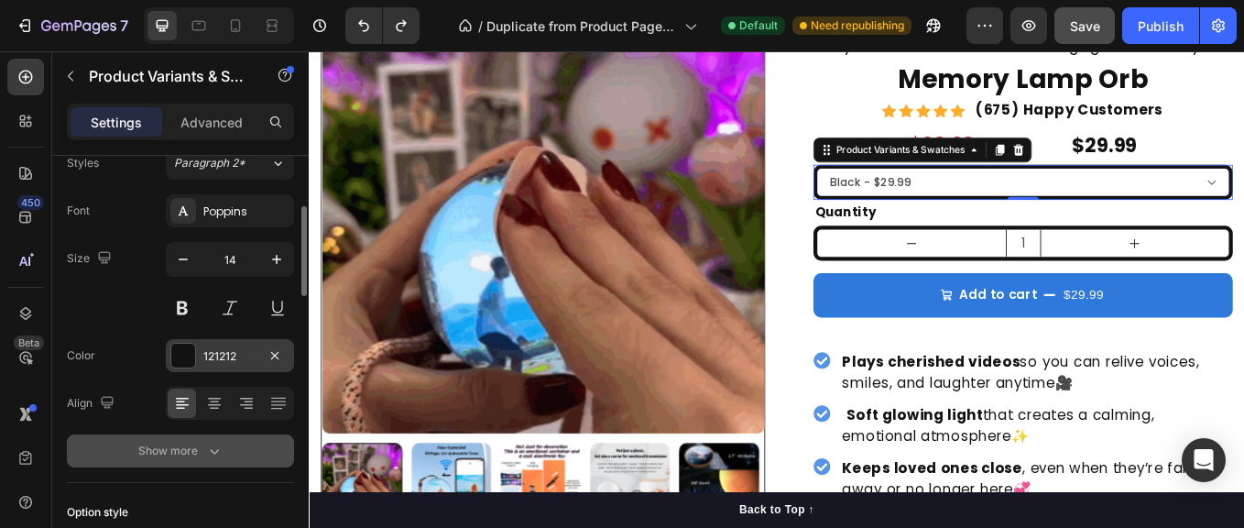
click at [212, 449] on icon "button" at bounding box center [214, 451] width 18 height 18
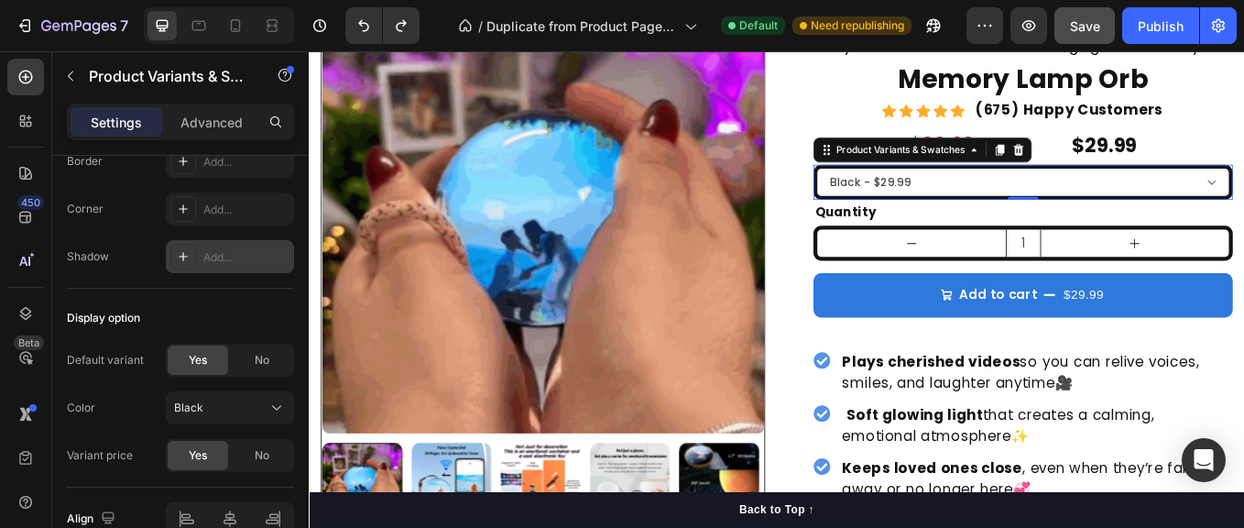
scroll to position [1816, 0]
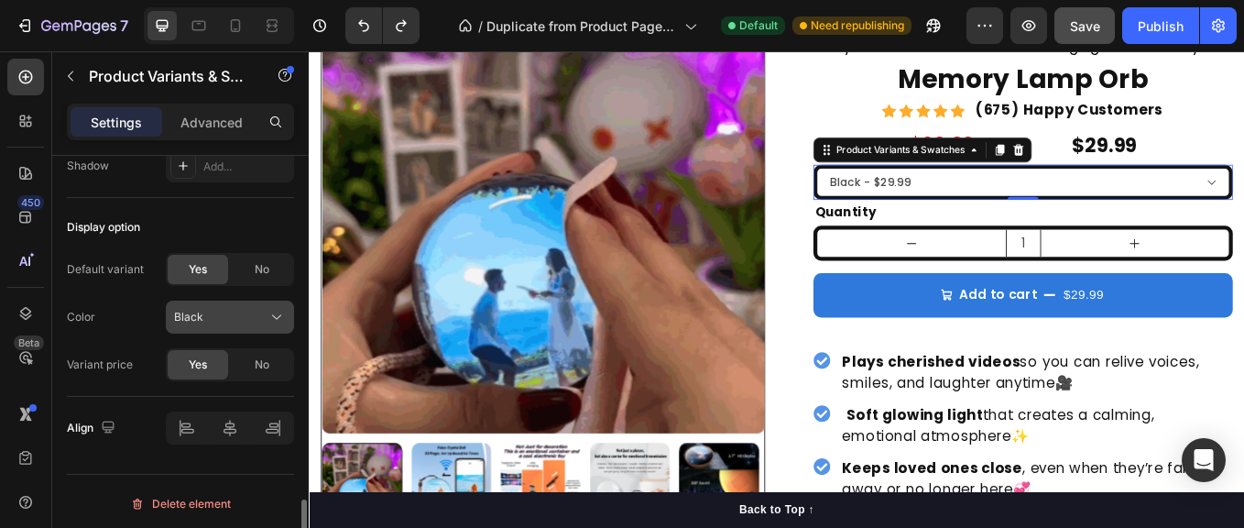
click at [268, 315] on icon at bounding box center [277, 317] width 18 height 18
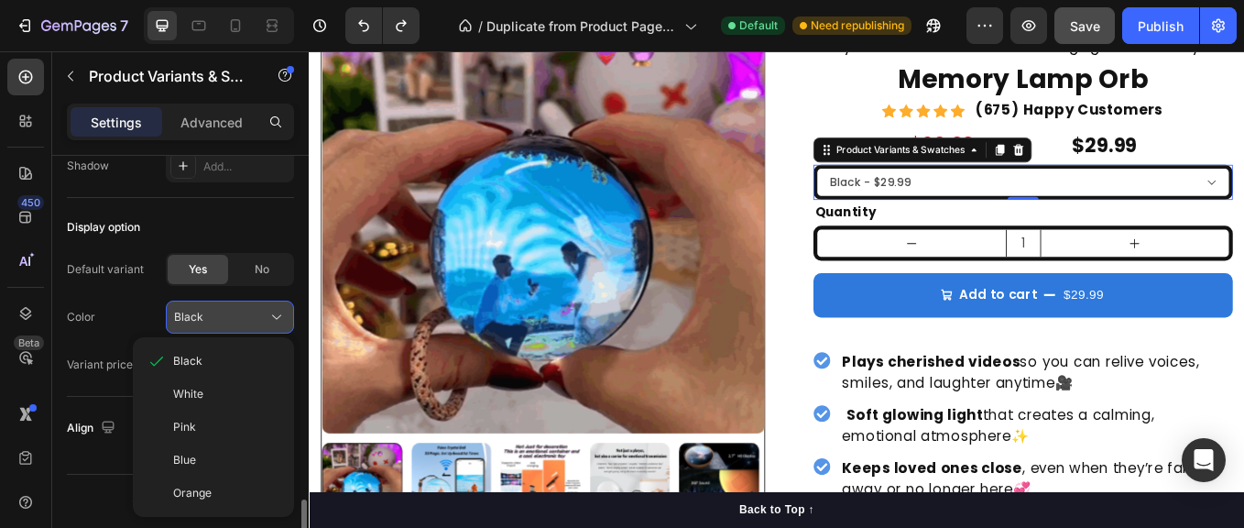
click at [268, 315] on icon at bounding box center [277, 317] width 18 height 18
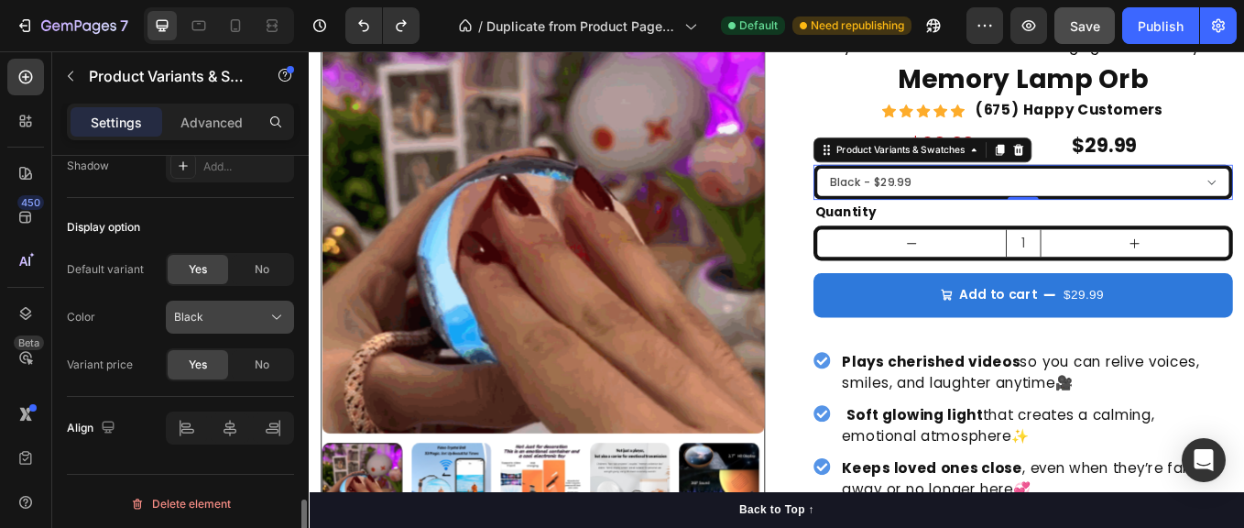
click at [268, 315] on icon at bounding box center [277, 317] width 18 height 18
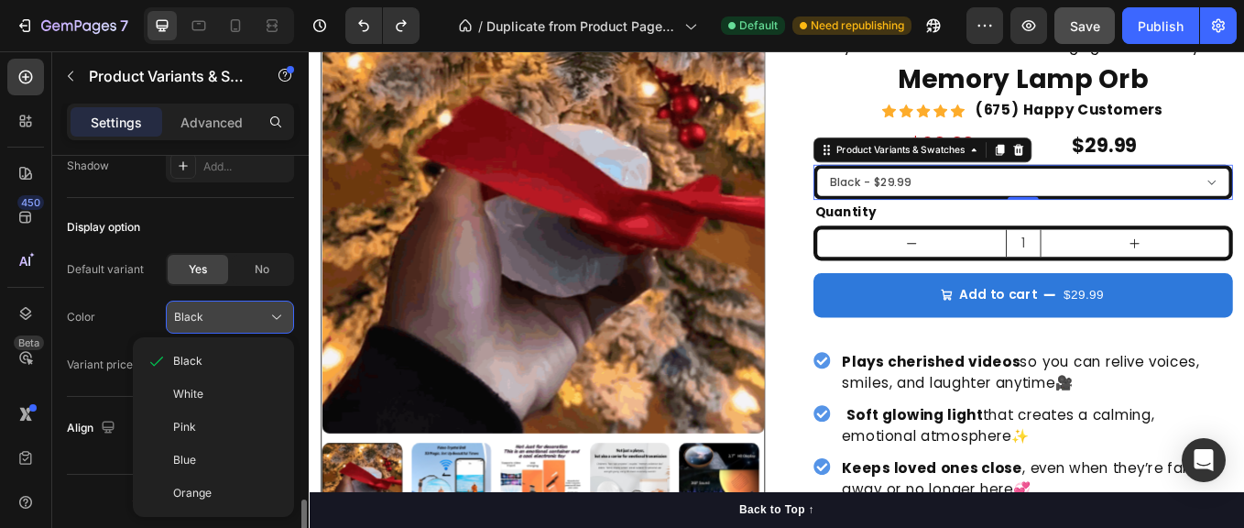
click at [271, 321] on icon at bounding box center [277, 317] width 18 height 18
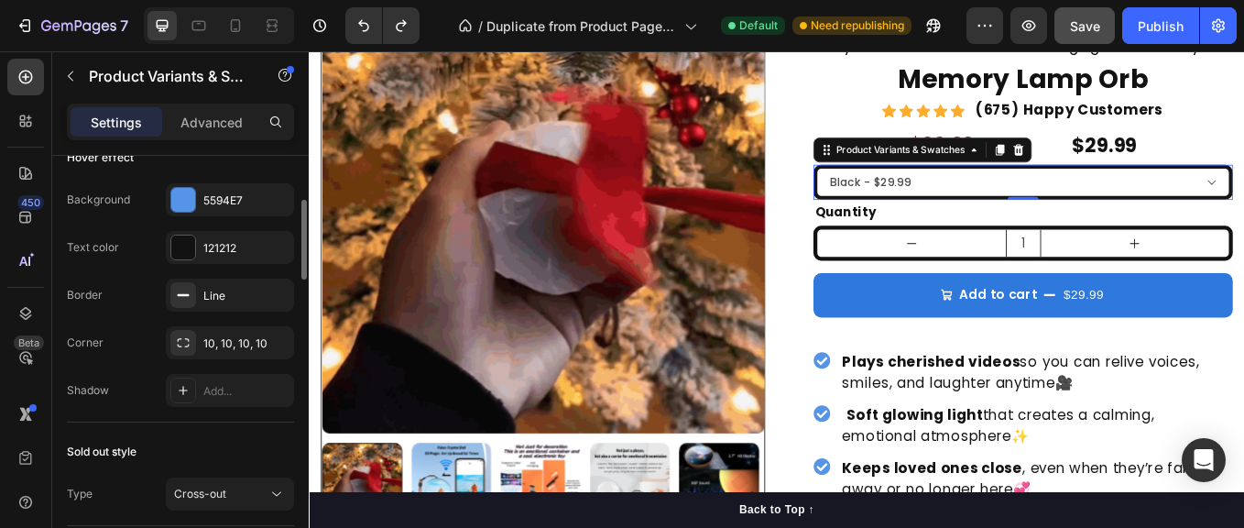
scroll to position [1033, 0]
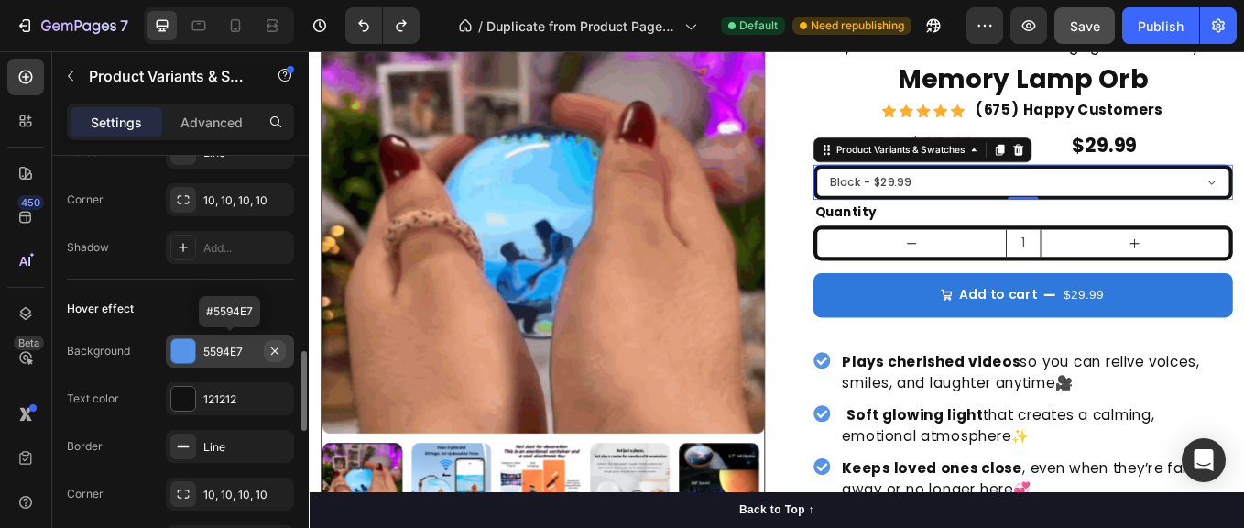
click at [276, 348] on icon "button" at bounding box center [275, 351] width 15 height 15
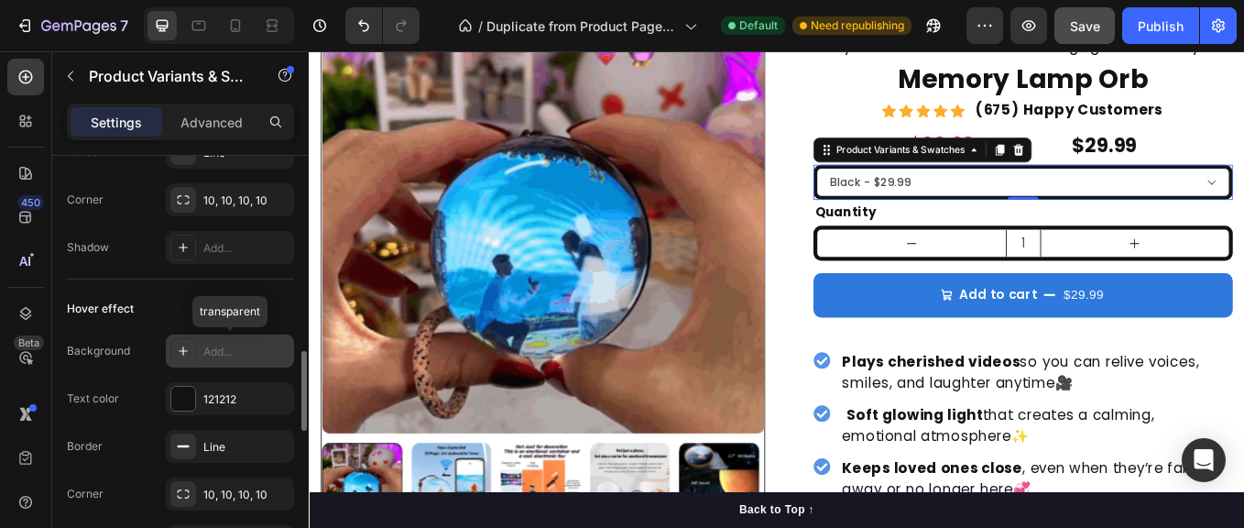
click at [206, 345] on div "Add..." at bounding box center [246, 352] width 86 height 16
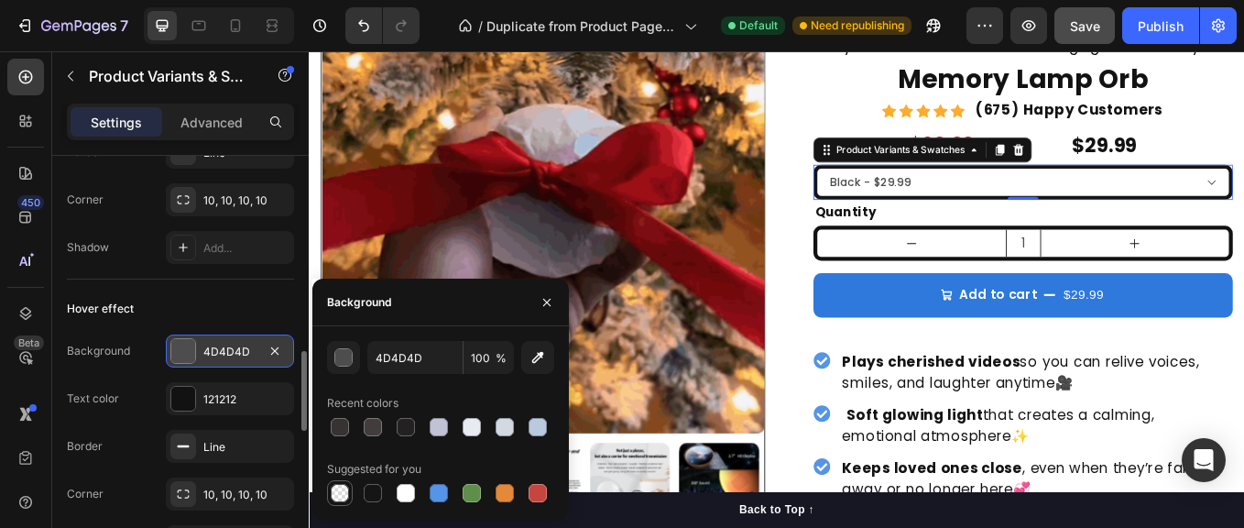
click at [331, 483] on div at bounding box center [340, 493] width 22 height 22
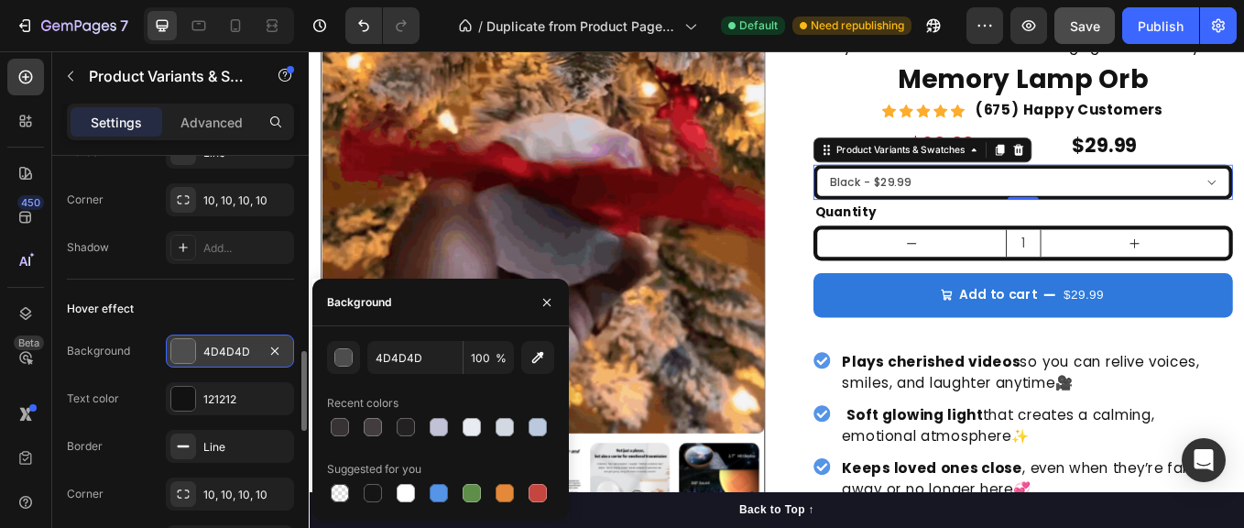
type input "000000"
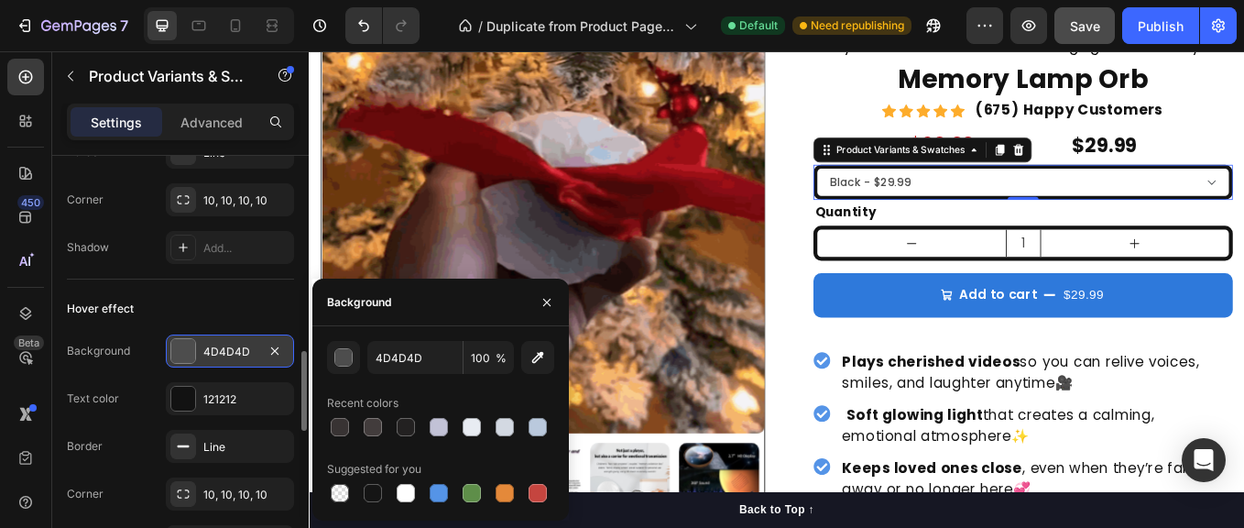
type input "0"
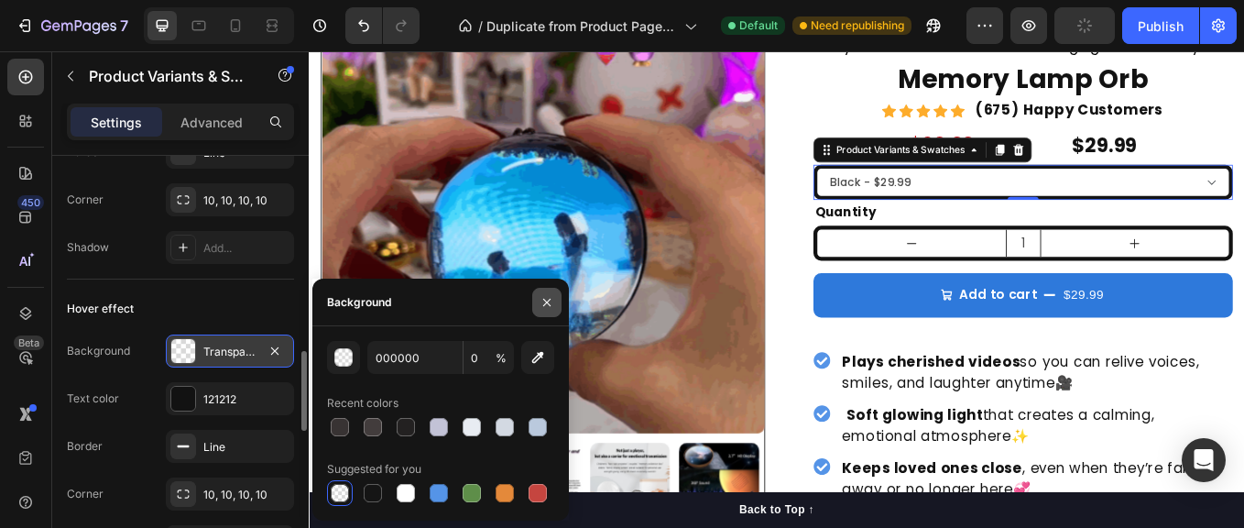
click at [543, 302] on icon "button" at bounding box center [547, 302] width 15 height 15
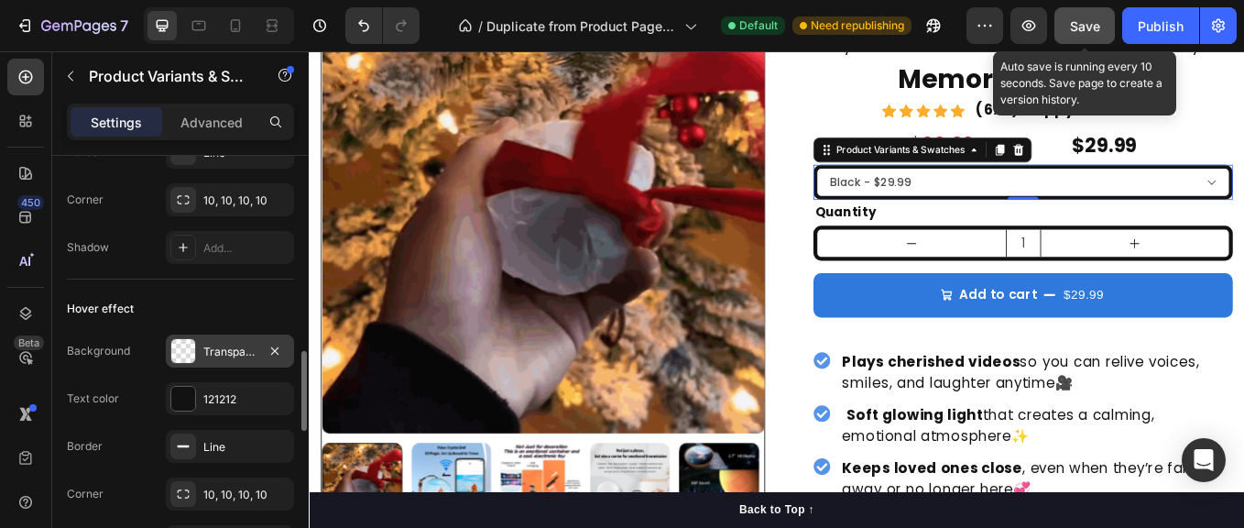
click at [1101, 18] on button "Save" at bounding box center [1085, 25] width 60 height 37
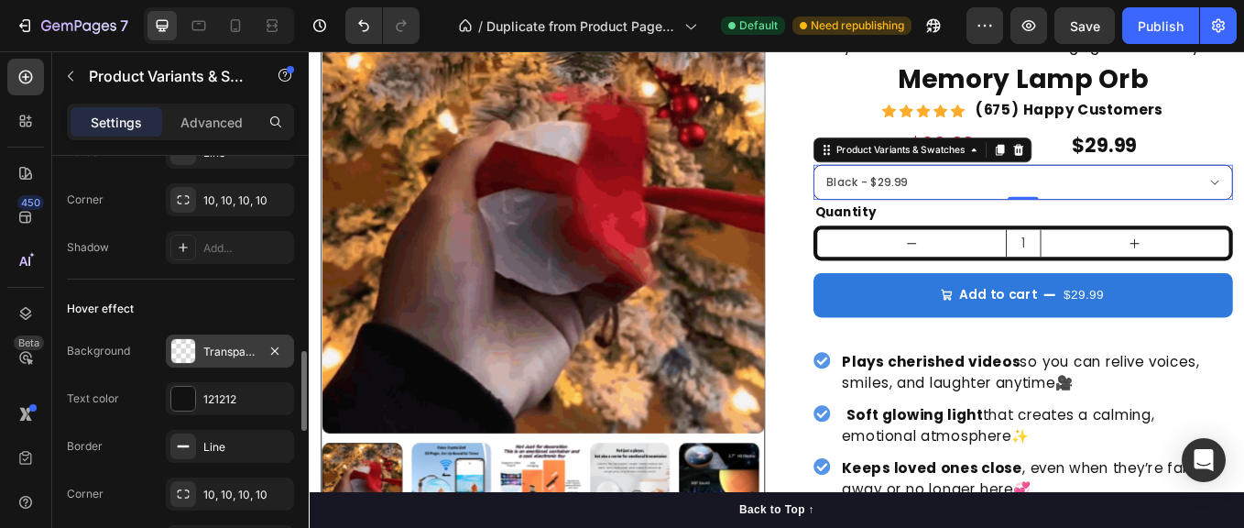
click at [902, 188] on select "Black - $29.99 White - $29.99 Pink - $29.99 Blue - $29.99 Orange - $29.99" at bounding box center [1148, 205] width 493 height 41
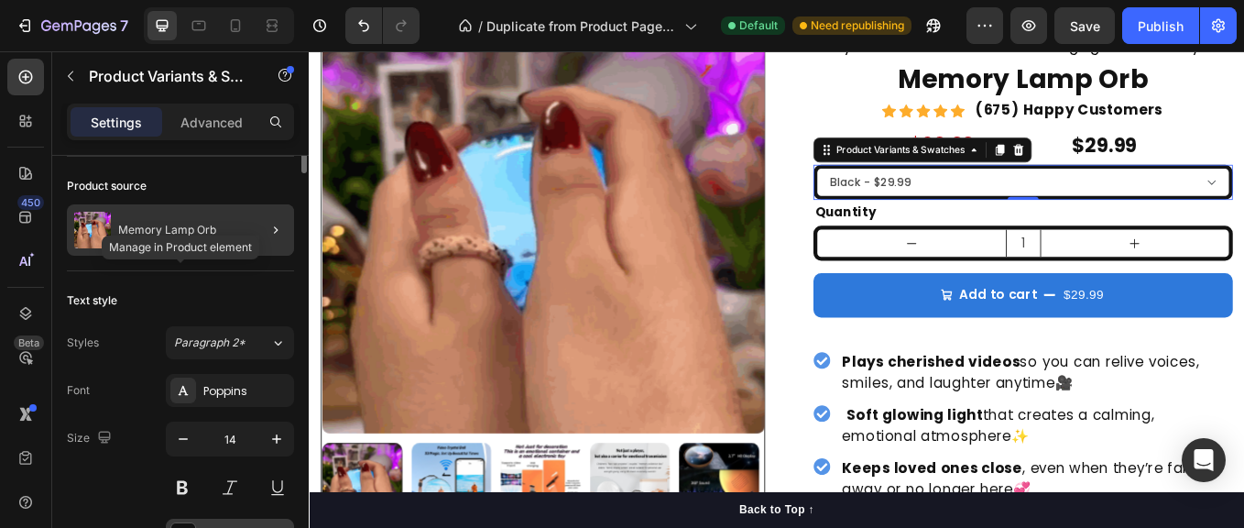
scroll to position [0, 0]
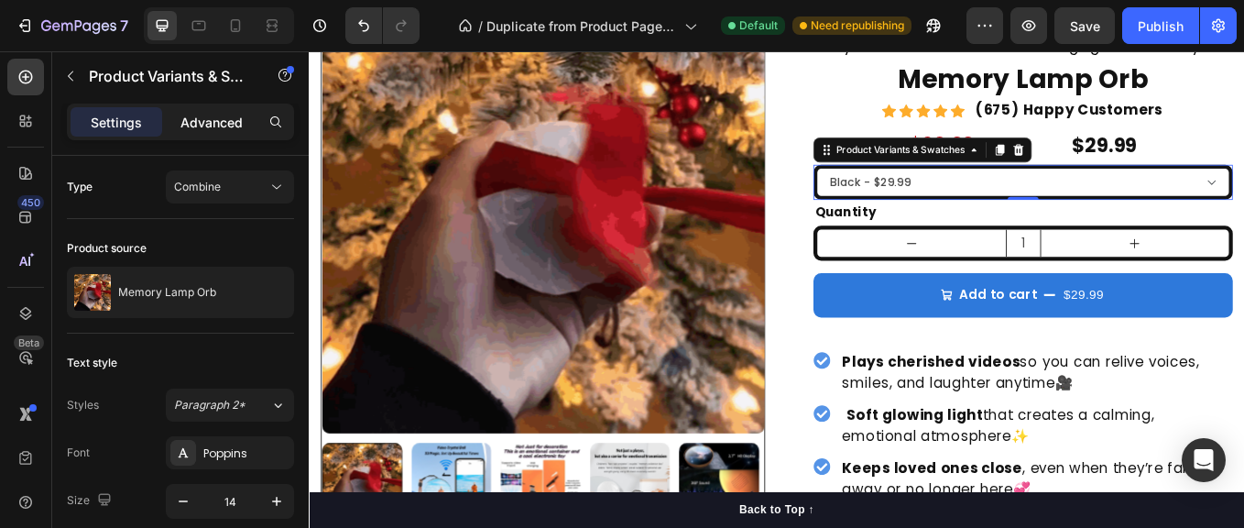
click at [212, 117] on p "Advanced" at bounding box center [212, 122] width 62 height 19
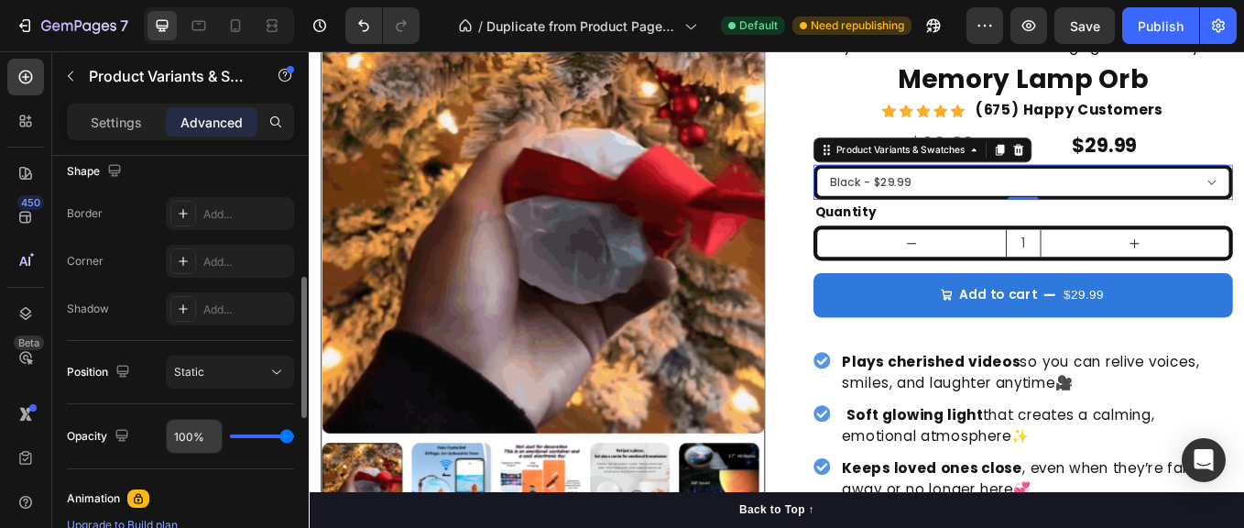
scroll to position [455, 0]
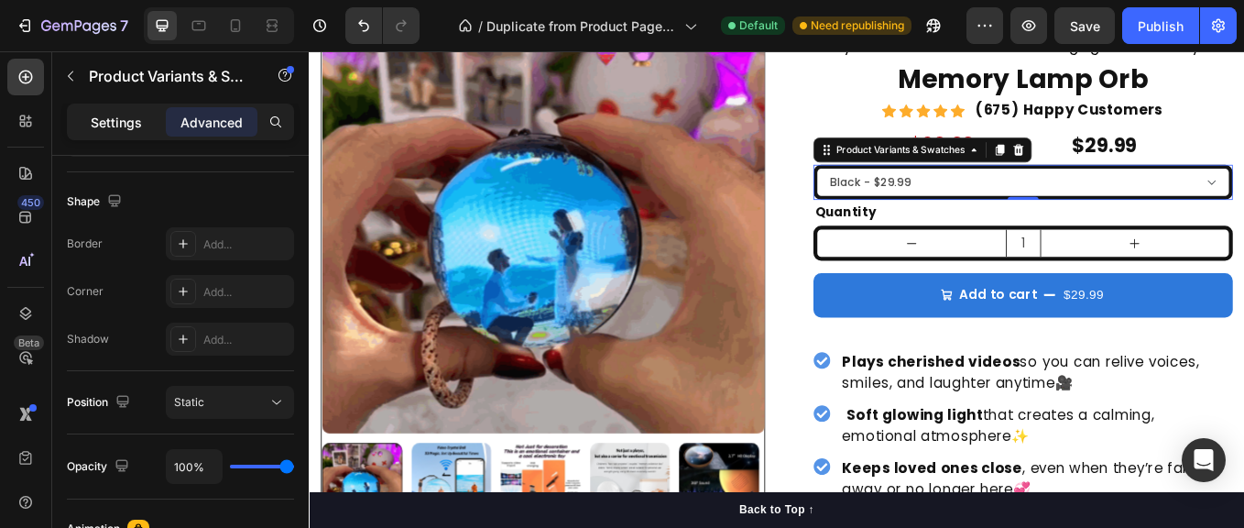
click at [121, 118] on p "Settings" at bounding box center [116, 122] width 51 height 19
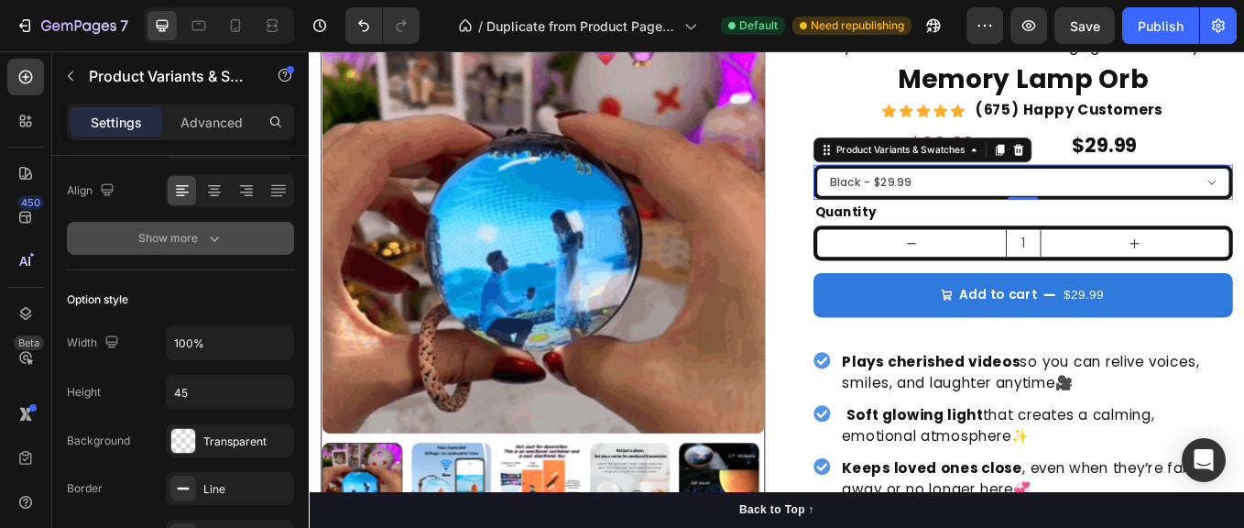
click at [173, 239] on div "Show more" at bounding box center [180, 238] width 85 height 18
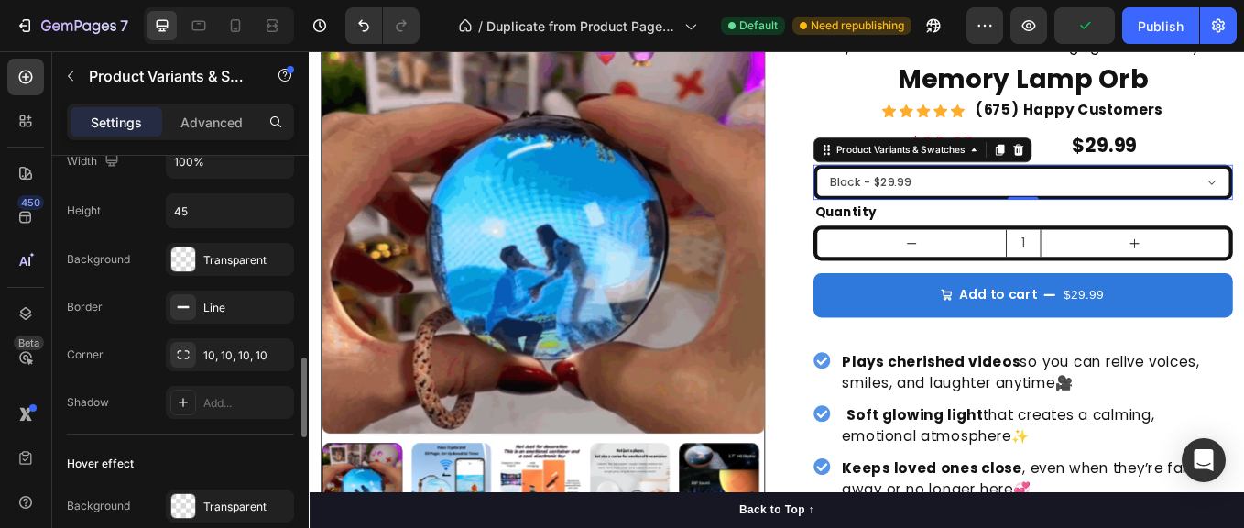
scroll to position [908, 0]
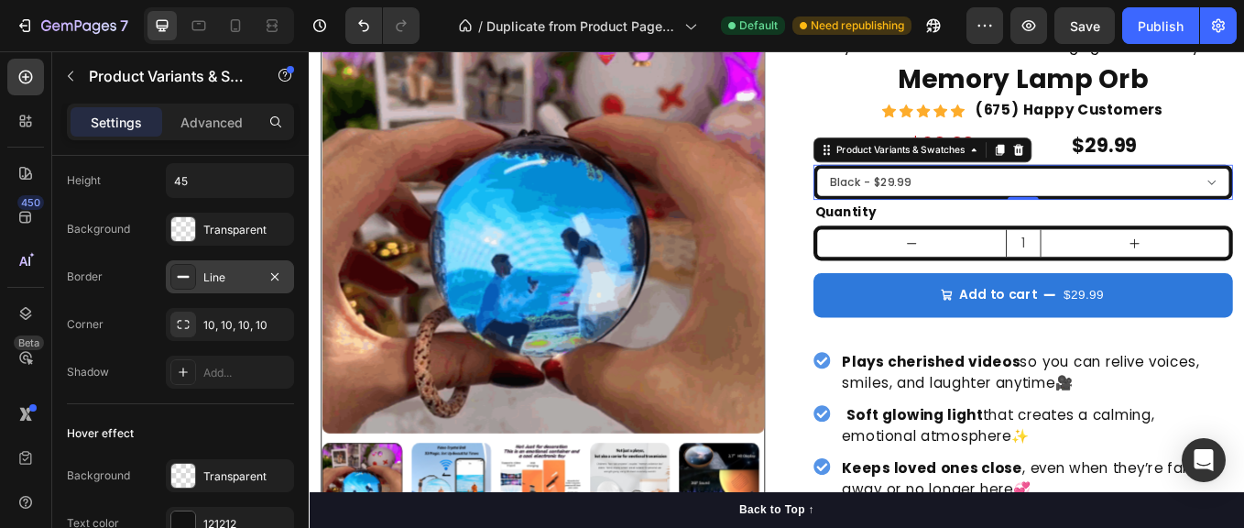
click at [234, 279] on div "Line" at bounding box center [229, 277] width 53 height 16
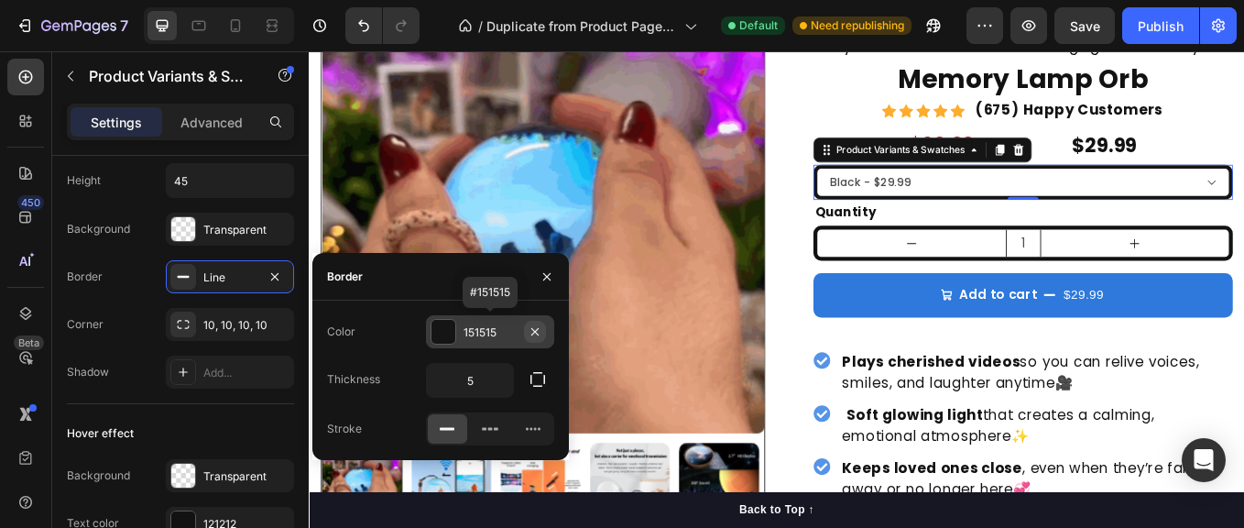
click at [531, 328] on icon "button" at bounding box center [534, 330] width 7 height 7
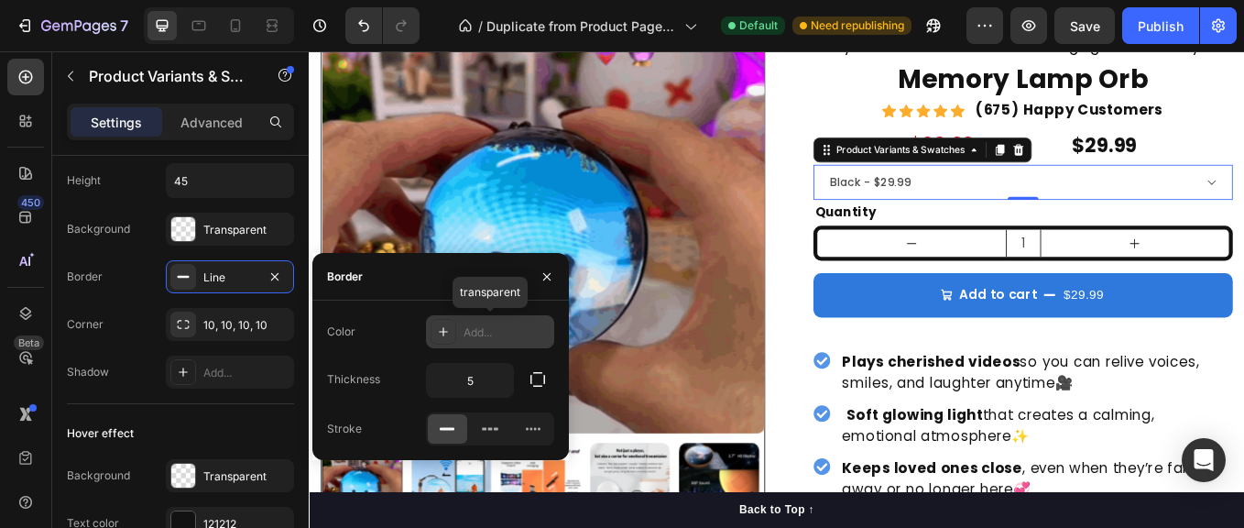
click at [441, 326] on icon at bounding box center [443, 331] width 15 height 15
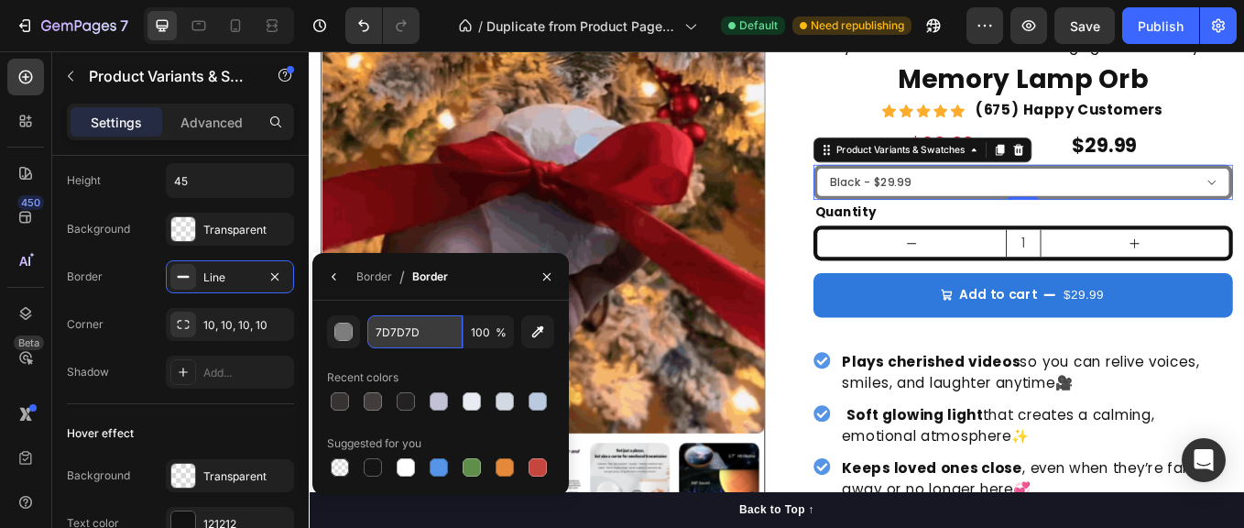
click at [425, 334] on input "7D7D7D" at bounding box center [414, 331] width 95 height 33
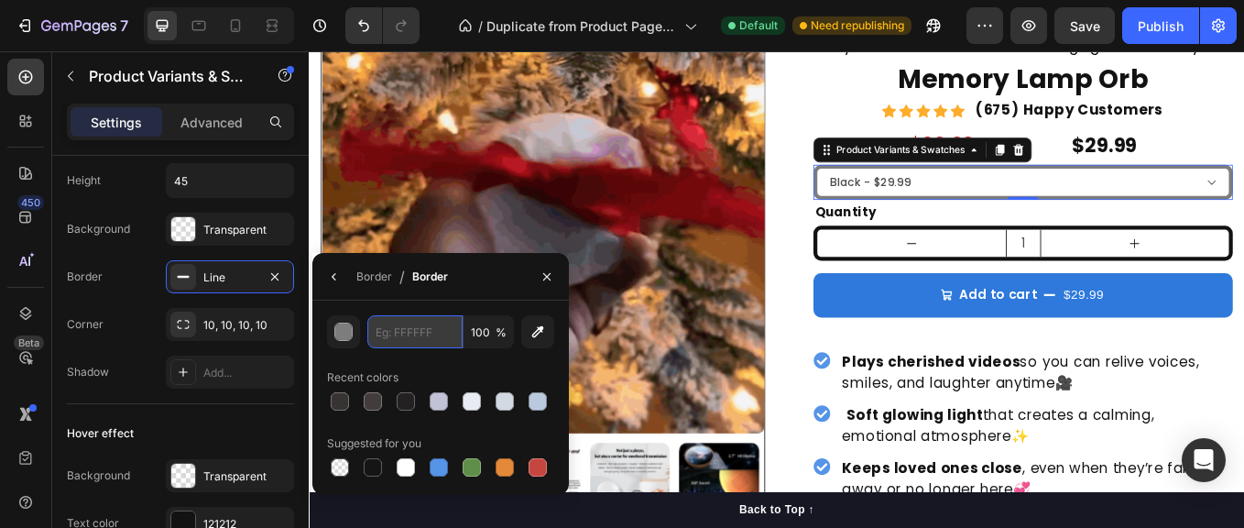
paste input "2E79DB"
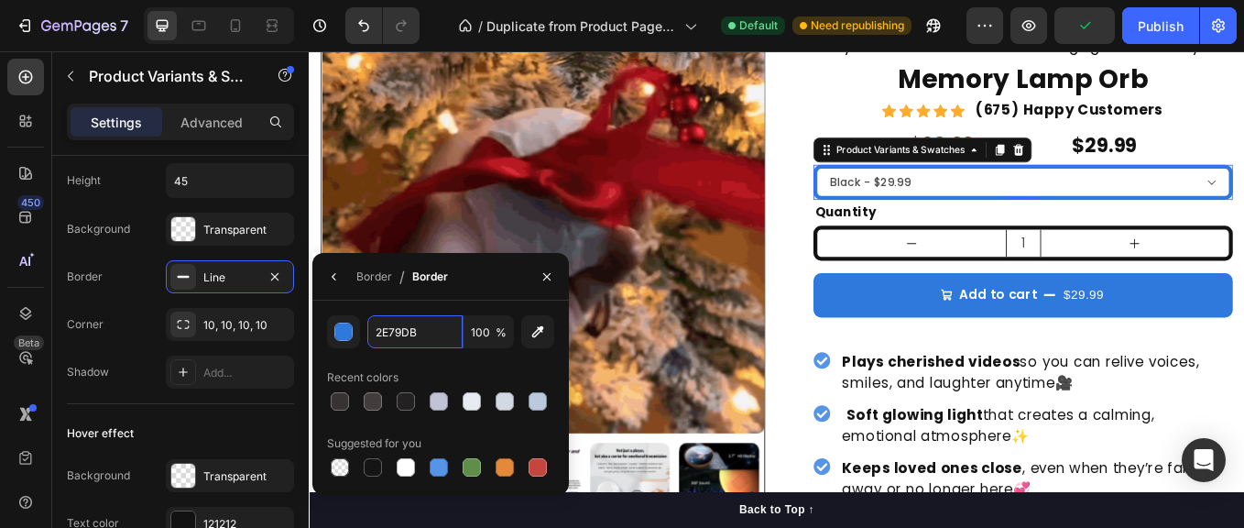
type input "2E79DB"
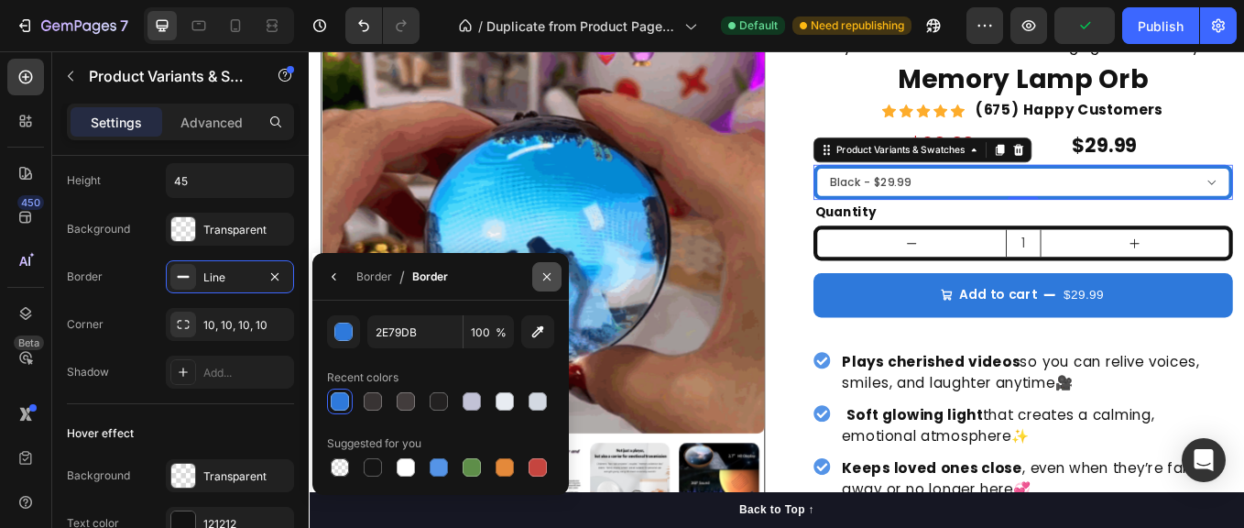
click at [542, 272] on icon "button" at bounding box center [547, 276] width 15 height 15
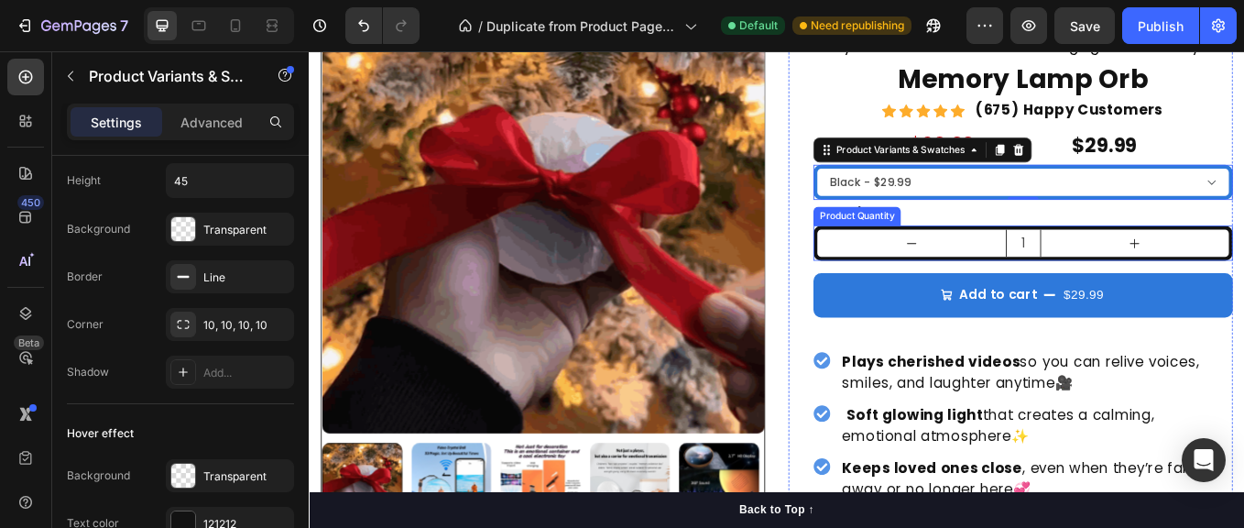
click at [906, 262] on button "decrement" at bounding box center [1017, 277] width 222 height 32
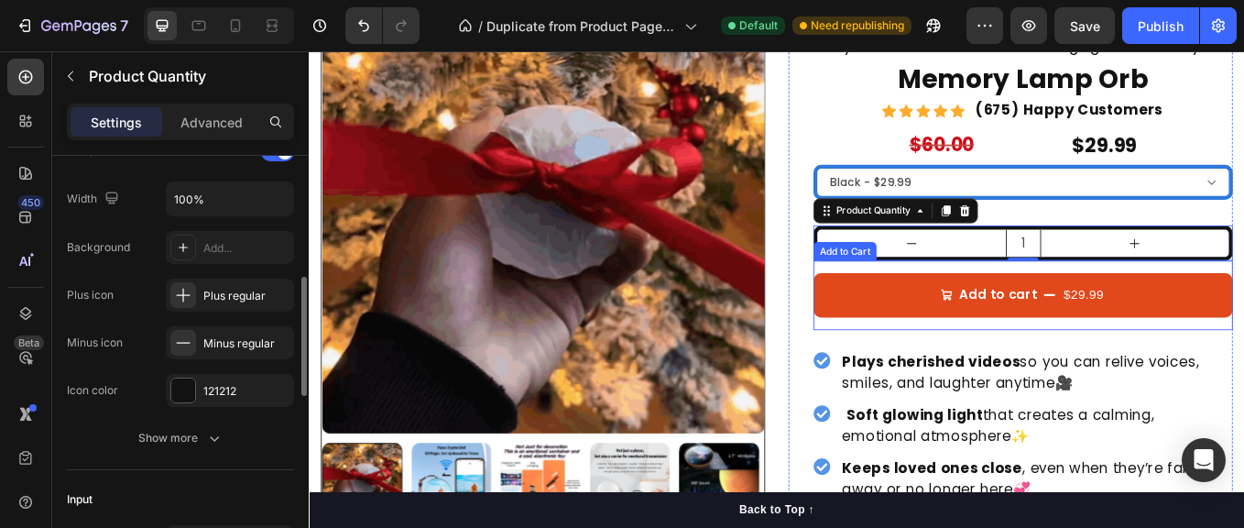
scroll to position [213, 0]
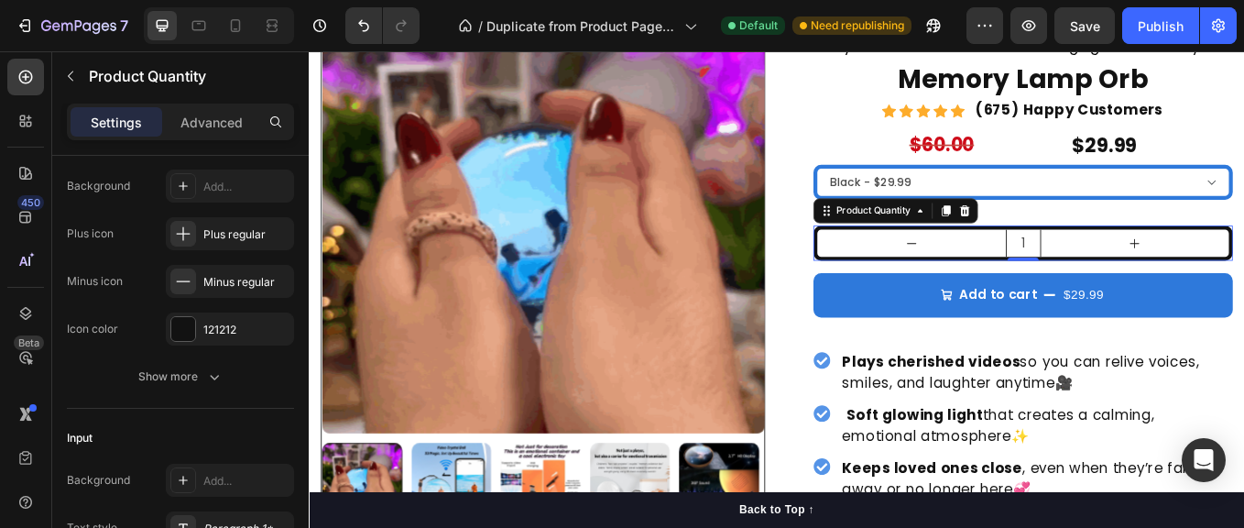
type input "2"
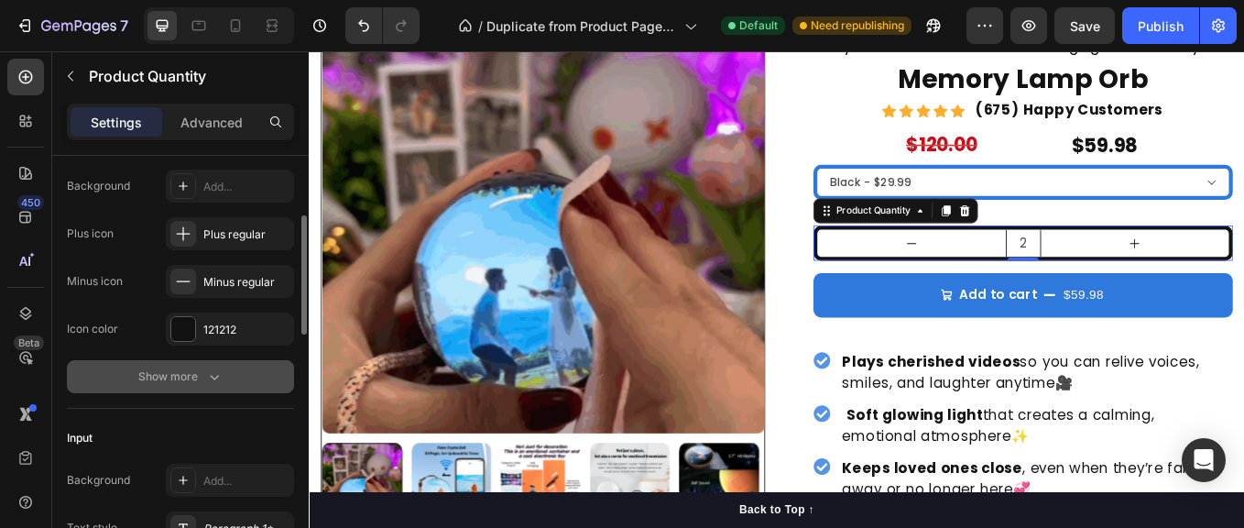
click at [212, 371] on icon "button" at bounding box center [214, 376] width 18 height 18
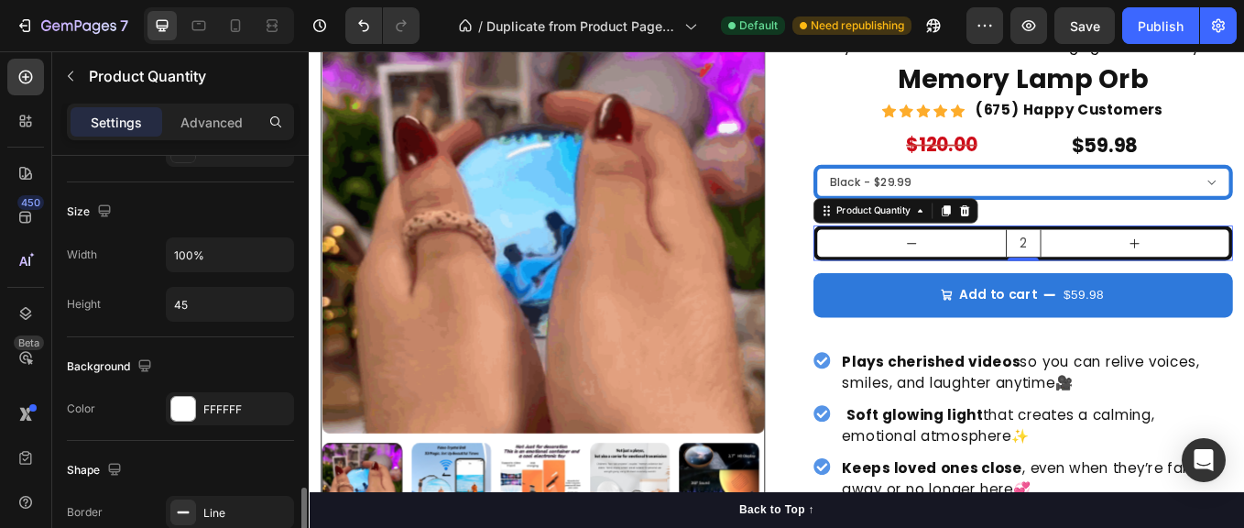
scroll to position [999, 0]
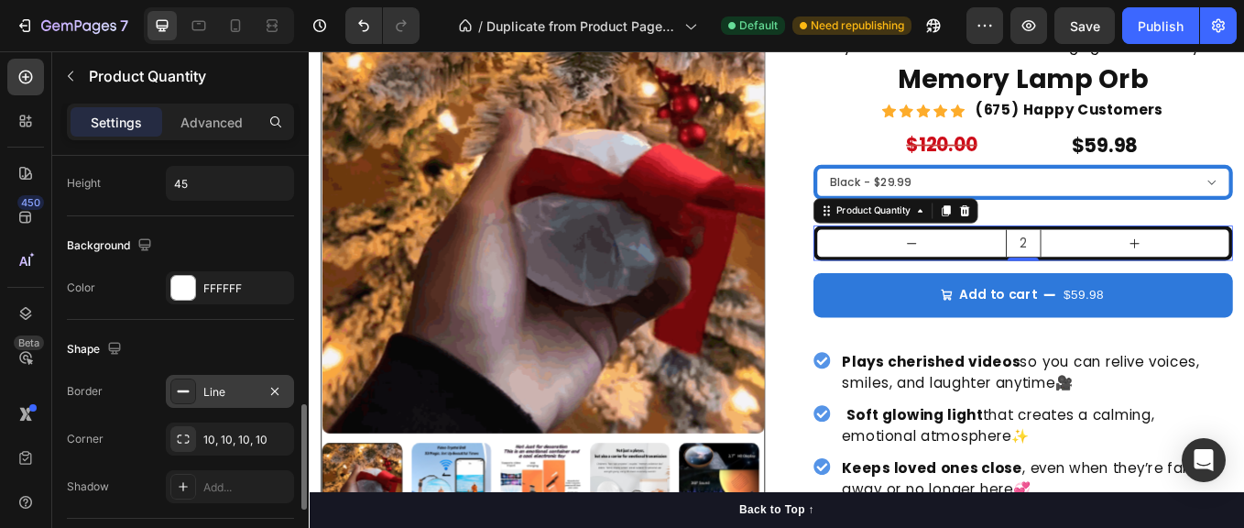
click at [226, 393] on div "Line" at bounding box center [229, 392] width 53 height 16
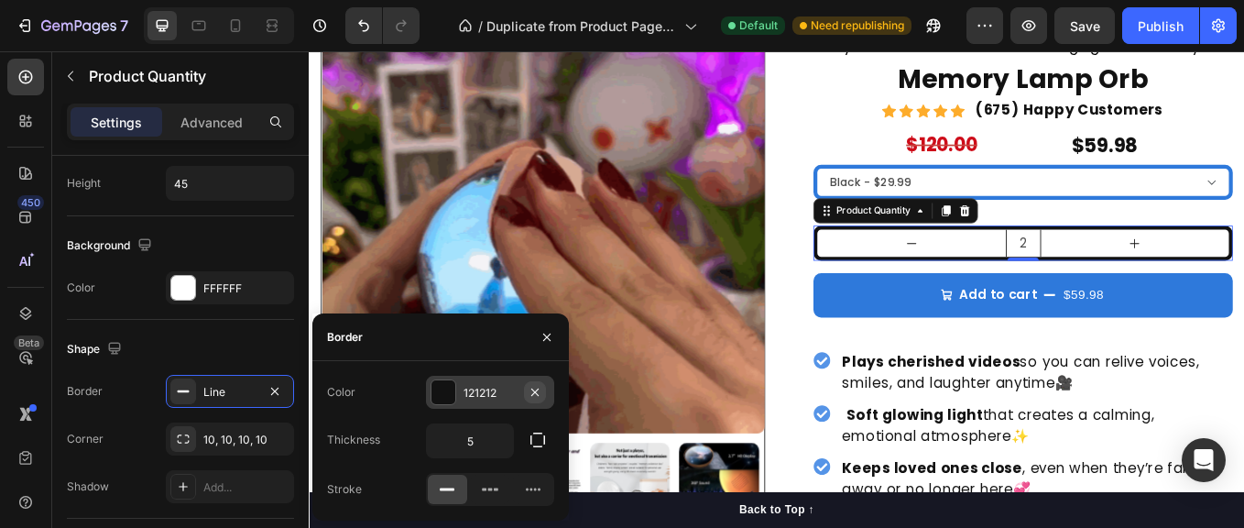
click at [534, 388] on icon "button" at bounding box center [535, 392] width 15 height 15
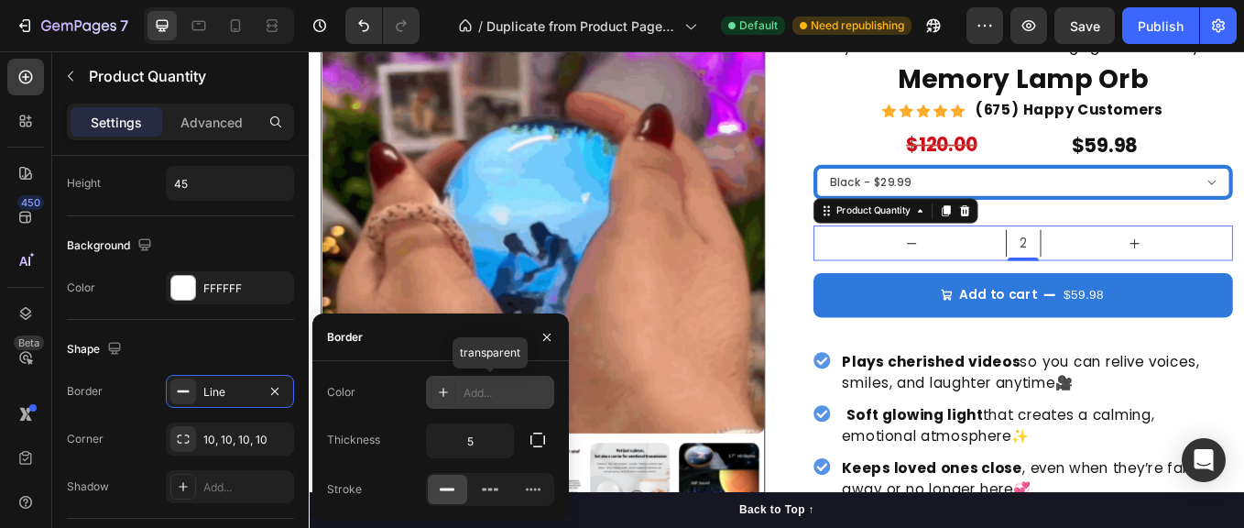
click at [442, 389] on icon at bounding box center [443, 392] width 15 height 15
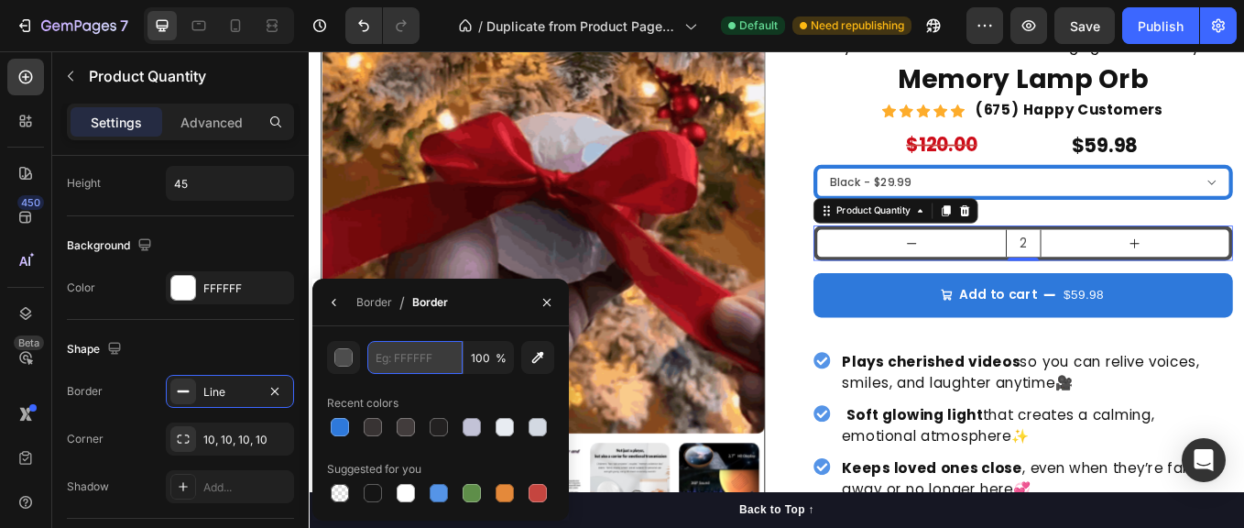
paste input "2E79DB"
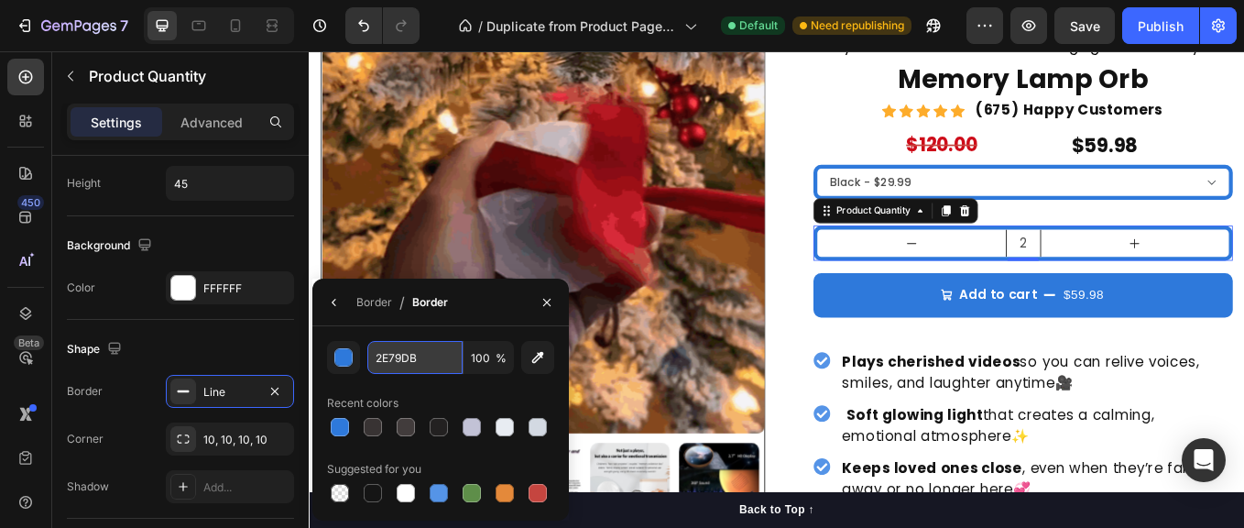
type input "2E79DB"
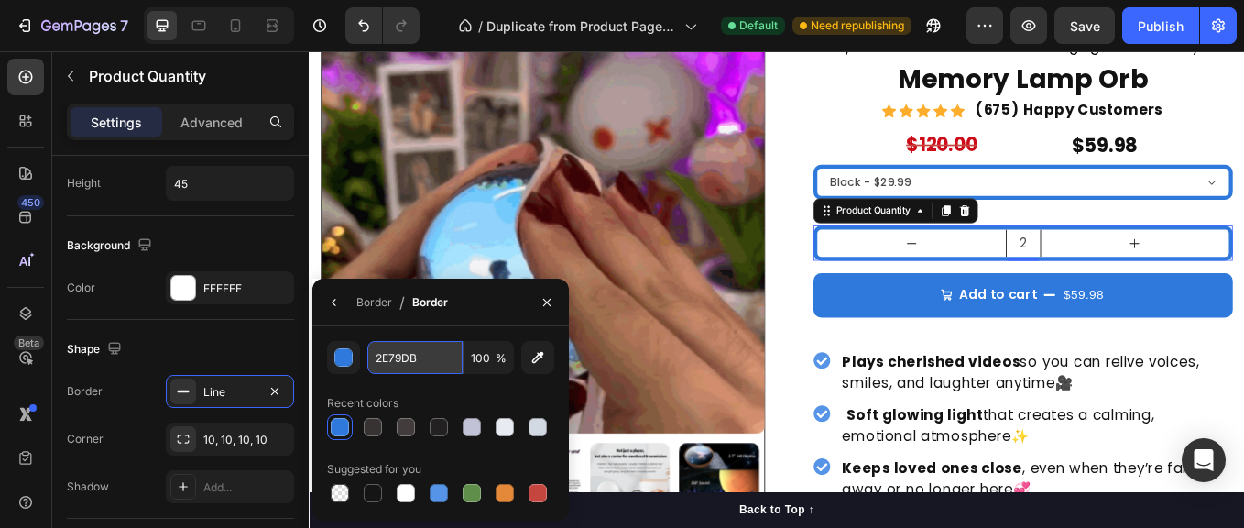
drag, startPoint x: 402, startPoint y: 359, endPoint x: 430, endPoint y: 364, distance: 27.9
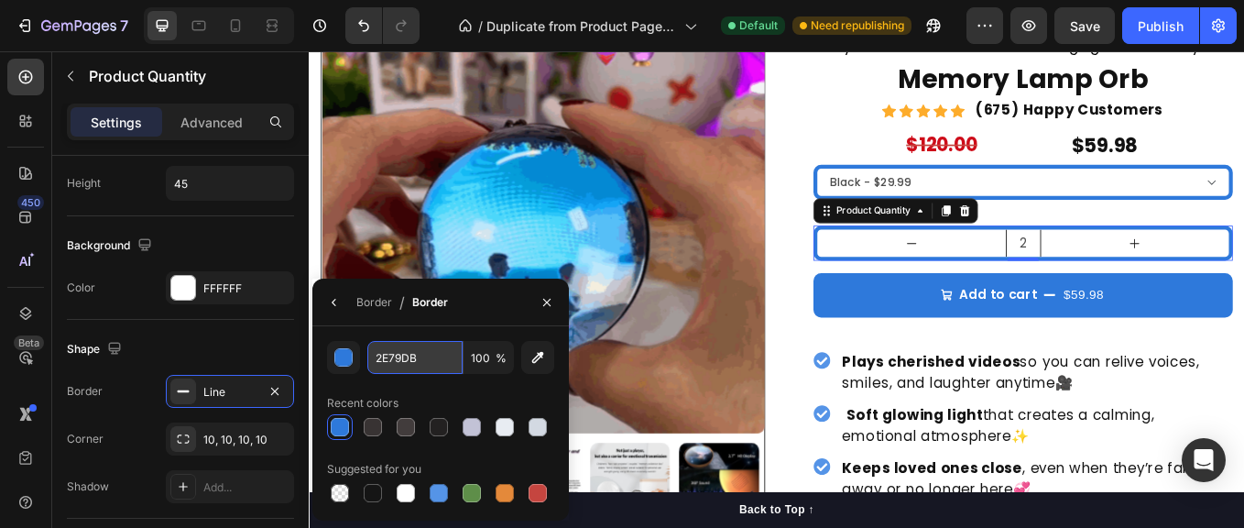
click at [403, 359] on input "2E79DB" at bounding box center [414, 357] width 95 height 33
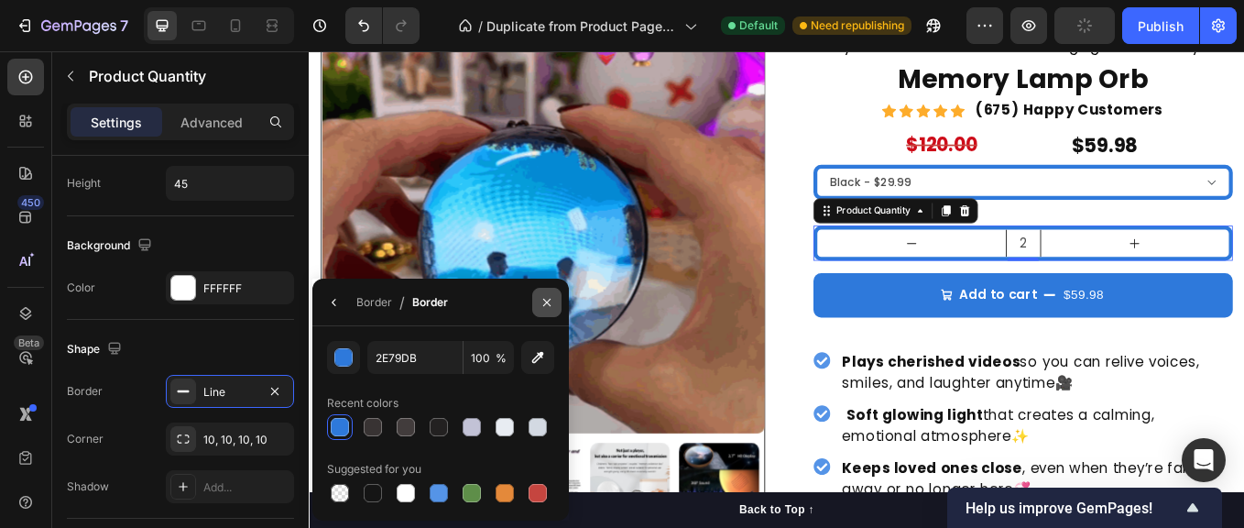
click at [548, 301] on icon "button" at bounding box center [546, 301] width 7 height 7
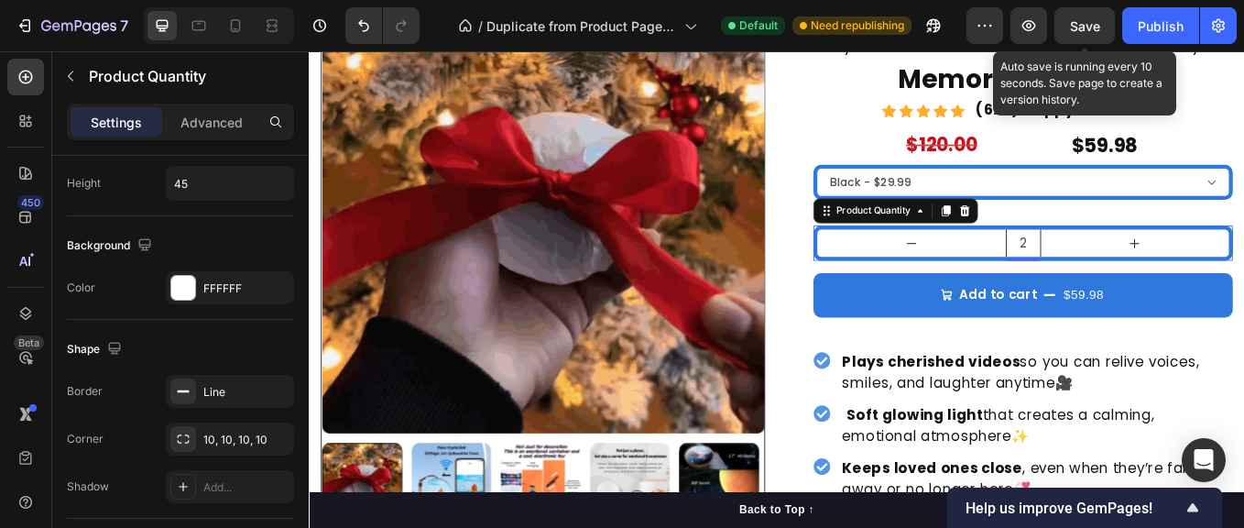
click at [1075, 26] on span "Save" at bounding box center [1085, 26] width 30 height 16
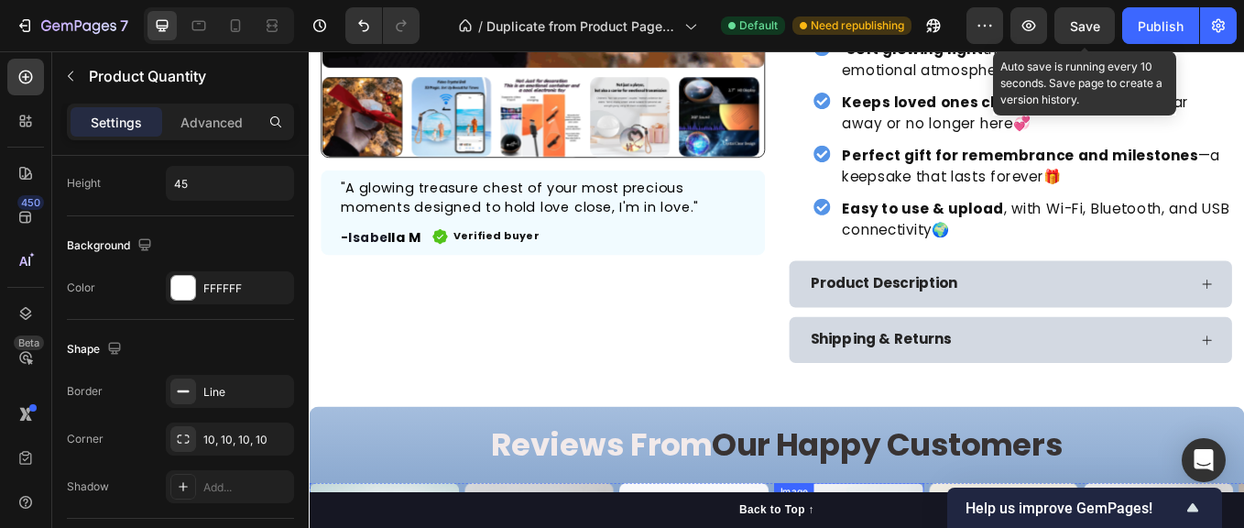
scroll to position [727, 0]
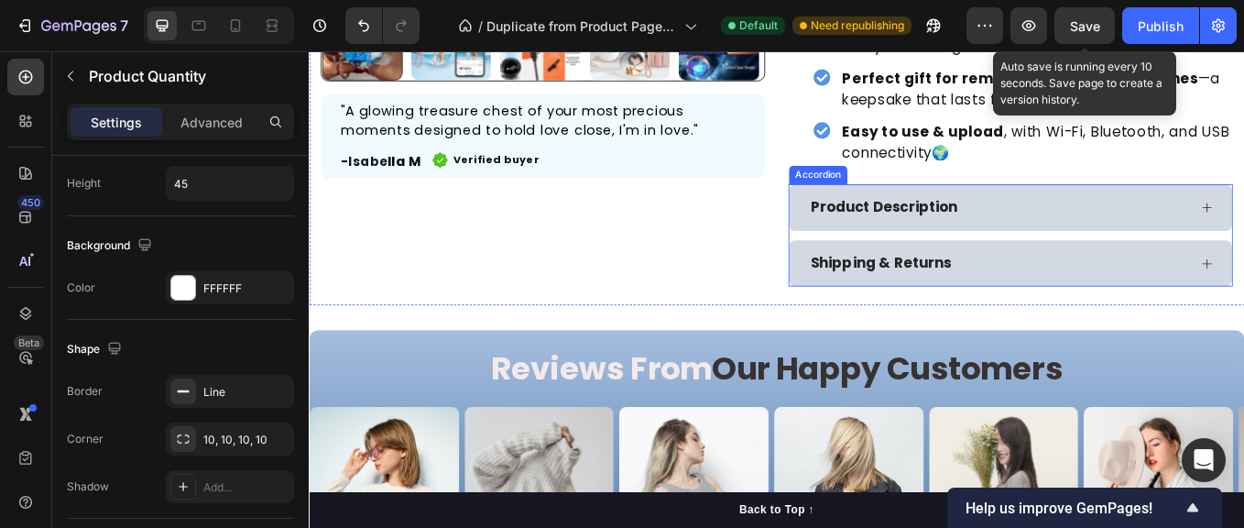
click at [1155, 251] on div "Product Description" at bounding box center [1133, 235] width 520 height 55
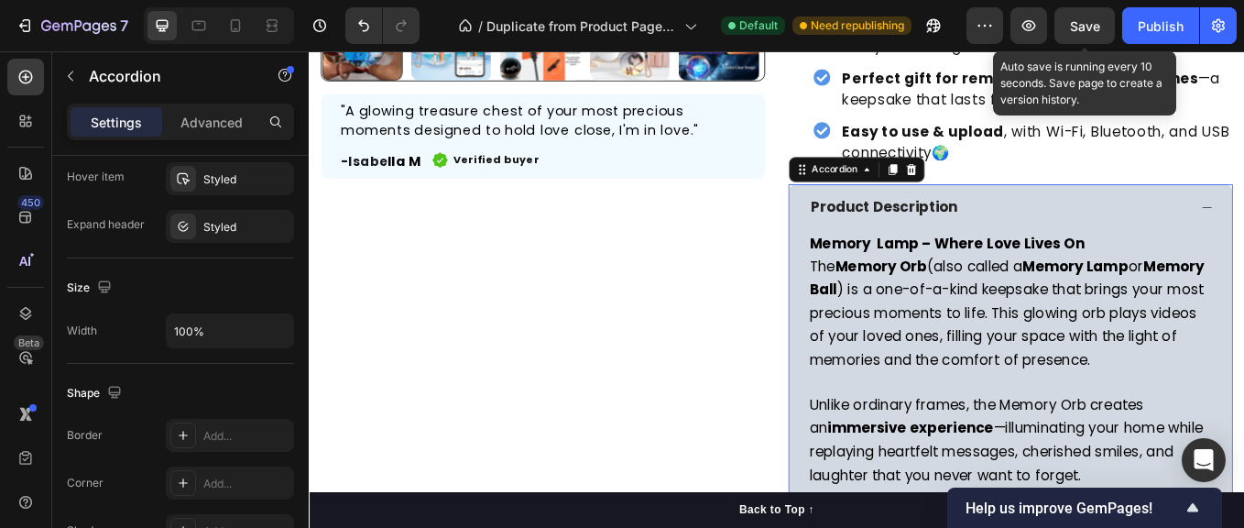
scroll to position [0, 0]
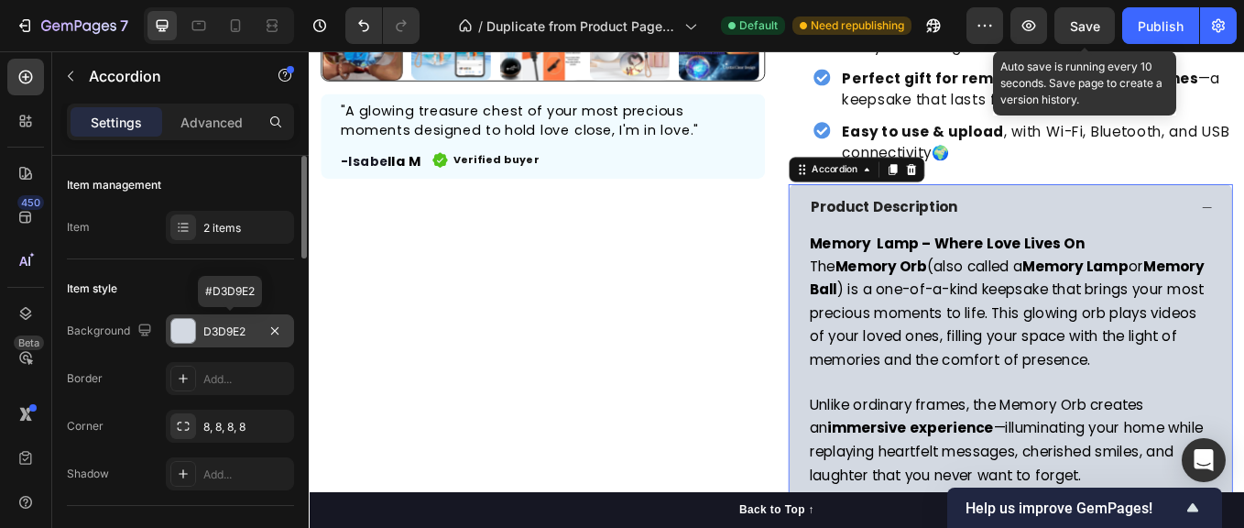
click at [224, 329] on div "D3D9E2" at bounding box center [229, 331] width 53 height 16
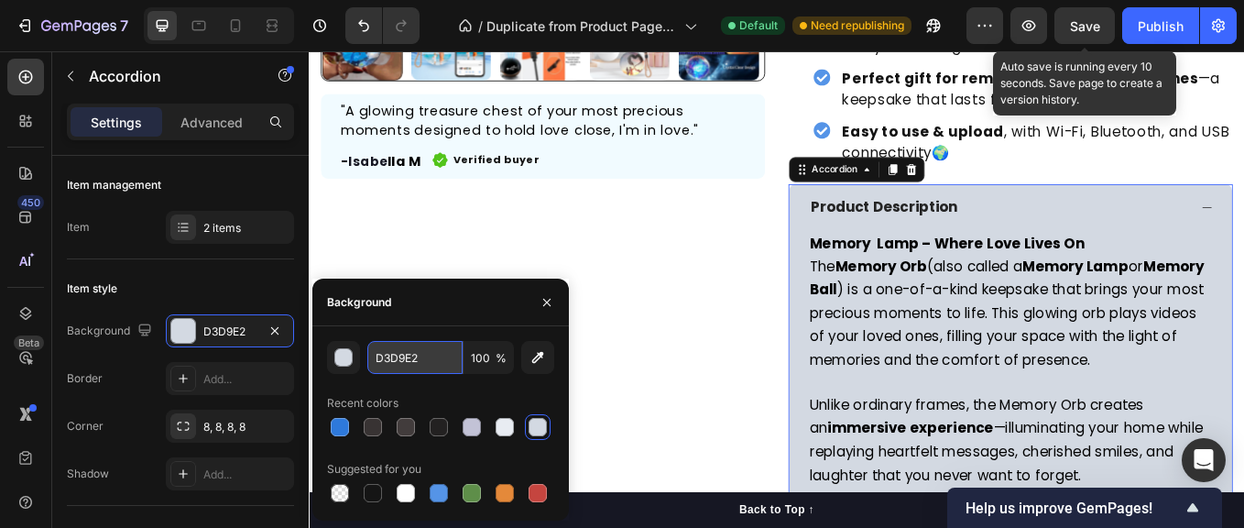
click at [400, 362] on input "D3D9E2" at bounding box center [414, 357] width 95 height 33
paste input "2E79DB"
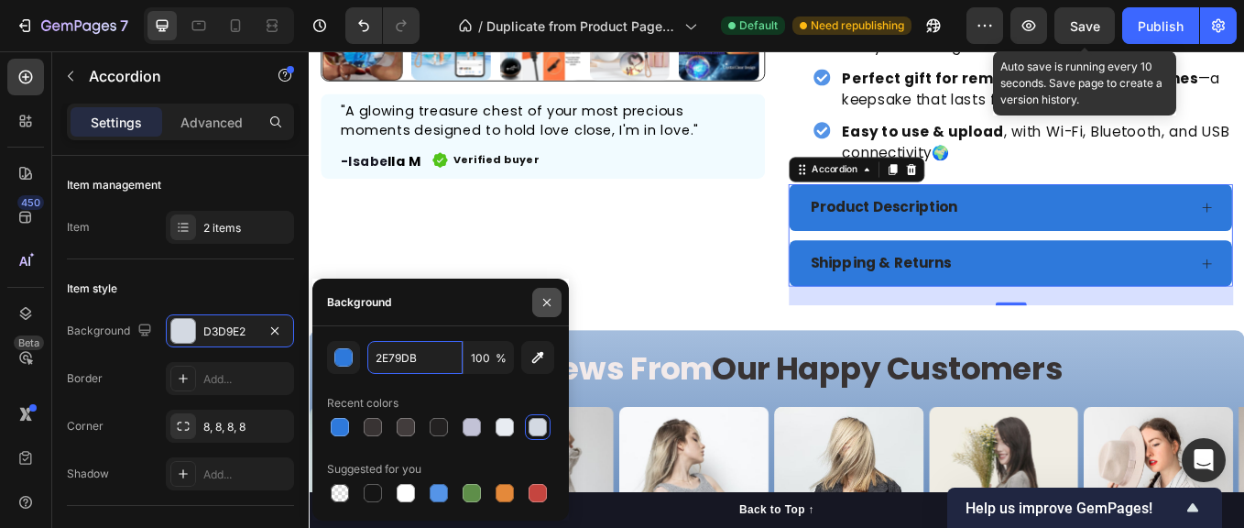
type input "2E79DB"
click at [539, 302] on button "button" at bounding box center [546, 302] width 29 height 29
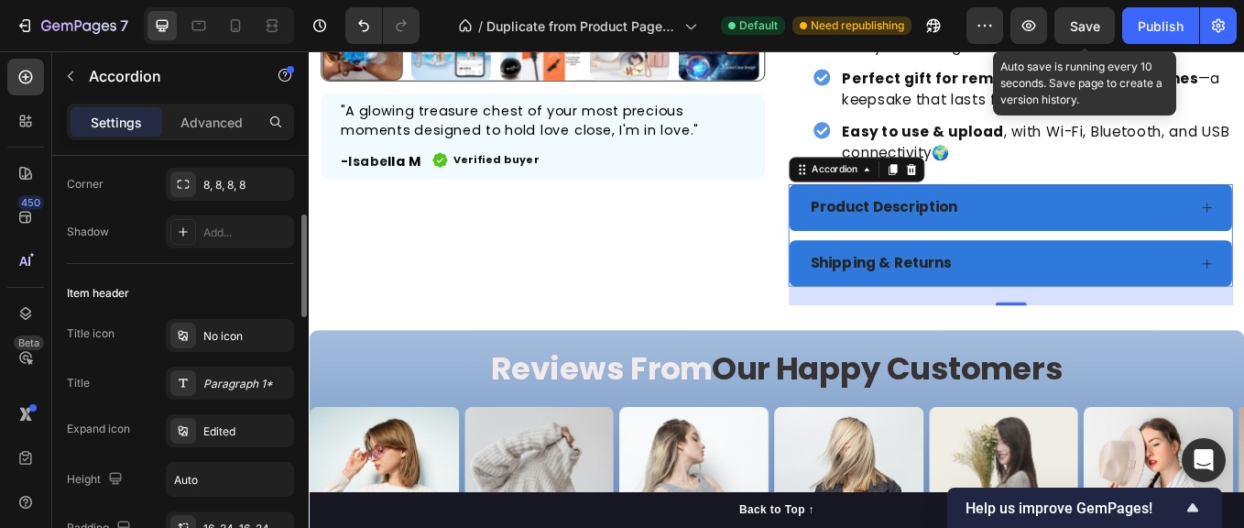
scroll to position [302, 0]
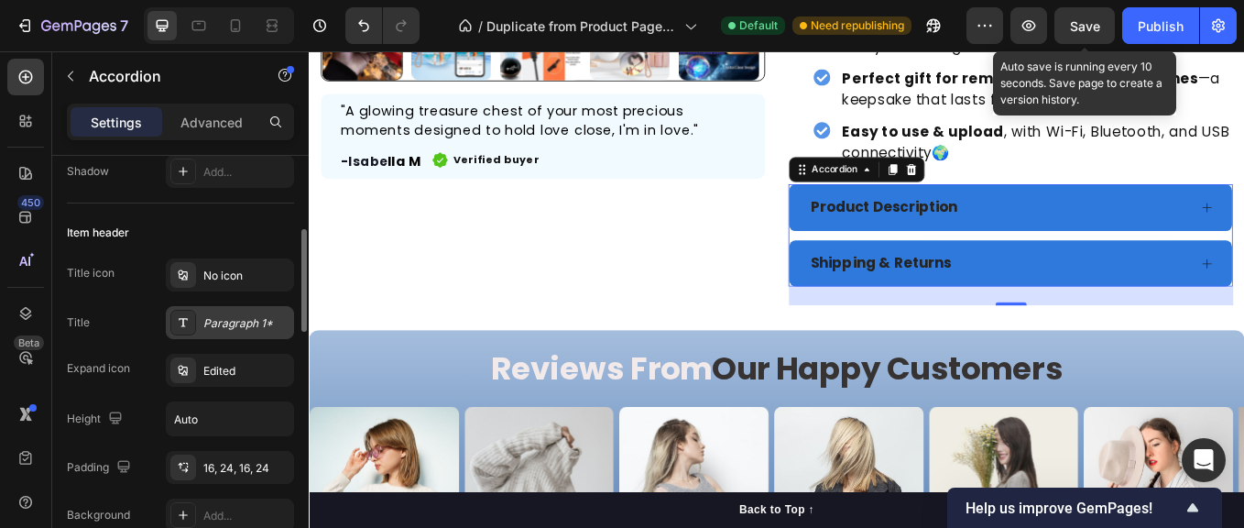
click at [211, 316] on div "Paragraph 1*" at bounding box center [246, 323] width 86 height 16
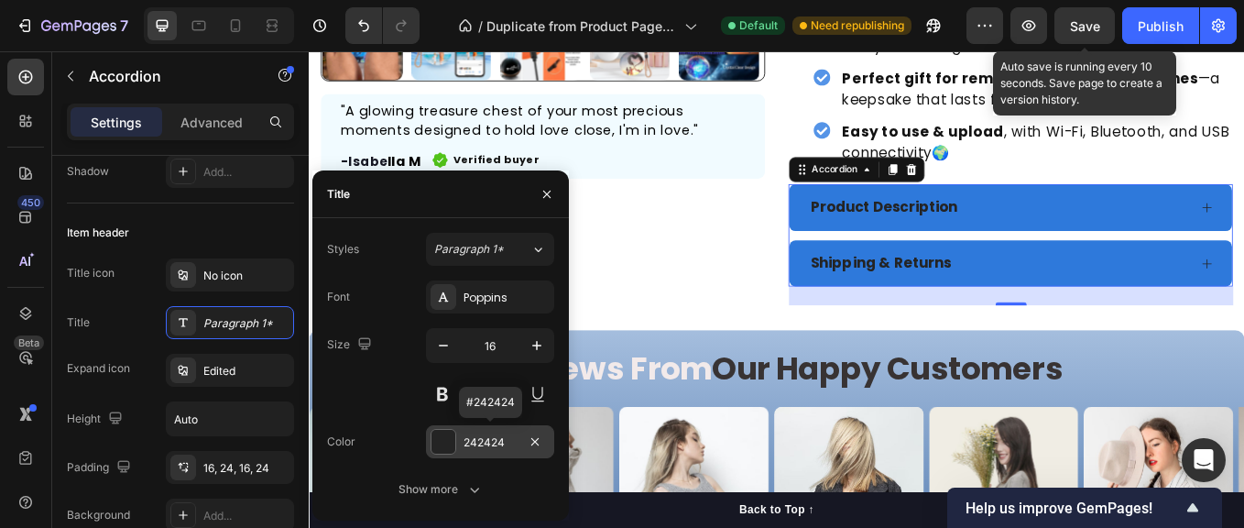
click at [439, 440] on div at bounding box center [444, 442] width 24 height 24
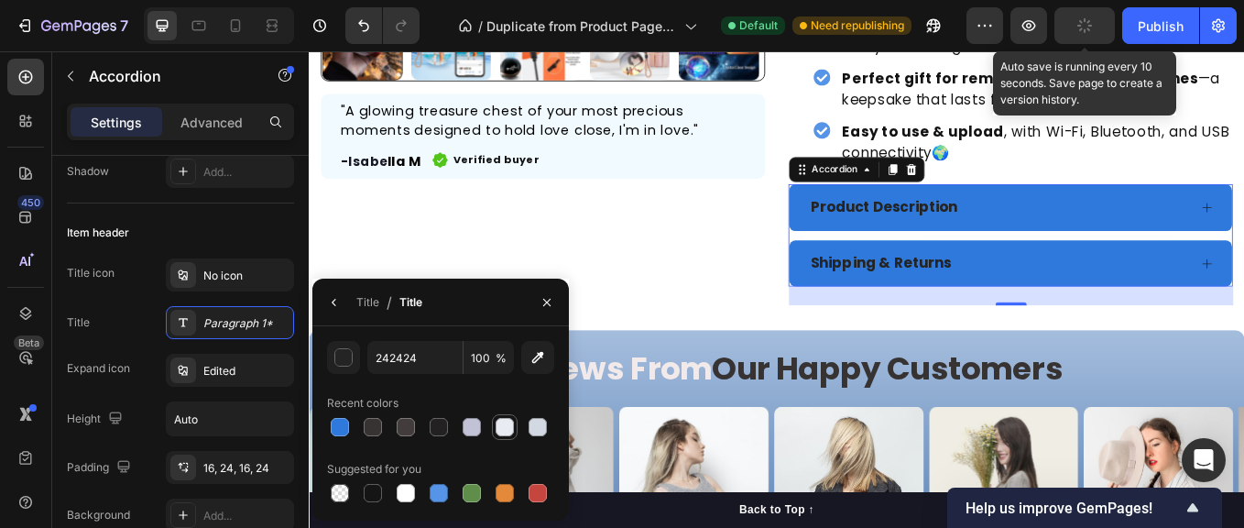
click at [505, 423] on div at bounding box center [505, 427] width 18 height 18
type input "E8ECF2"
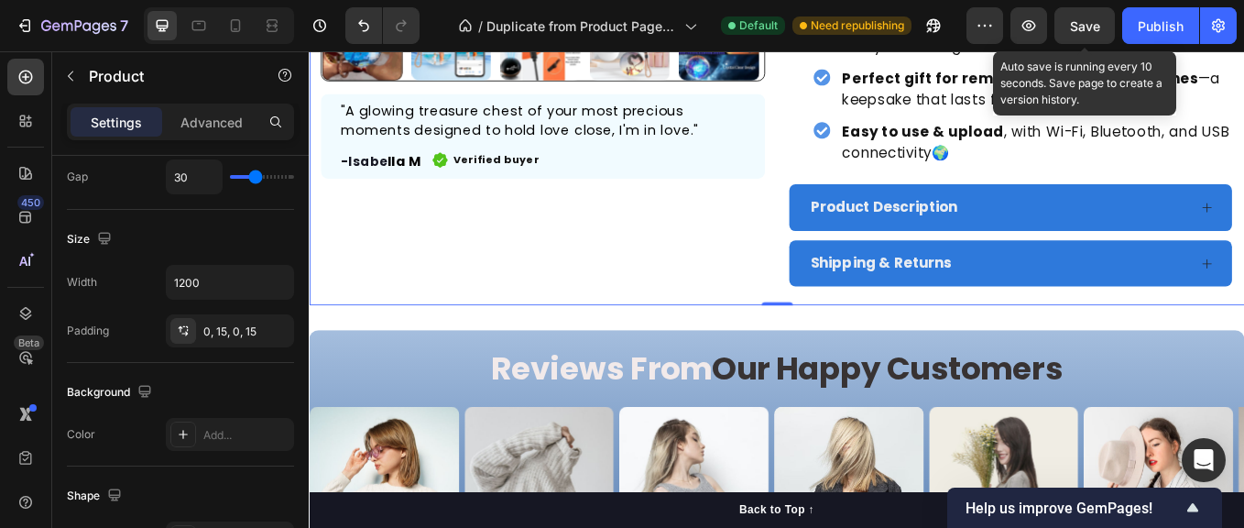
scroll to position [0, 0]
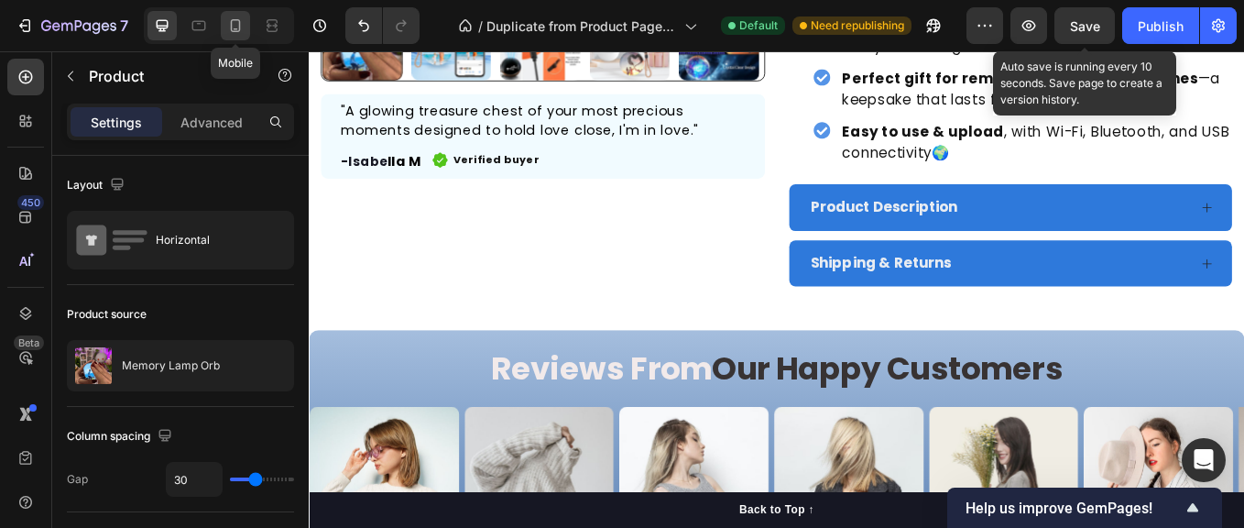
click at [232, 27] on icon at bounding box center [236, 25] width 10 height 13
type input "0"
type input "100%"
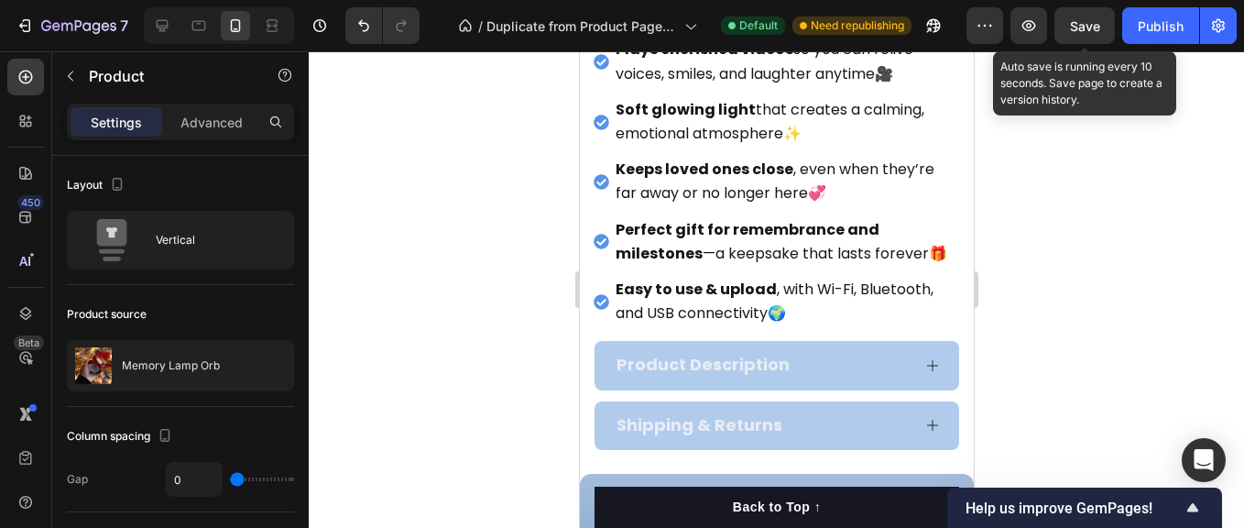
scroll to position [978, 0]
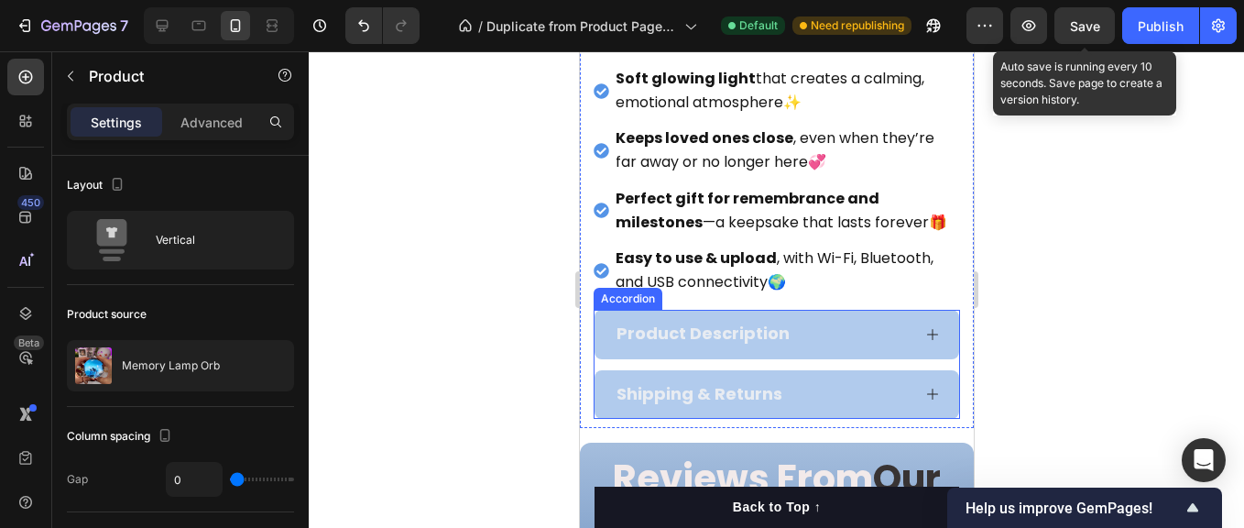
click at [868, 368] on div "Product Description Shipping & Returns" at bounding box center [776, 364] width 367 height 108
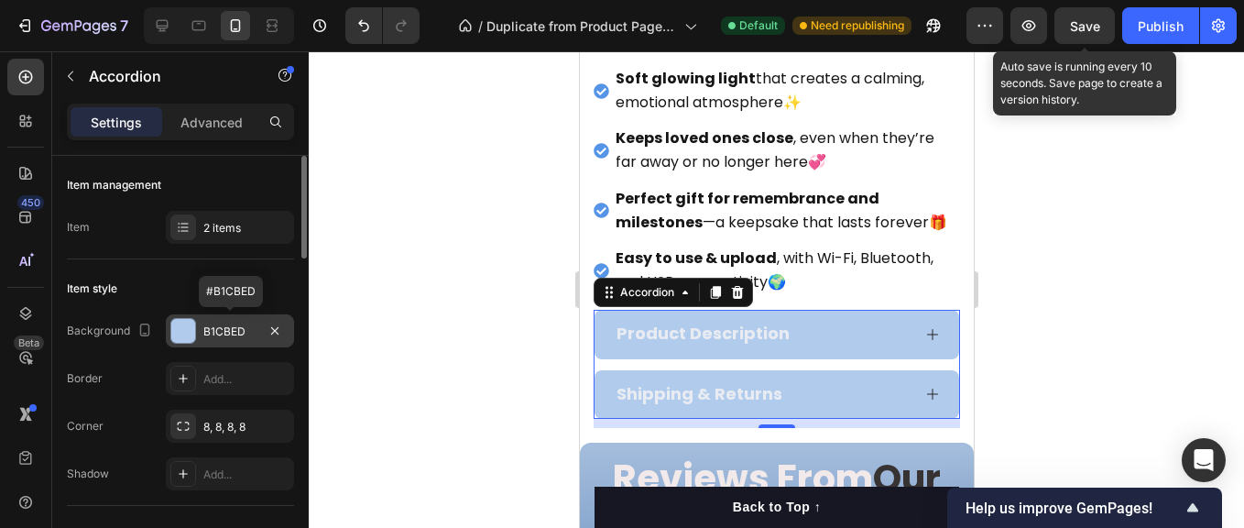
click at [246, 331] on div "B1CBED" at bounding box center [229, 331] width 53 height 16
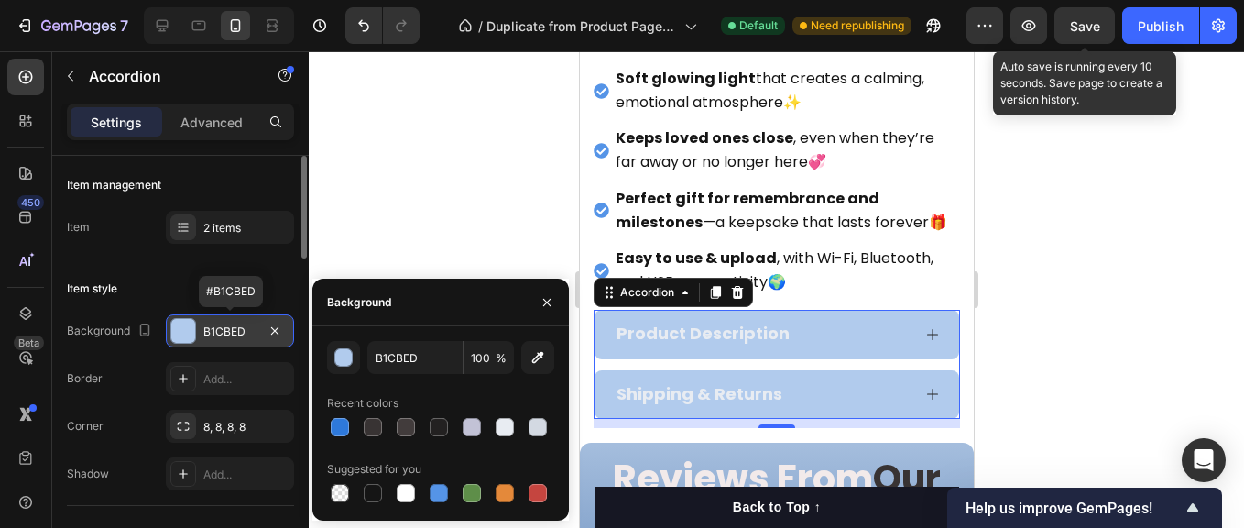
click at [246, 329] on div "B1CBED" at bounding box center [229, 331] width 53 height 16
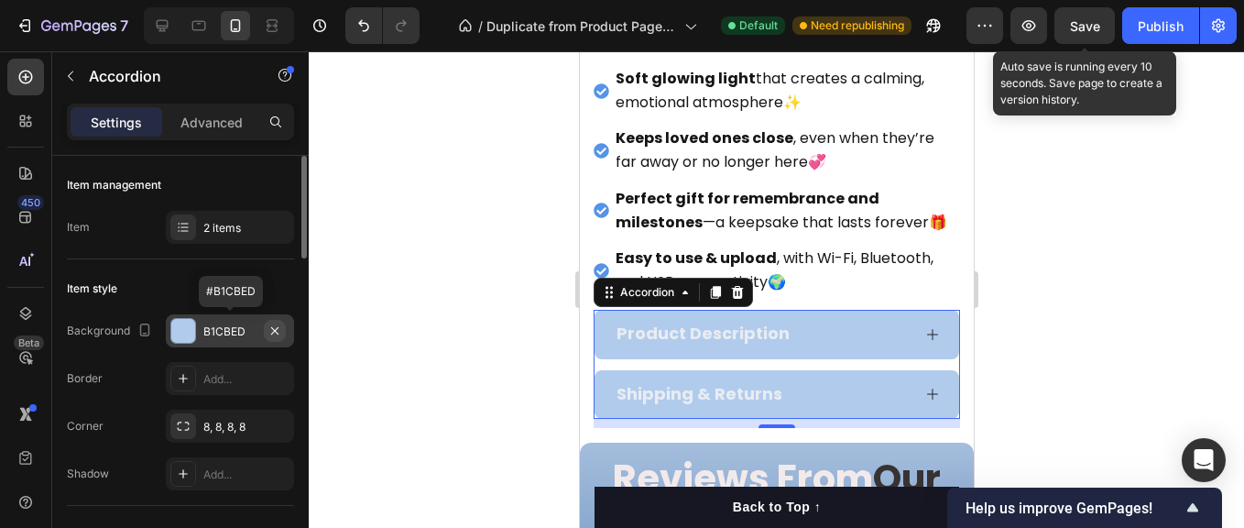
click at [275, 330] on icon "button" at bounding box center [274, 329] width 7 height 7
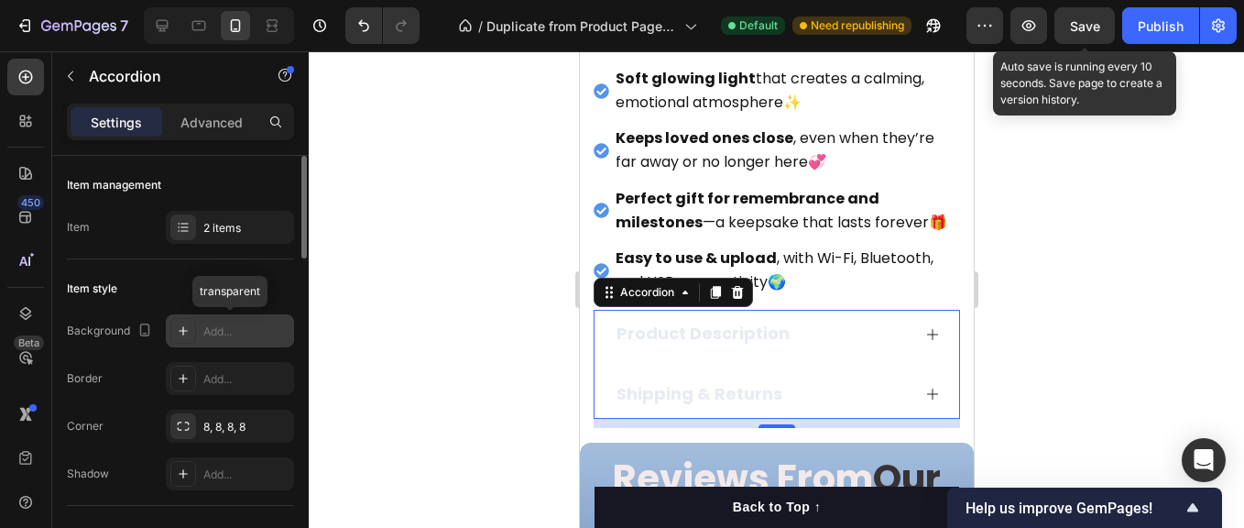
click at [229, 327] on div "Add..." at bounding box center [246, 331] width 86 height 16
type input "EAEAEA"
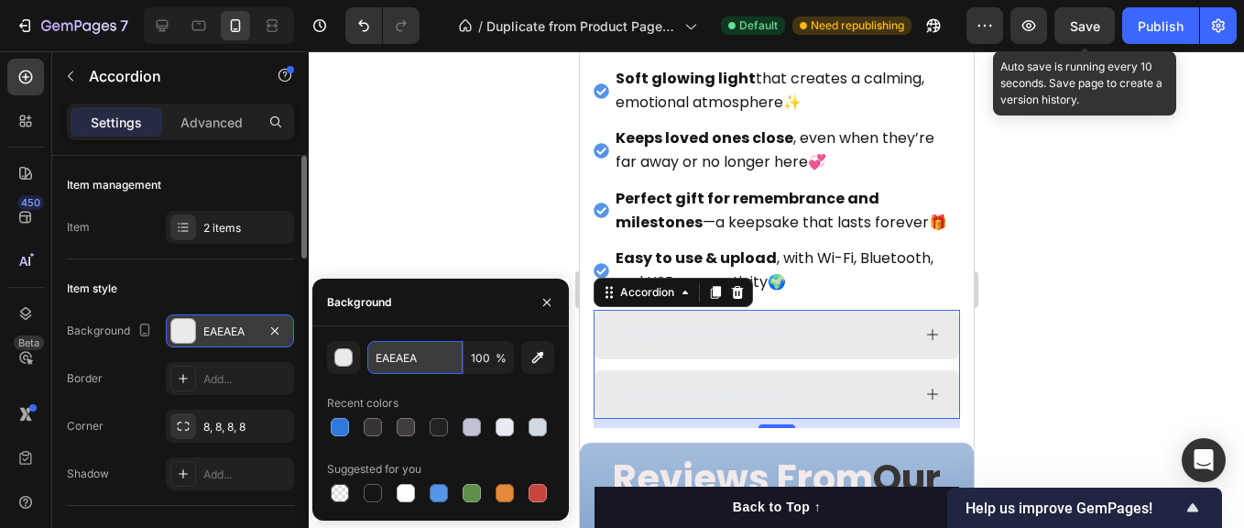
click at [406, 351] on input "EAEAEA" at bounding box center [414, 357] width 95 height 33
paste input "2E79DB"
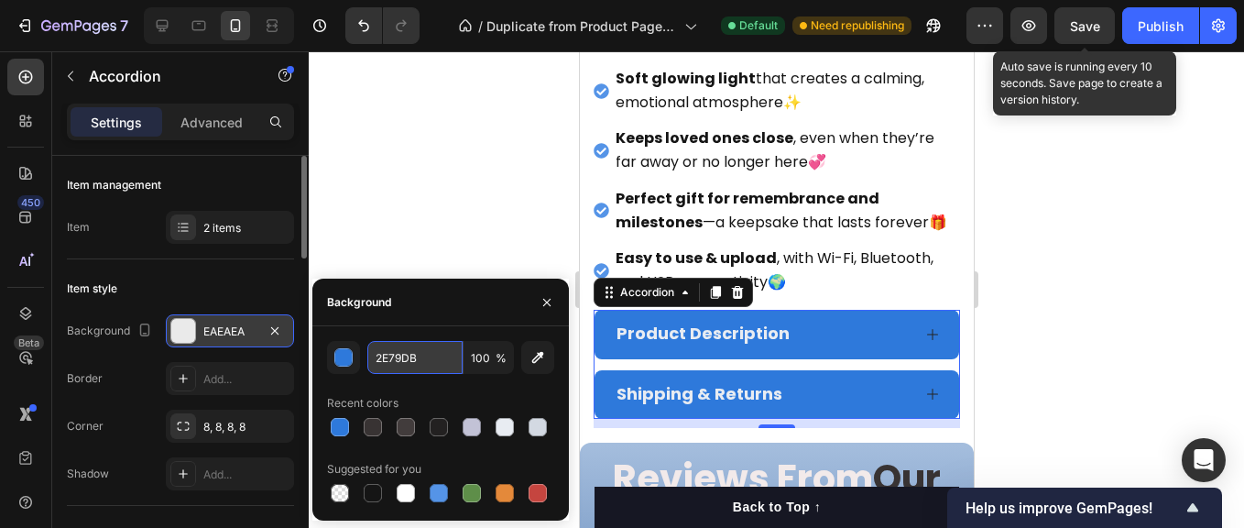
type input "2E79DB"
click at [550, 303] on icon "button" at bounding box center [547, 302] width 15 height 15
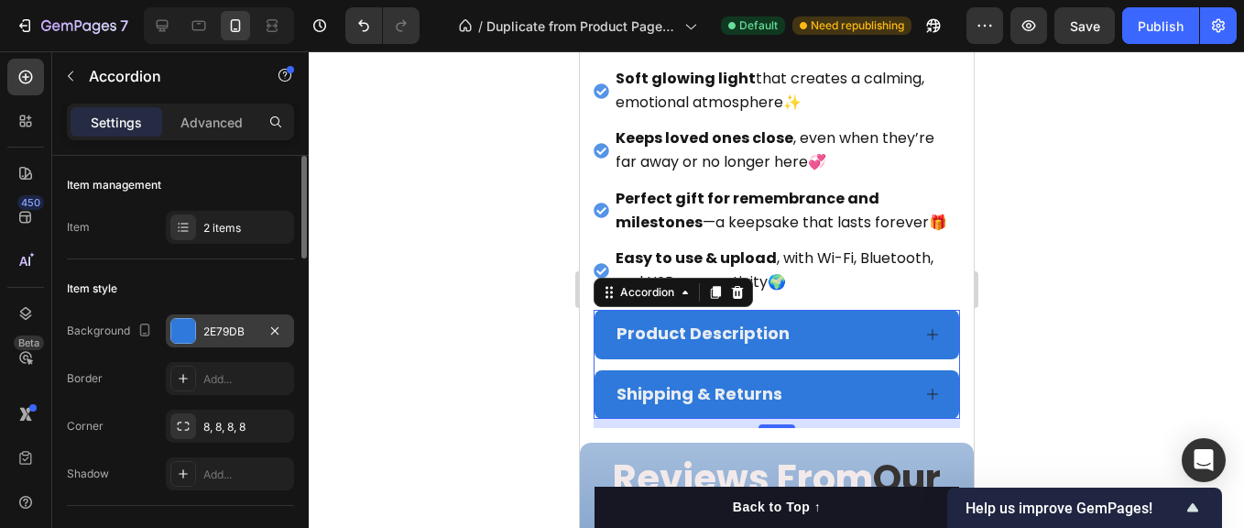
scroll to position [1069, 0]
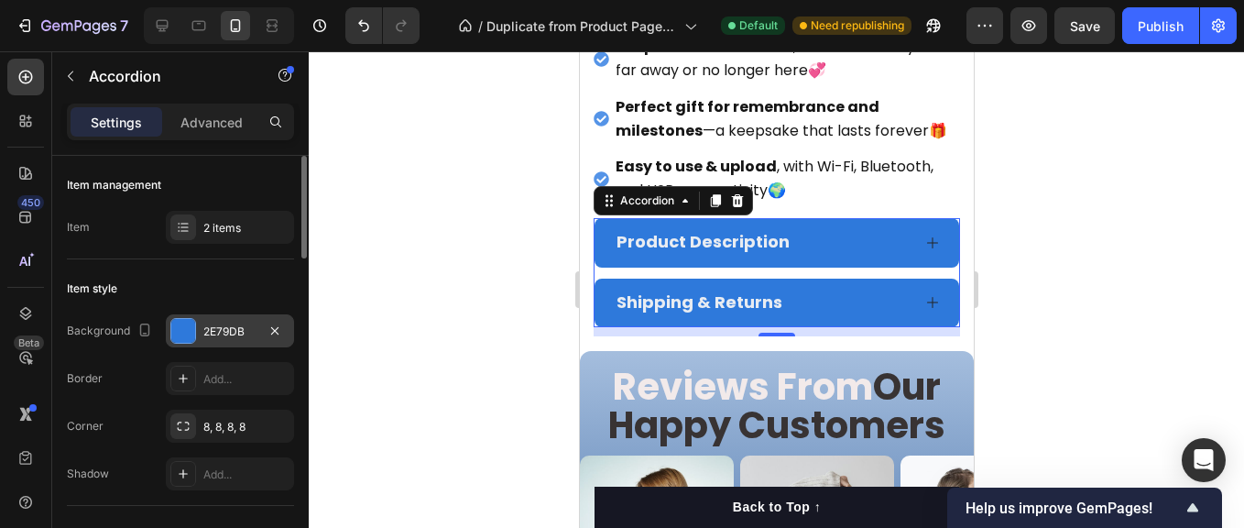
click at [500, 352] on div at bounding box center [777, 289] width 936 height 477
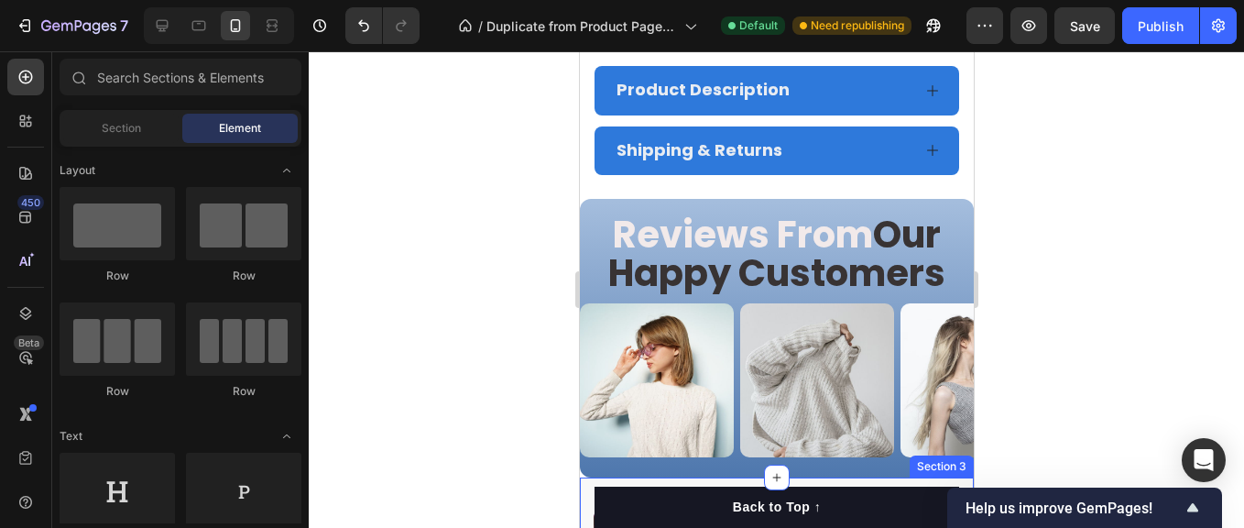
scroll to position [1313, 0]
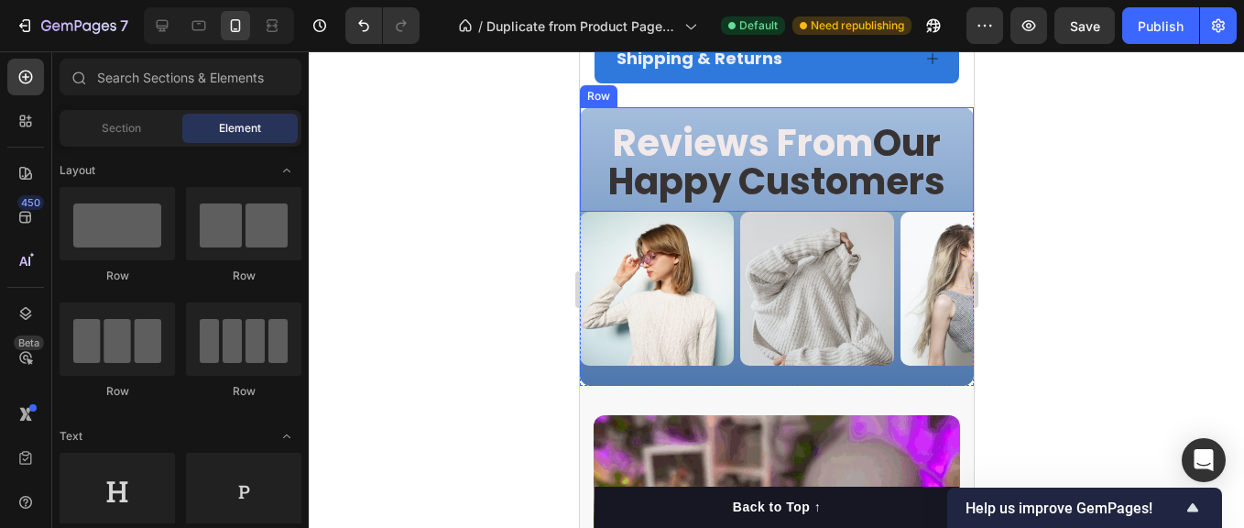
click at [589, 162] on div "Reviews From Our Happy Customers Heading Row" at bounding box center [776, 159] width 394 height 104
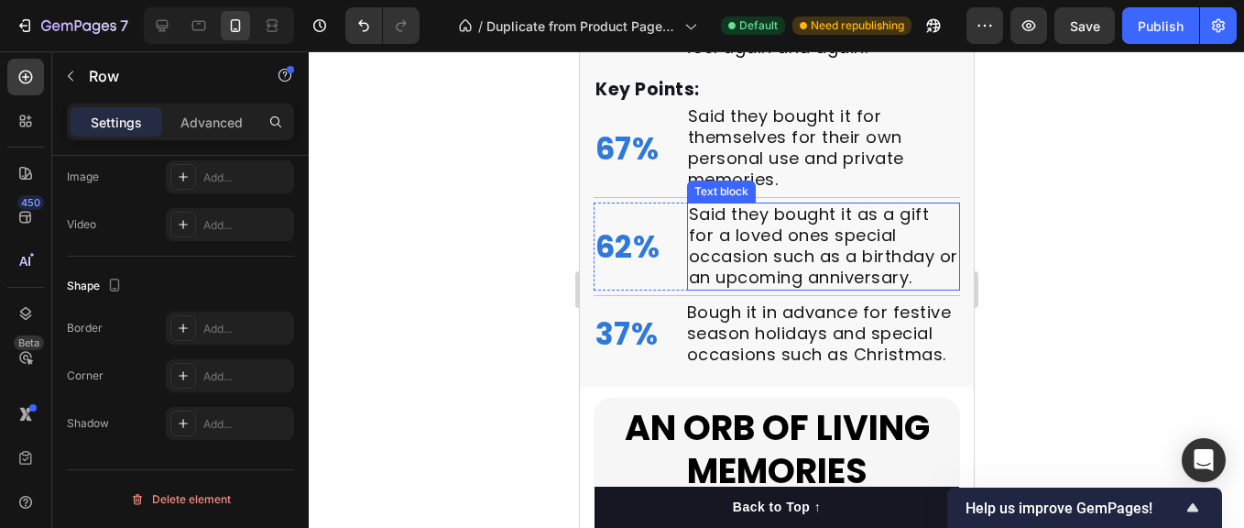
scroll to position [2229, 0]
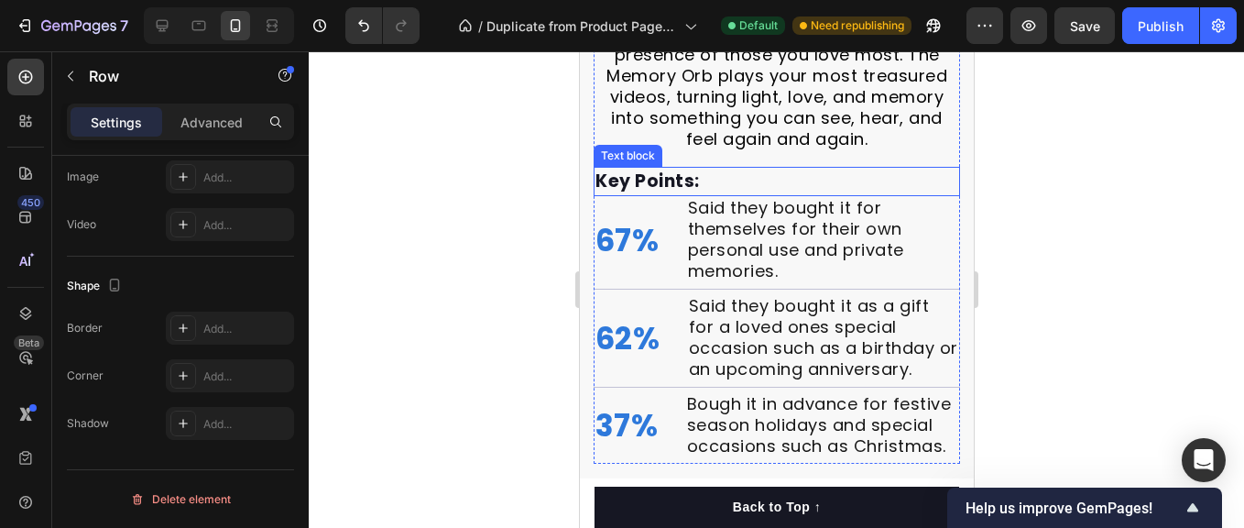
click at [685, 169] on p "Key Points:" at bounding box center [776, 182] width 363 height 27
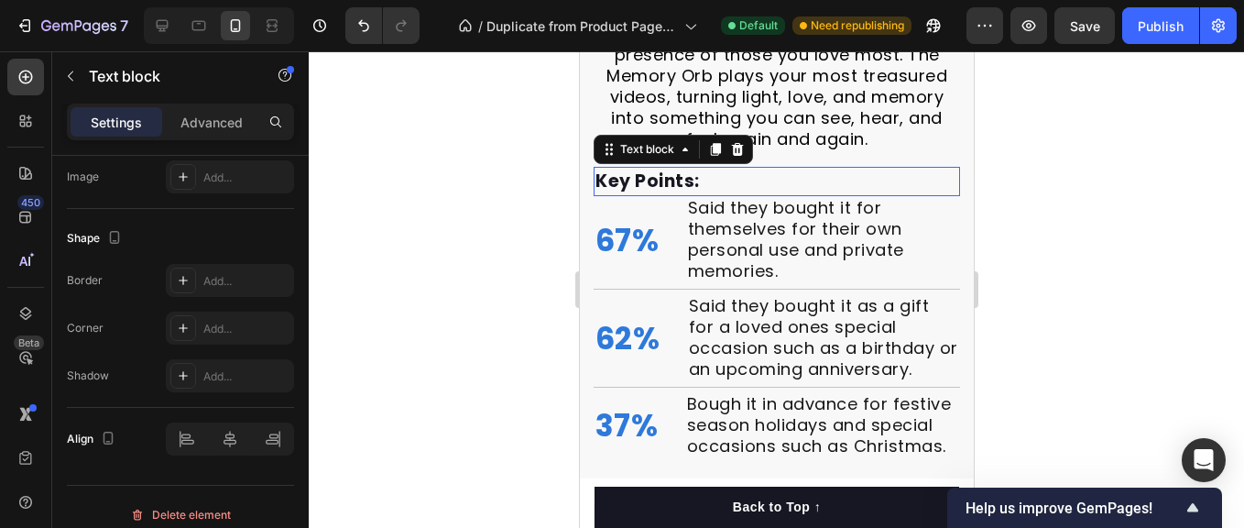
scroll to position [0, 0]
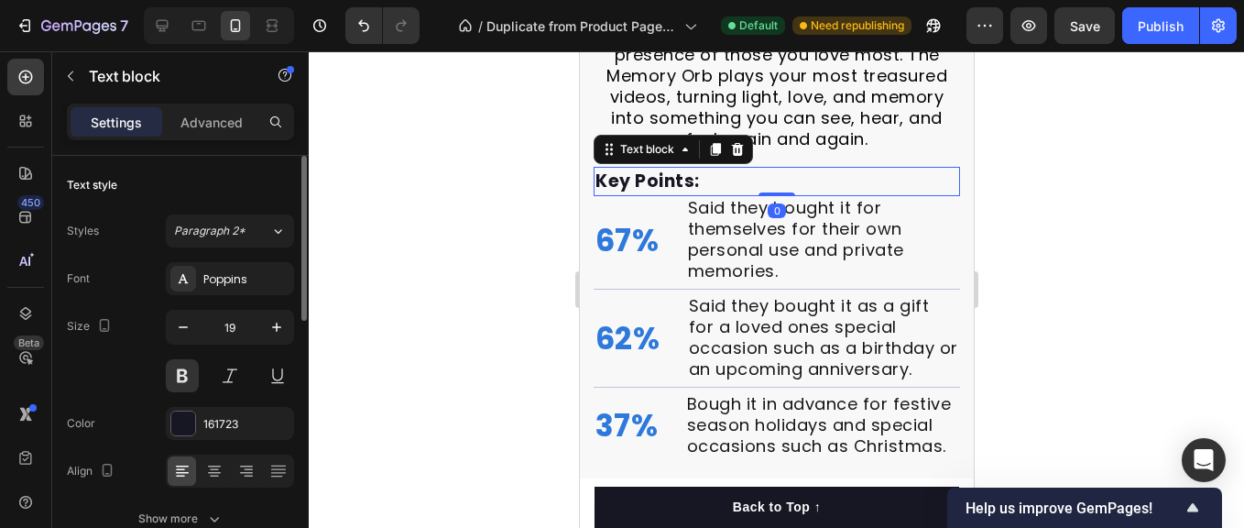
click at [681, 169] on p "Key Points:" at bounding box center [776, 182] width 363 height 27
click at [612, 172] on p "Saes Stats" at bounding box center [776, 182] width 363 height 27
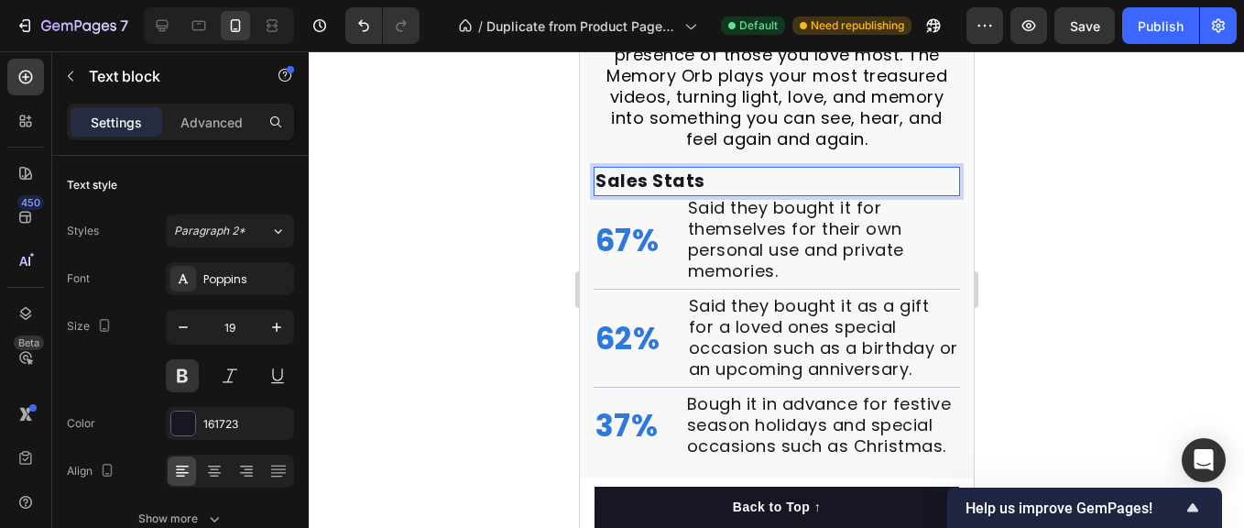
click at [724, 174] on p "Sales Stats" at bounding box center [776, 182] width 363 height 27
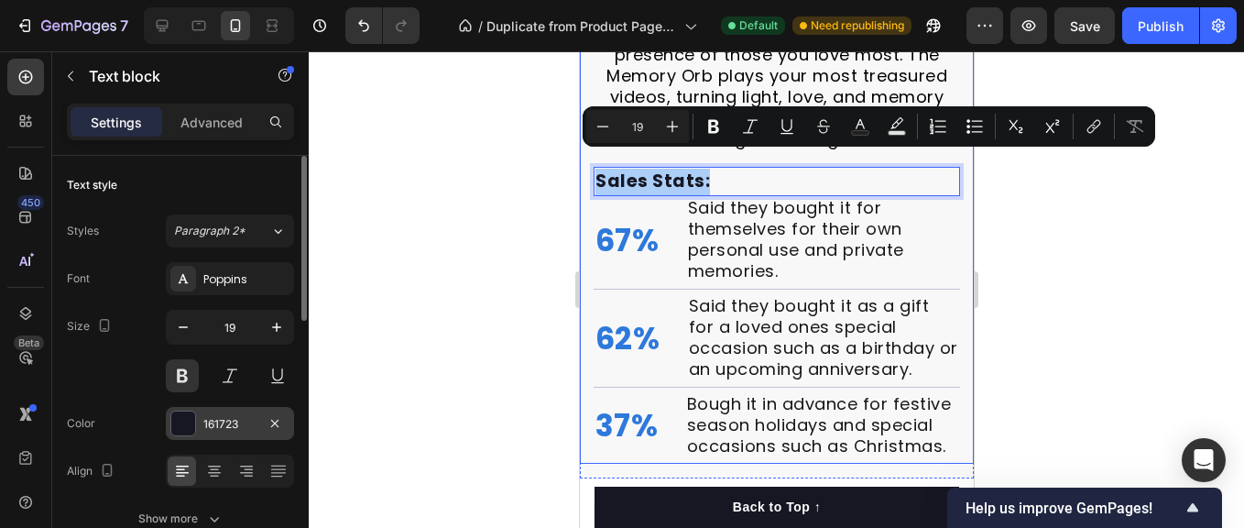
click at [179, 417] on div at bounding box center [183, 423] width 24 height 24
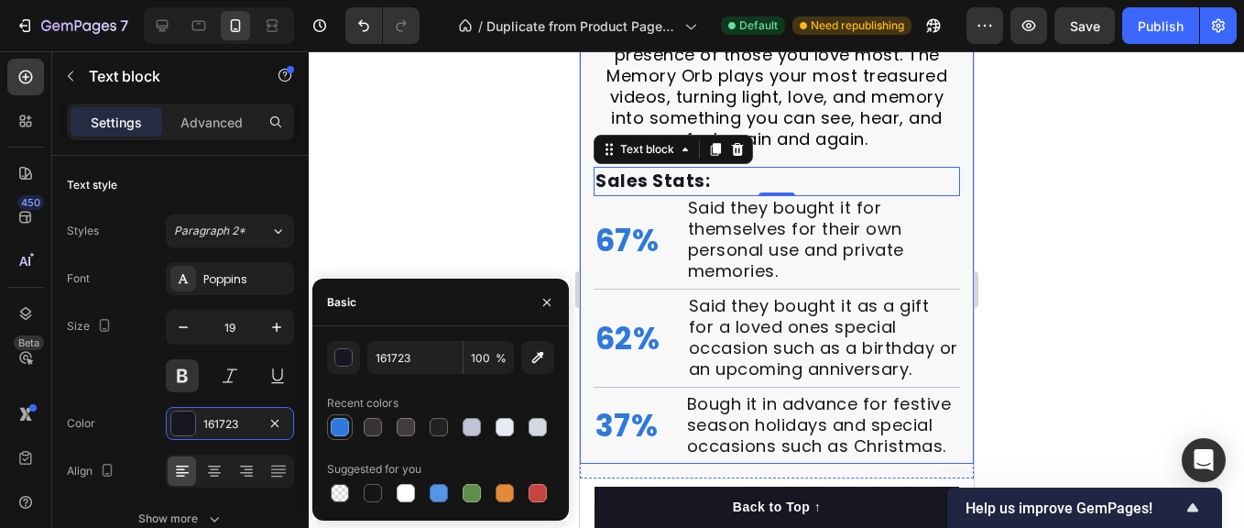
click at [335, 429] on div at bounding box center [340, 427] width 18 height 18
type input "2E79DB"
click at [397, 226] on div at bounding box center [777, 289] width 936 height 477
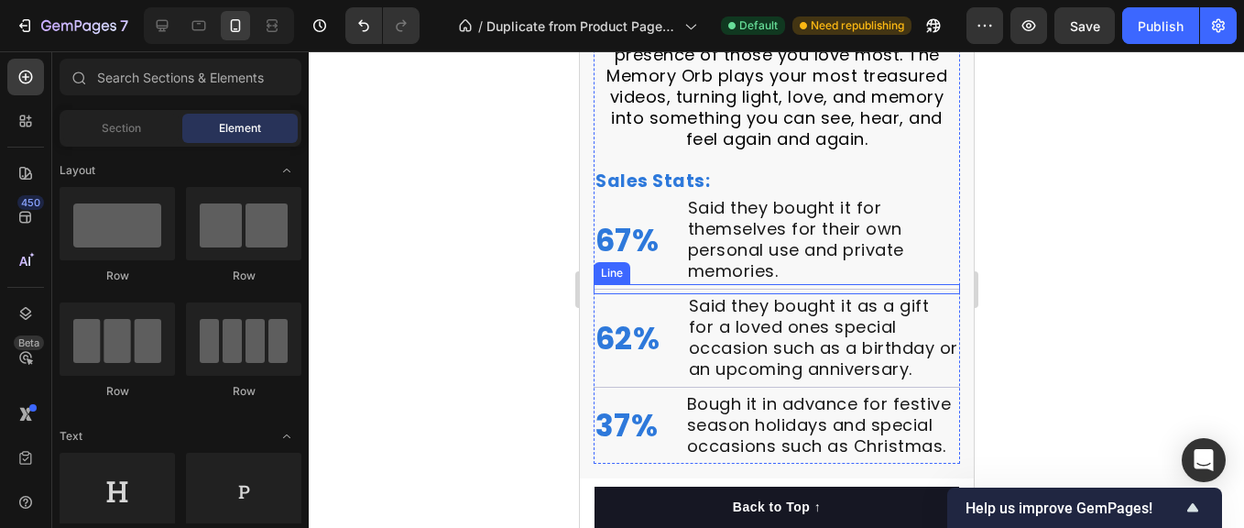
click at [658, 289] on div at bounding box center [776, 289] width 367 height 1
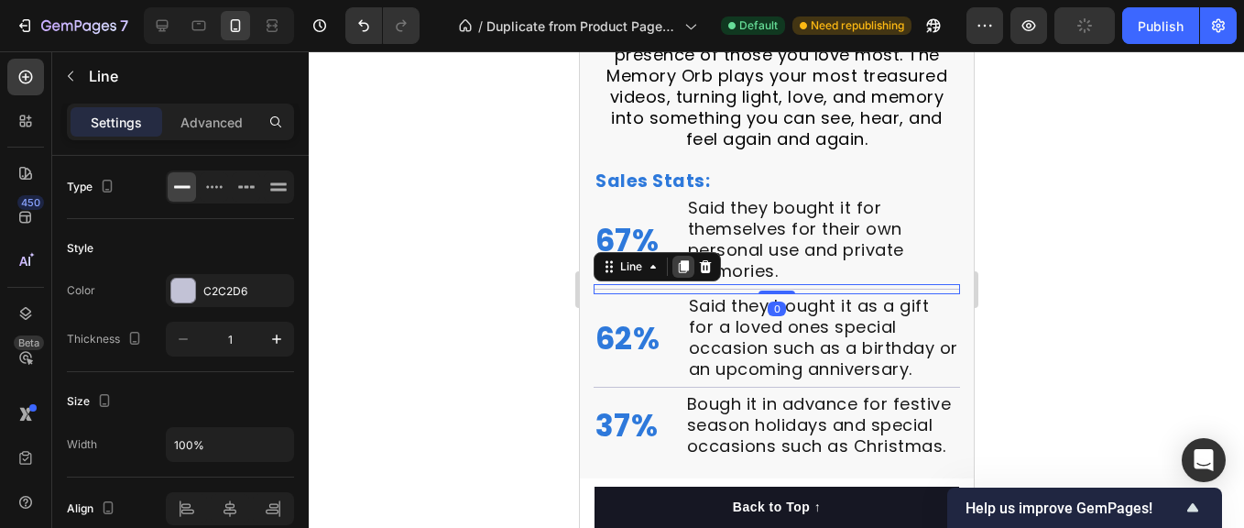
click at [680, 261] on icon at bounding box center [683, 267] width 10 height 13
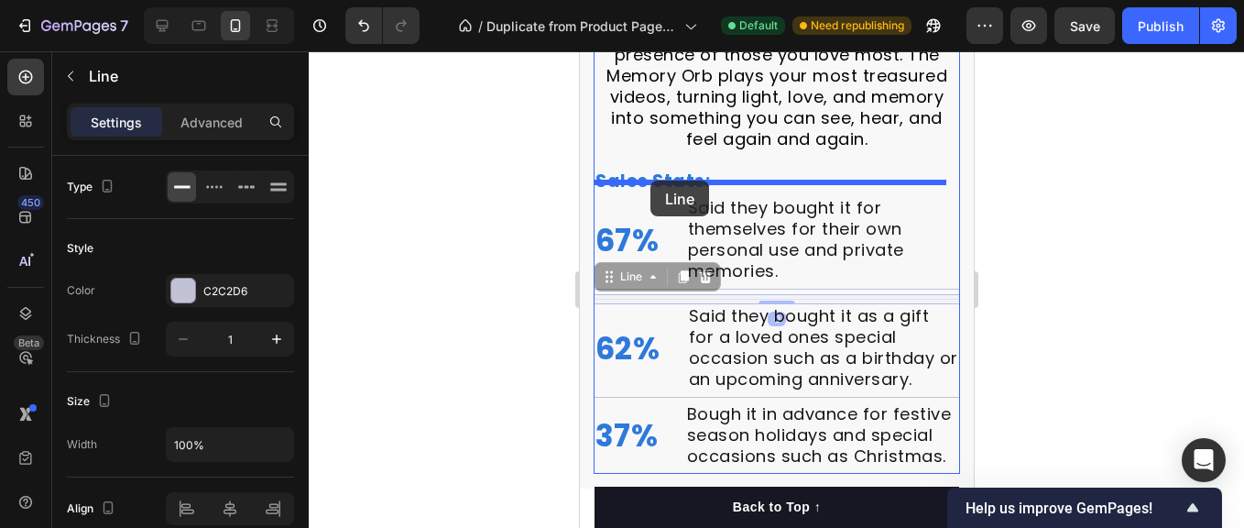
drag, startPoint x: 608, startPoint y: 268, endPoint x: 651, endPoint y: 182, distance: 95.5
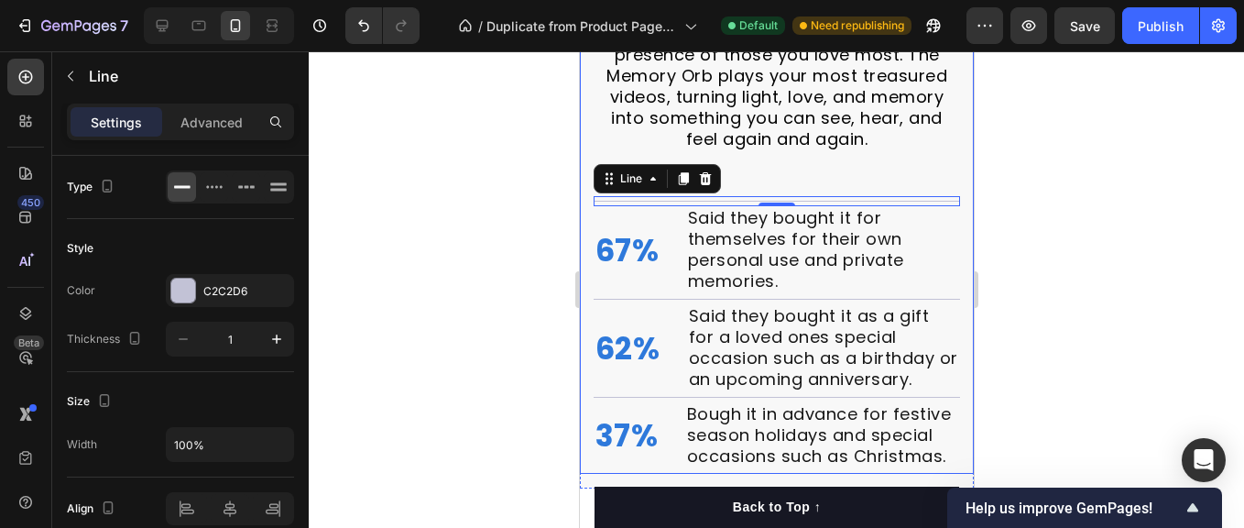
click at [528, 299] on div at bounding box center [777, 289] width 936 height 477
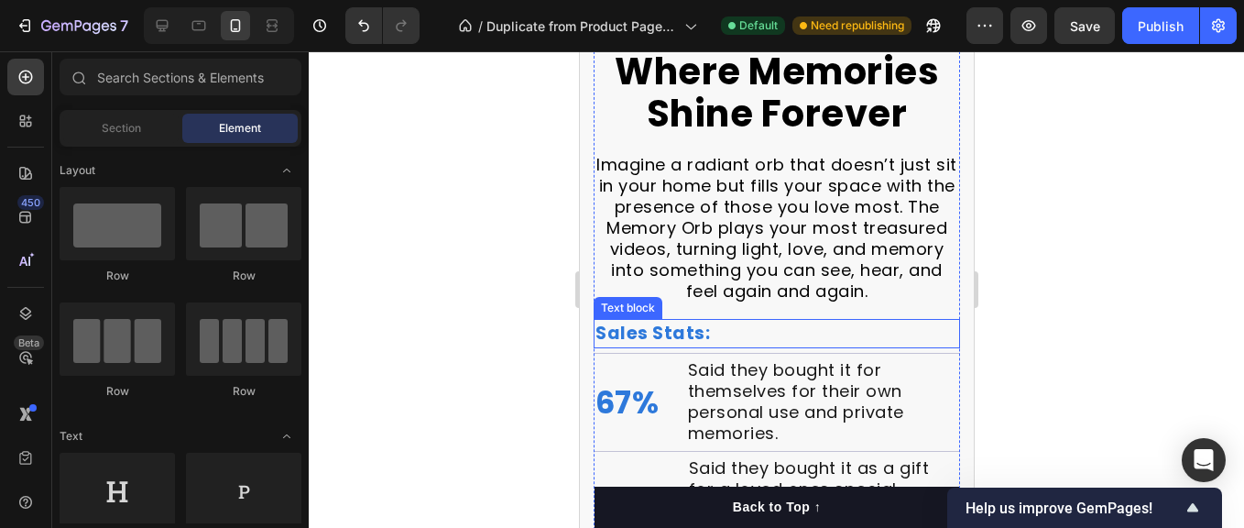
scroll to position [2046, 0]
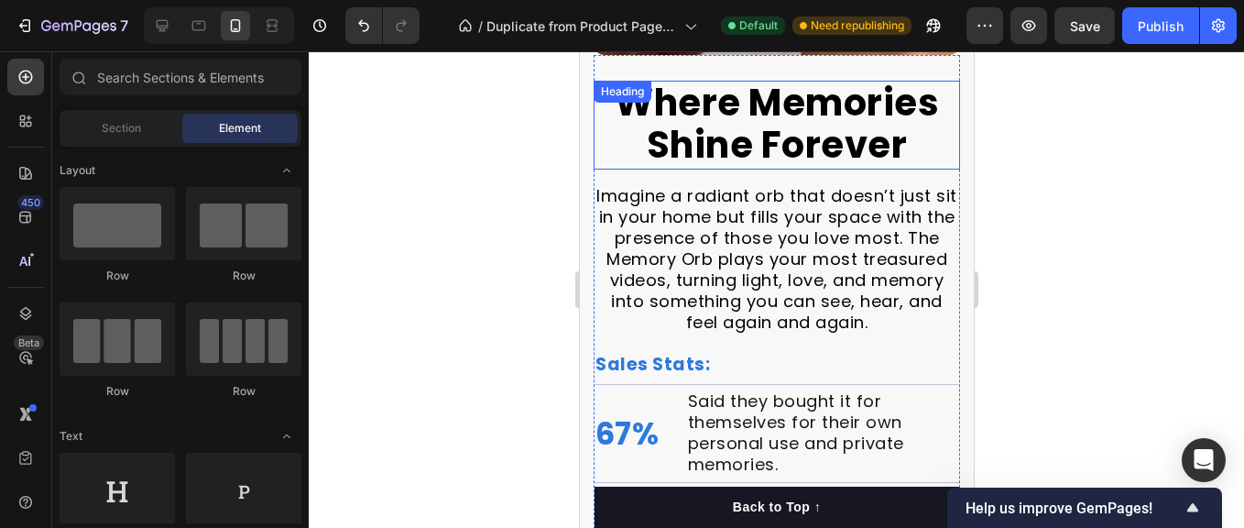
click at [882, 132] on strong "Where Memories Shine Forever" at bounding box center [776, 124] width 324 height 94
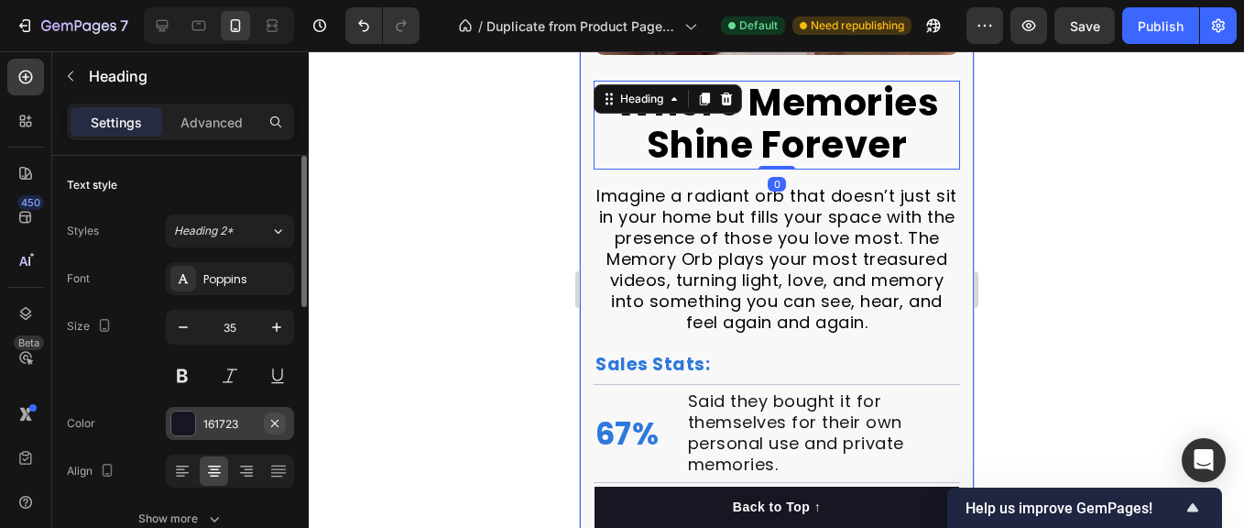
click at [270, 422] on icon "button" at bounding box center [275, 423] width 15 height 15
click at [214, 422] on div "Add..." at bounding box center [246, 424] width 86 height 16
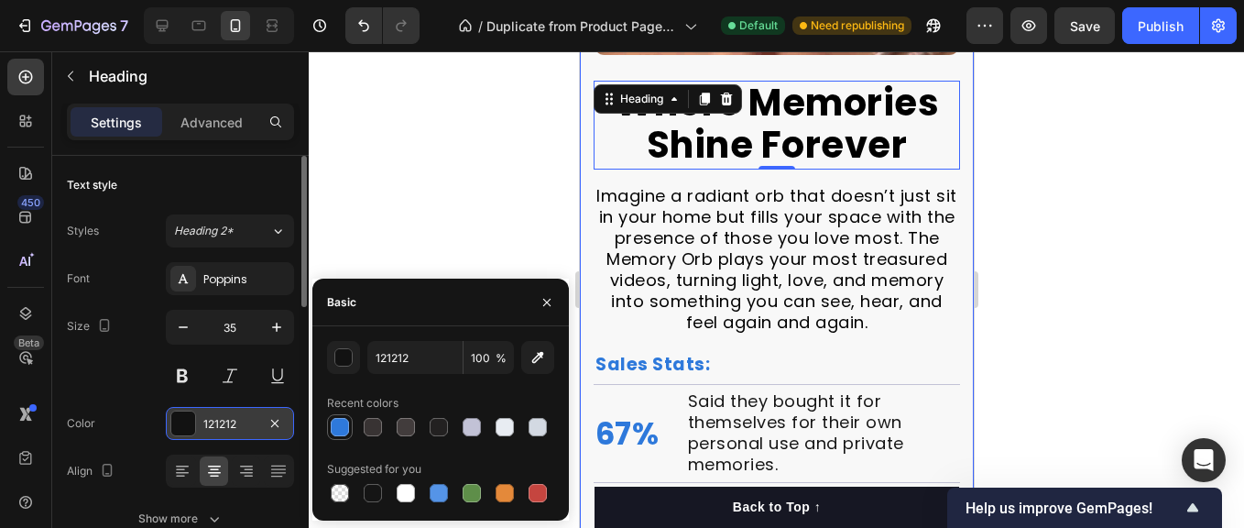
click at [337, 423] on div at bounding box center [340, 427] width 18 height 18
type input "2E79DB"
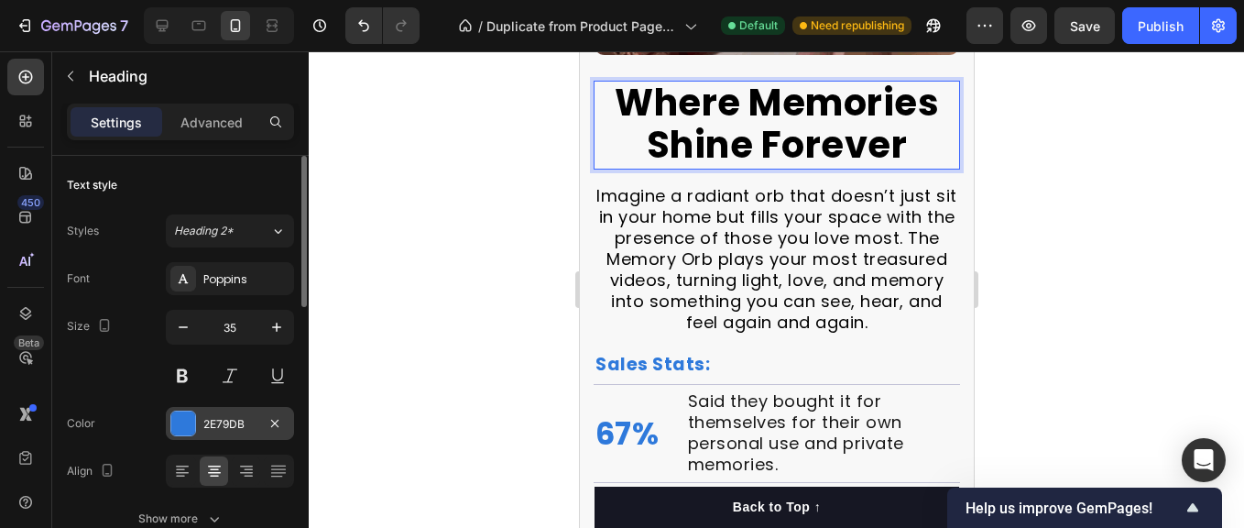
click at [783, 129] on strong "Where Memories Shine Forever" at bounding box center [776, 124] width 324 height 94
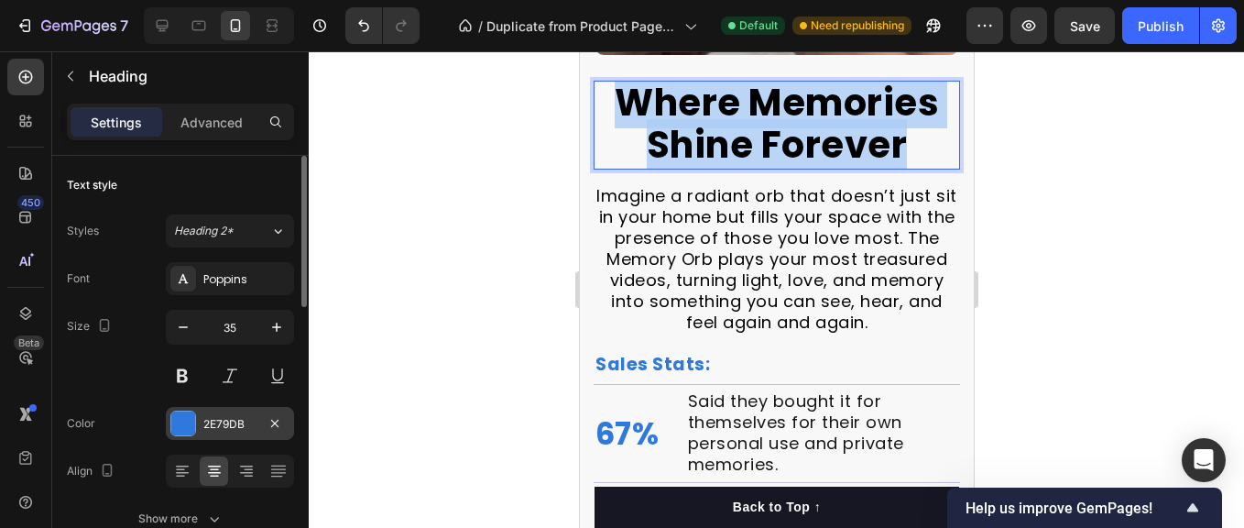
click at [783, 129] on strong "Where Memories Shine Forever" at bounding box center [776, 124] width 324 height 94
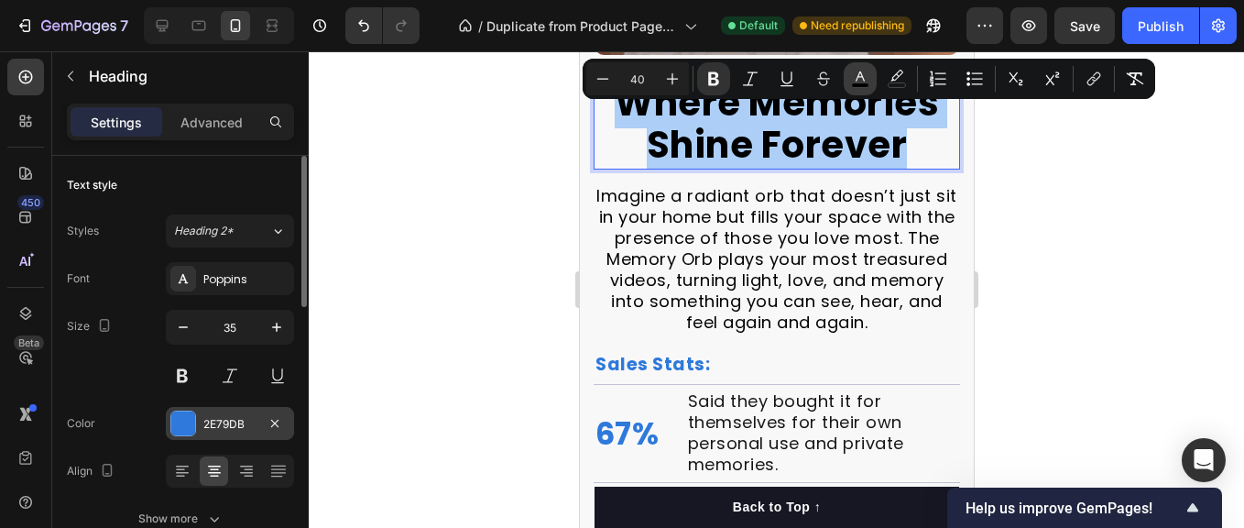
click at [861, 74] on icon "Editor contextual toolbar" at bounding box center [860, 76] width 9 height 10
type input "000000"
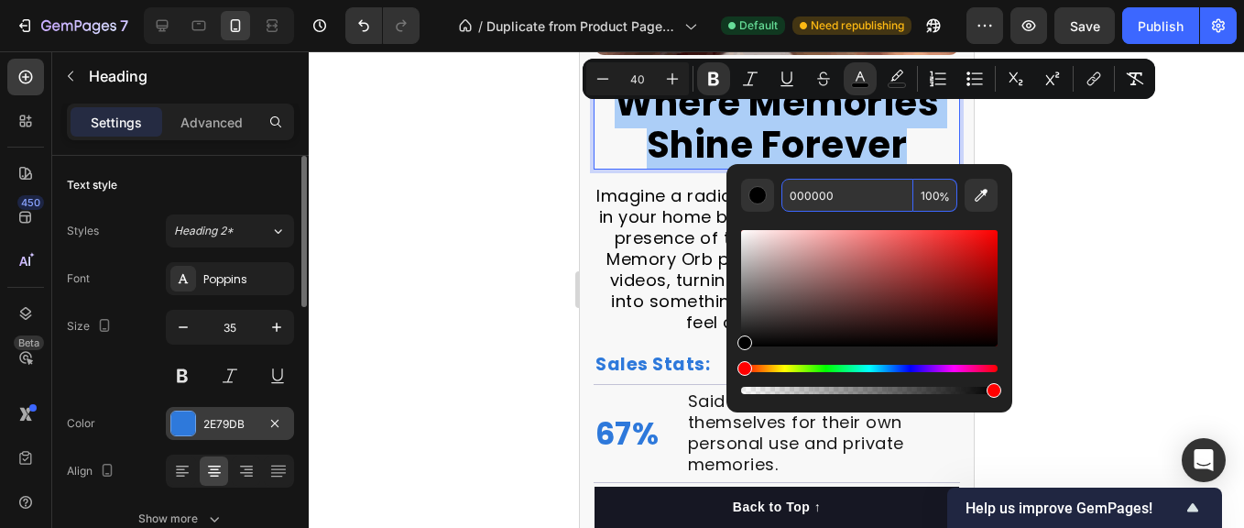
click at [837, 203] on input "000000" at bounding box center [848, 195] width 132 height 33
paste input "l"
type input "l"
type input "000000"
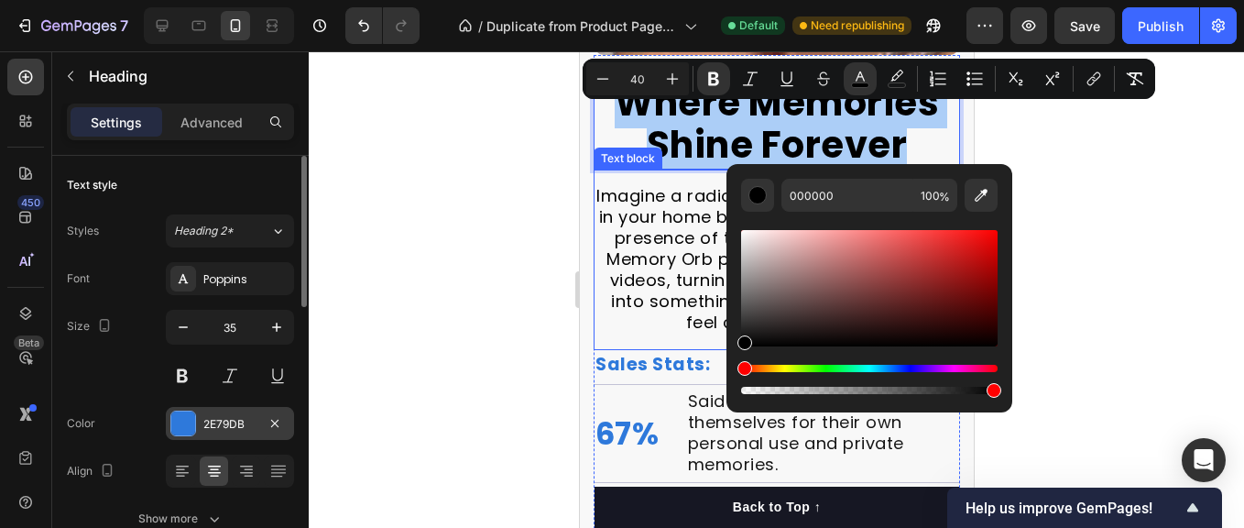
click at [436, 207] on div at bounding box center [777, 289] width 936 height 477
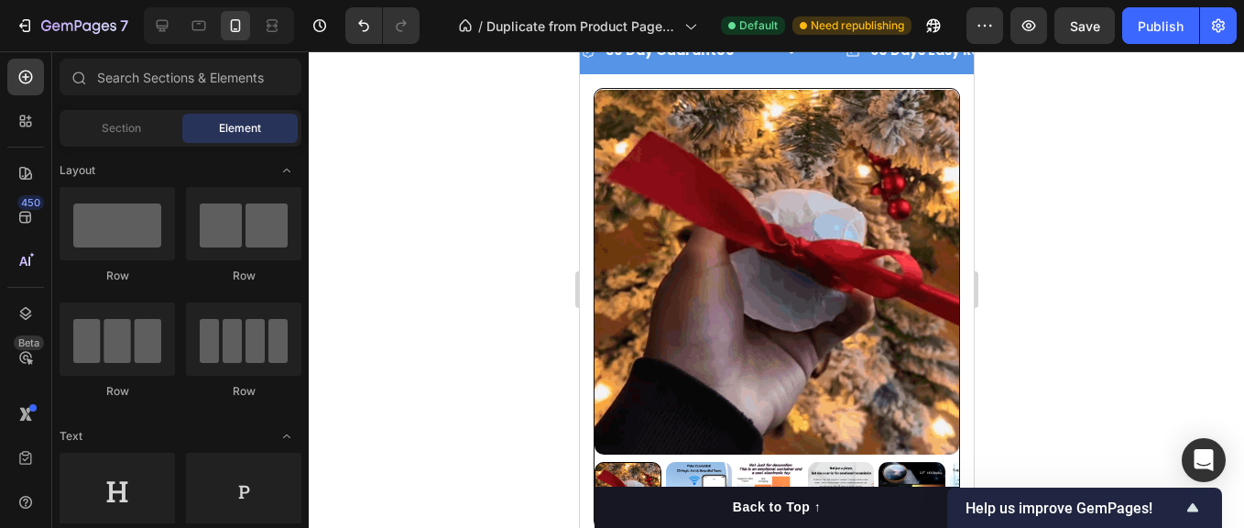
scroll to position [0, 0]
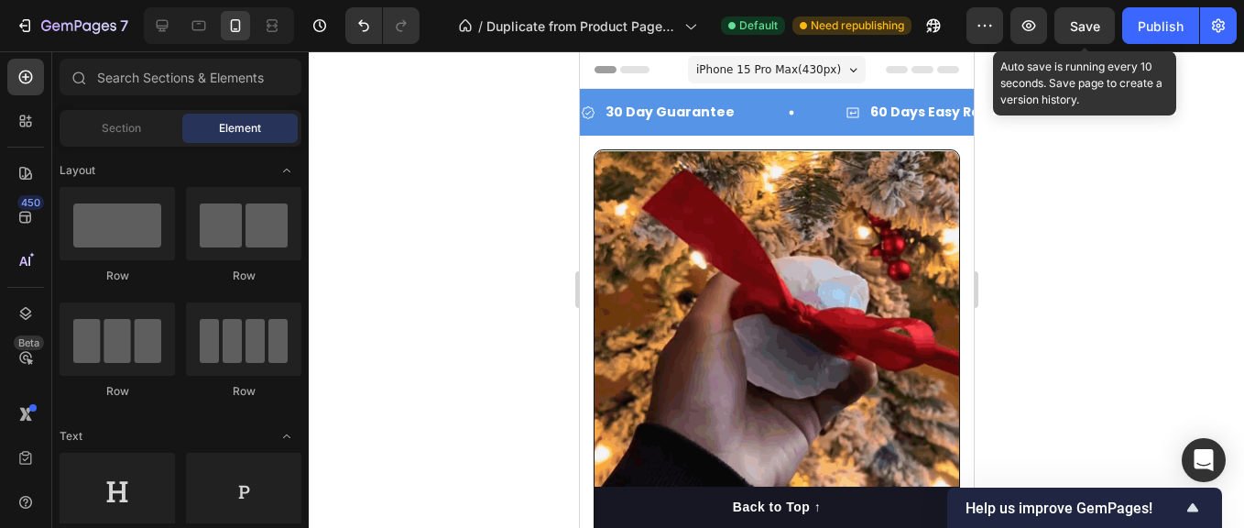
click at [1079, 24] on span "Save" at bounding box center [1085, 26] width 30 height 16
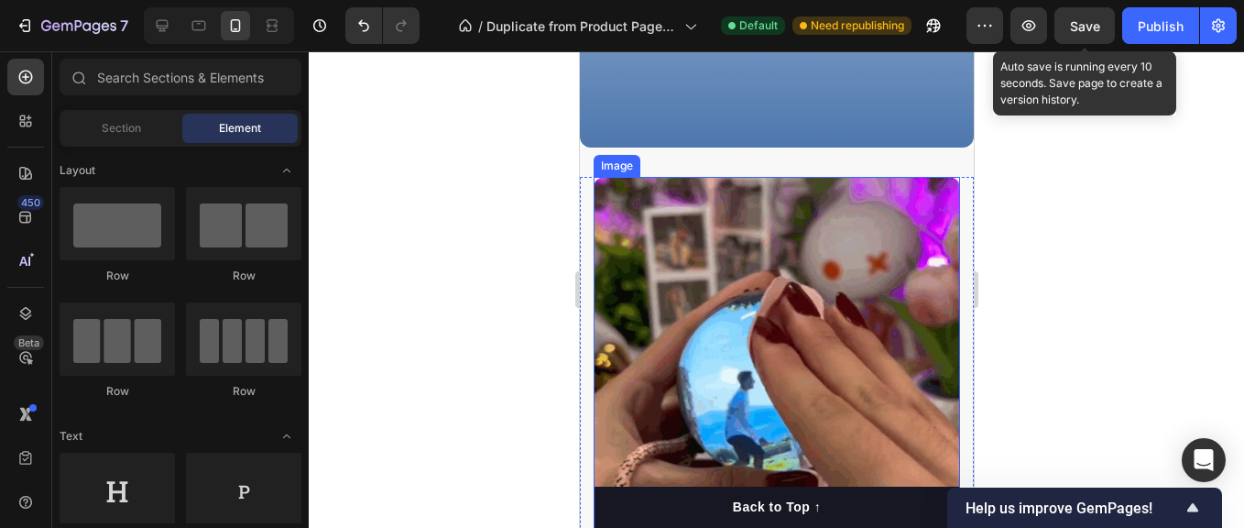
scroll to position [1741, 0]
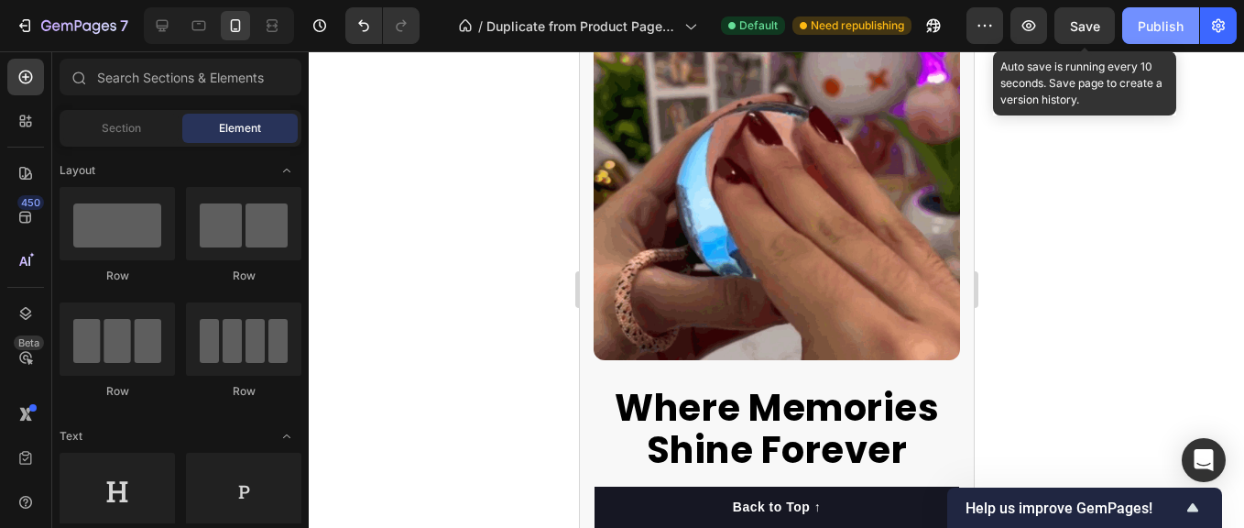
click at [1145, 19] on div "Publish" at bounding box center [1161, 25] width 46 height 19
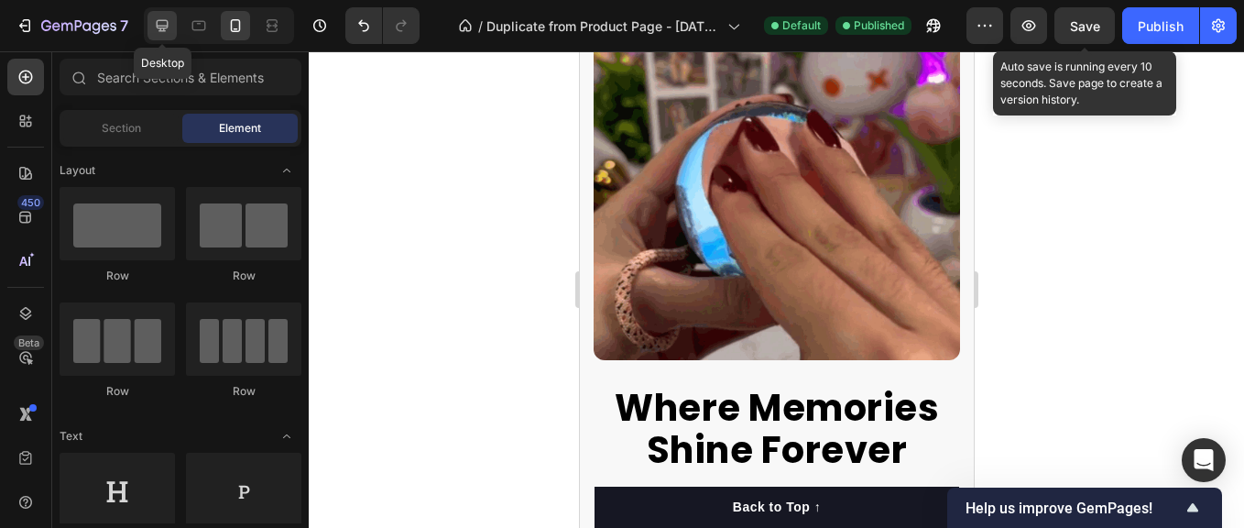
click at [154, 19] on icon at bounding box center [162, 25] width 18 height 18
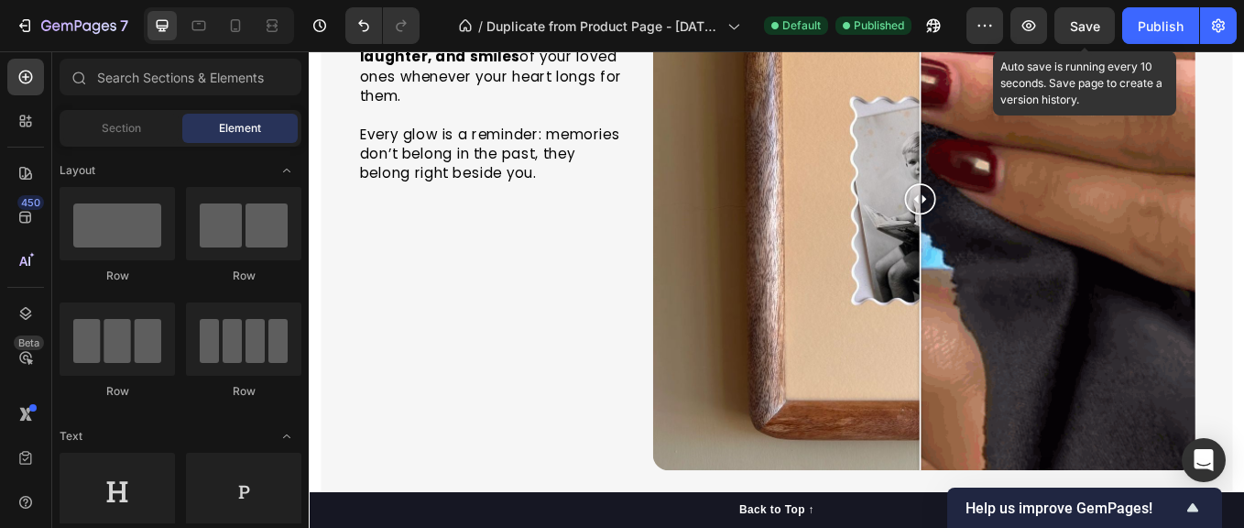
scroll to position [2566, 0]
